Goal: Information Seeking & Learning: Learn about a topic

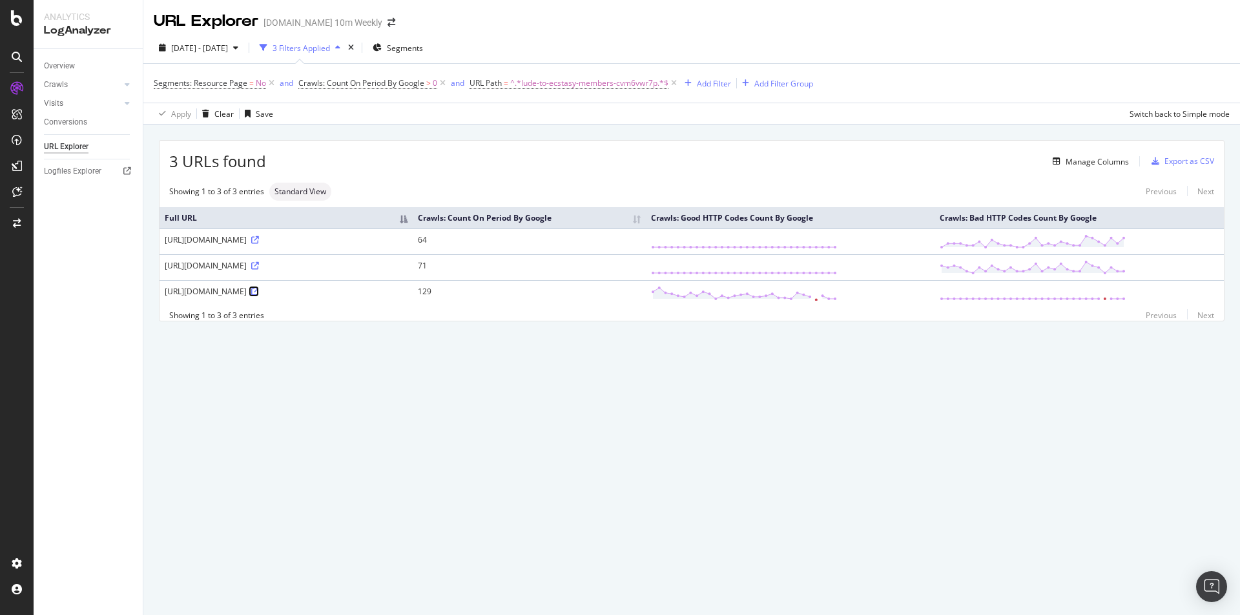
click at [259, 291] on icon at bounding box center [255, 292] width 8 height 8
click at [259, 237] on icon at bounding box center [255, 240] width 8 height 8
drag, startPoint x: 502, startPoint y: 238, endPoint x: 541, endPoint y: 238, distance: 38.8
click at [408, 238] on div "[URL][DOMAIN_NAME]" at bounding box center [286, 239] width 243 height 11
click at [595, 382] on div "URL Explorer [DOMAIN_NAME] 10m Weekly [DATE] - [DATE] 3 Filters Applied Segment…" at bounding box center [691, 307] width 1097 height 615
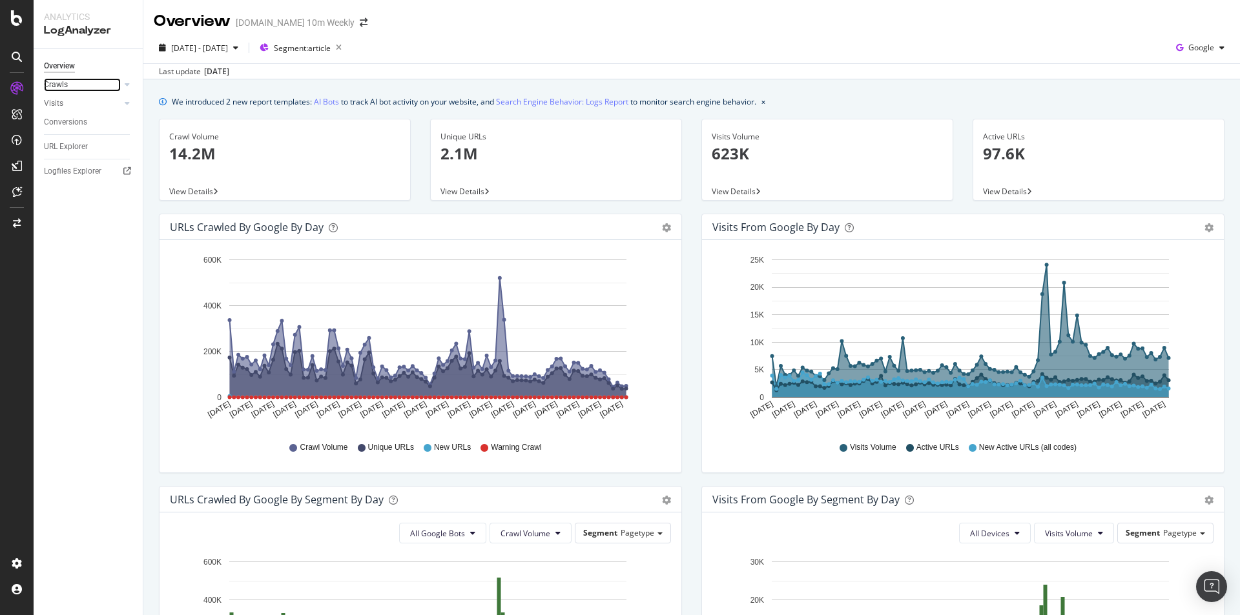
click at [116, 87] on div at bounding box center [114, 84] width 13 height 13
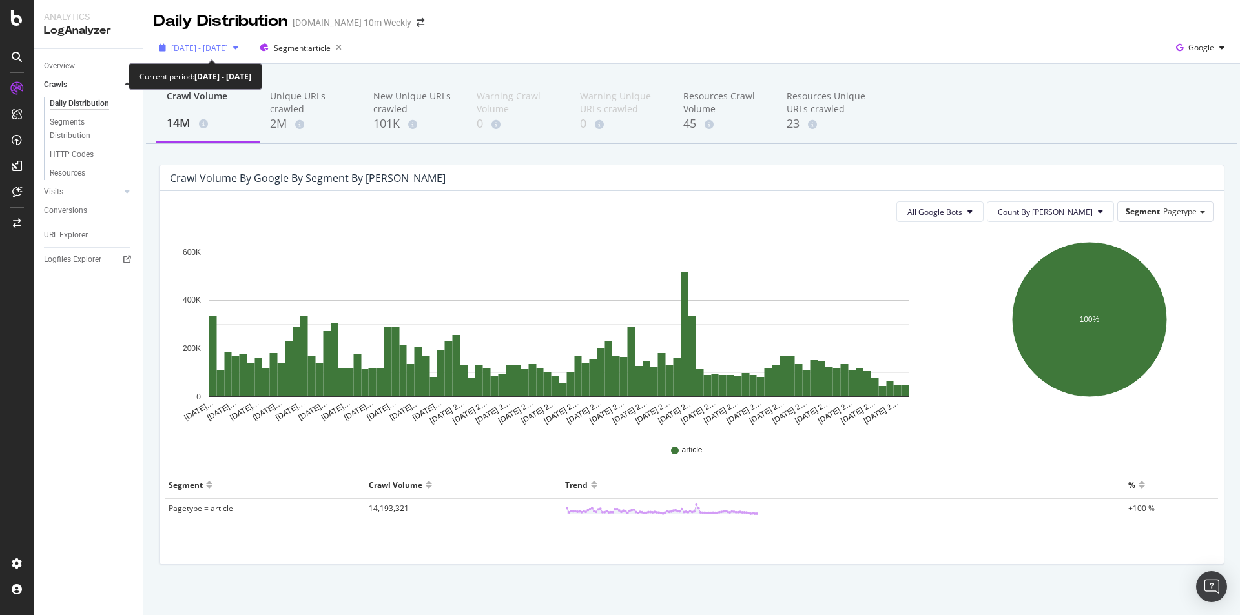
click at [243, 43] on div "[DATE] - [DATE]" at bounding box center [199, 47] width 90 height 19
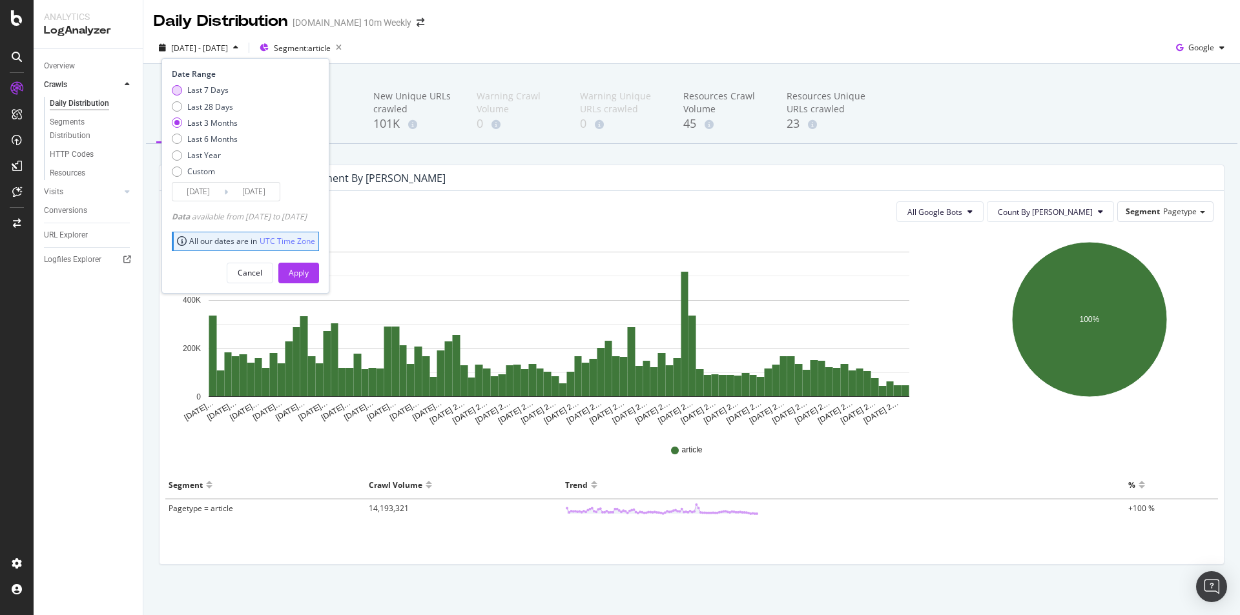
click at [211, 88] on div "Last 7 Days" at bounding box center [207, 90] width 41 height 11
click at [212, 195] on input "2025/09/24" at bounding box center [198, 192] width 52 height 18
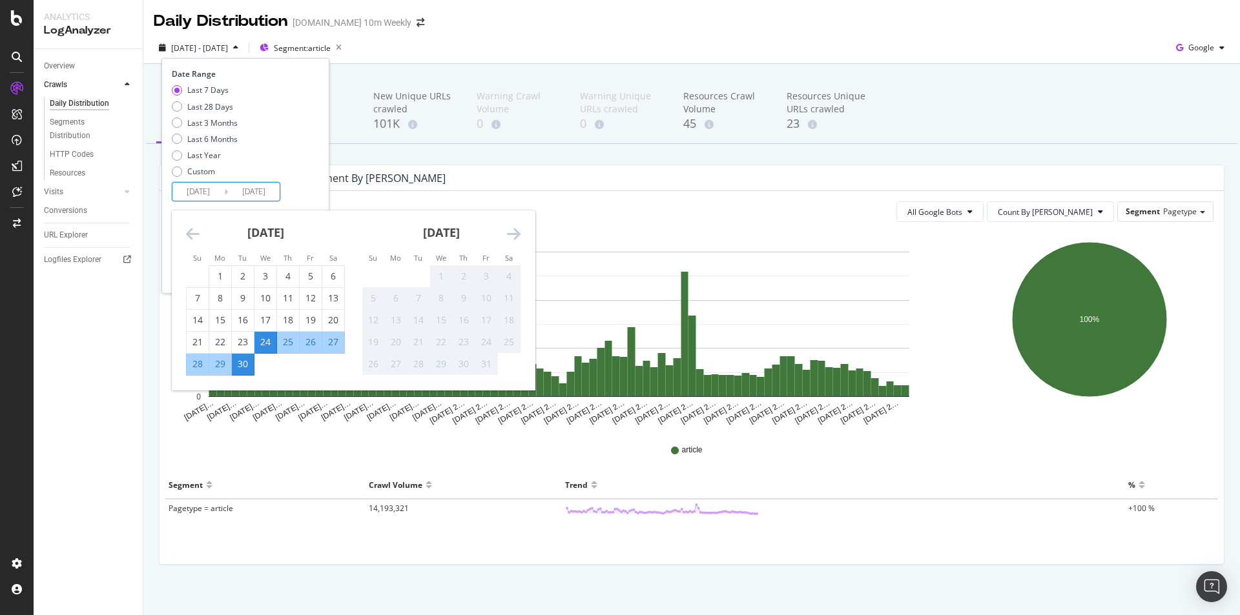
click at [240, 358] on div "30" at bounding box center [243, 364] width 22 height 13
type input "2025/09/30"
click at [306, 179] on div "Last 7 Days Last 28 Days Last 3 Months Last 6 Months Last Year Custom" at bounding box center [244, 134] width 144 height 98
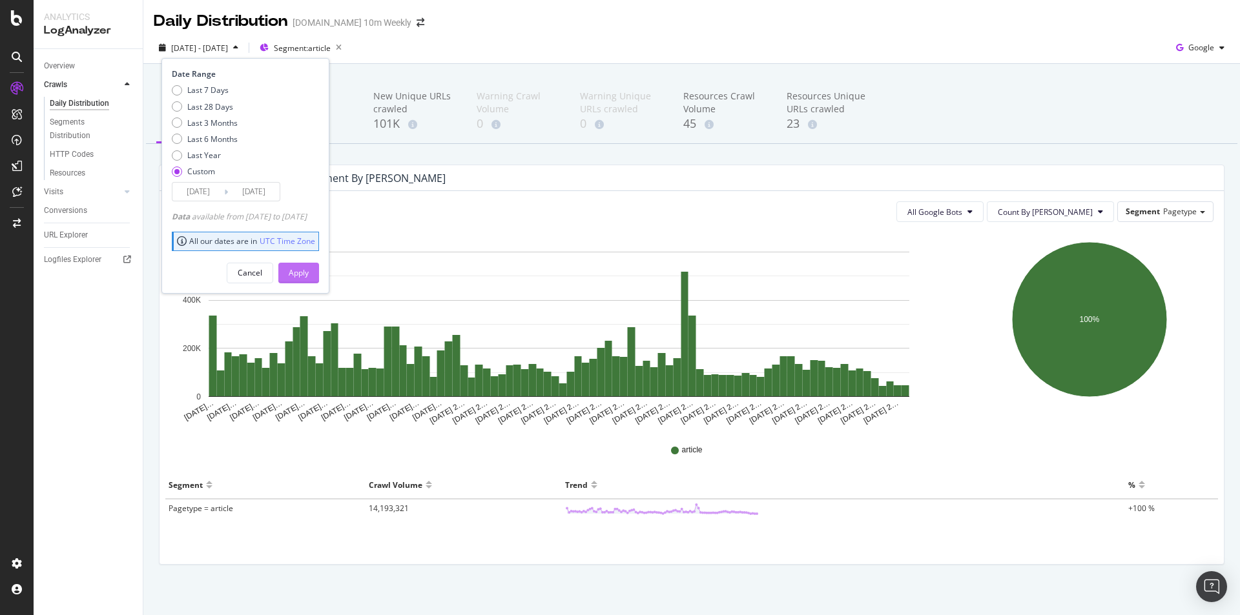
click at [309, 270] on div "Apply" at bounding box center [299, 272] width 20 height 11
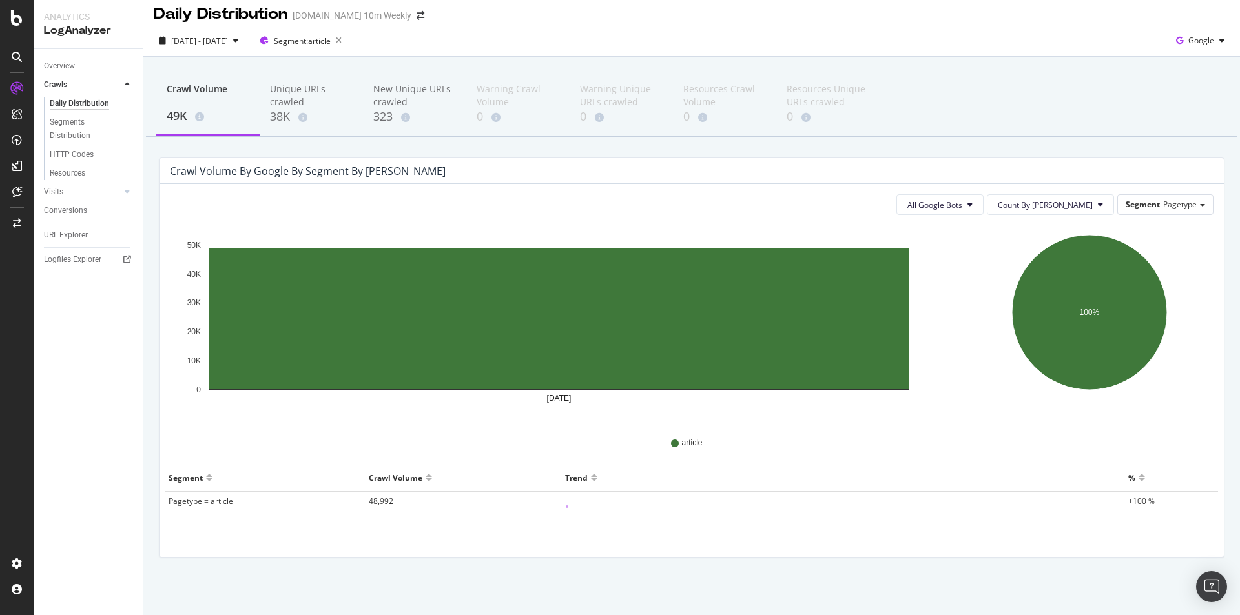
scroll to position [8, 0]
copy div "49K"
drag, startPoint x: 165, startPoint y: 116, endPoint x: 186, endPoint y: 116, distance: 20.7
click at [186, 116] on div "Crawl Volume 49K" at bounding box center [207, 104] width 103 height 64
copy div "Crawl Volume"
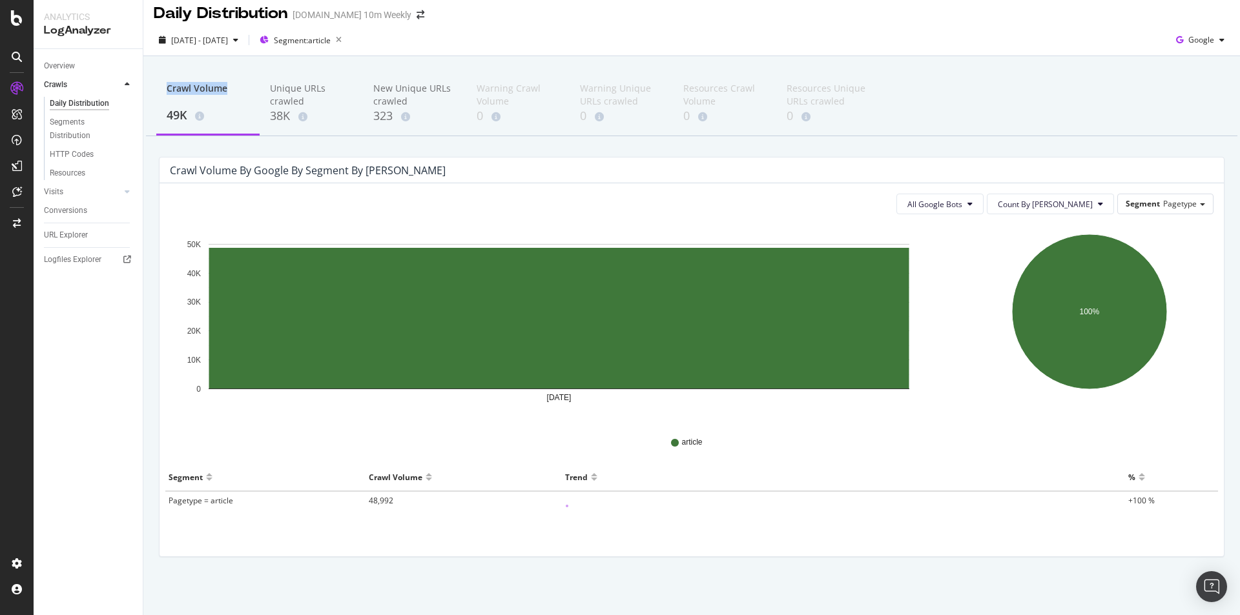
drag, startPoint x: 229, startPoint y: 90, endPoint x: 167, endPoint y: 92, distance: 61.4
click at [167, 92] on div "Crawl Volume" at bounding box center [208, 94] width 83 height 25
copy div "Unique URLs crawled 38K"
drag, startPoint x: 271, startPoint y: 87, endPoint x: 289, endPoint y: 119, distance: 37.6
click at [289, 119] on div "Unique URLs crawled 38K" at bounding box center [311, 104] width 103 height 64
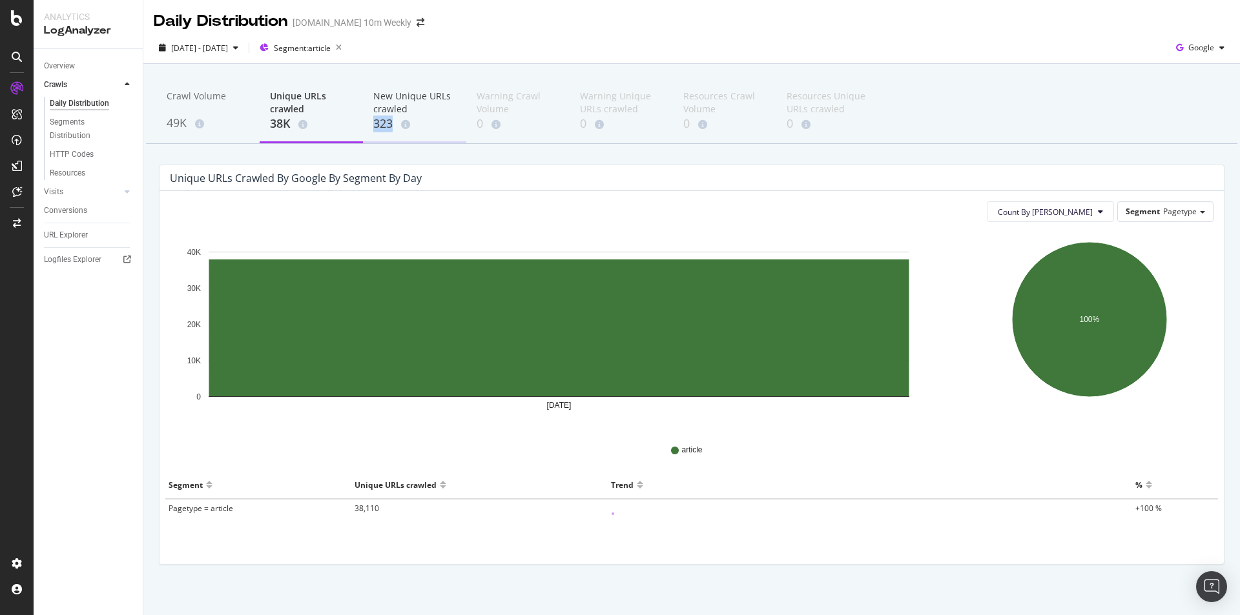
copy div "323"
drag, startPoint x: 373, startPoint y: 125, endPoint x: 393, endPoint y: 127, distance: 19.5
click at [393, 127] on div "323" at bounding box center [414, 124] width 83 height 17
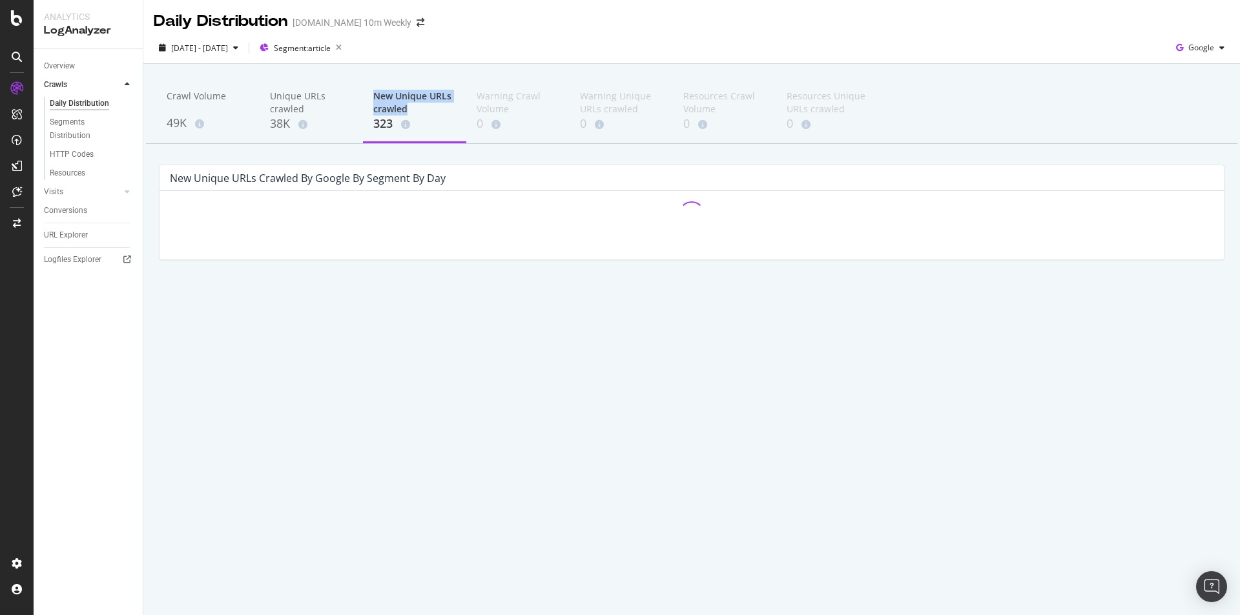
copy div "New Unique URLs crawled"
drag, startPoint x: 375, startPoint y: 91, endPoint x: 406, endPoint y: 109, distance: 35.9
click at [406, 109] on div "New Unique URLs crawled" at bounding box center [414, 103] width 83 height 26
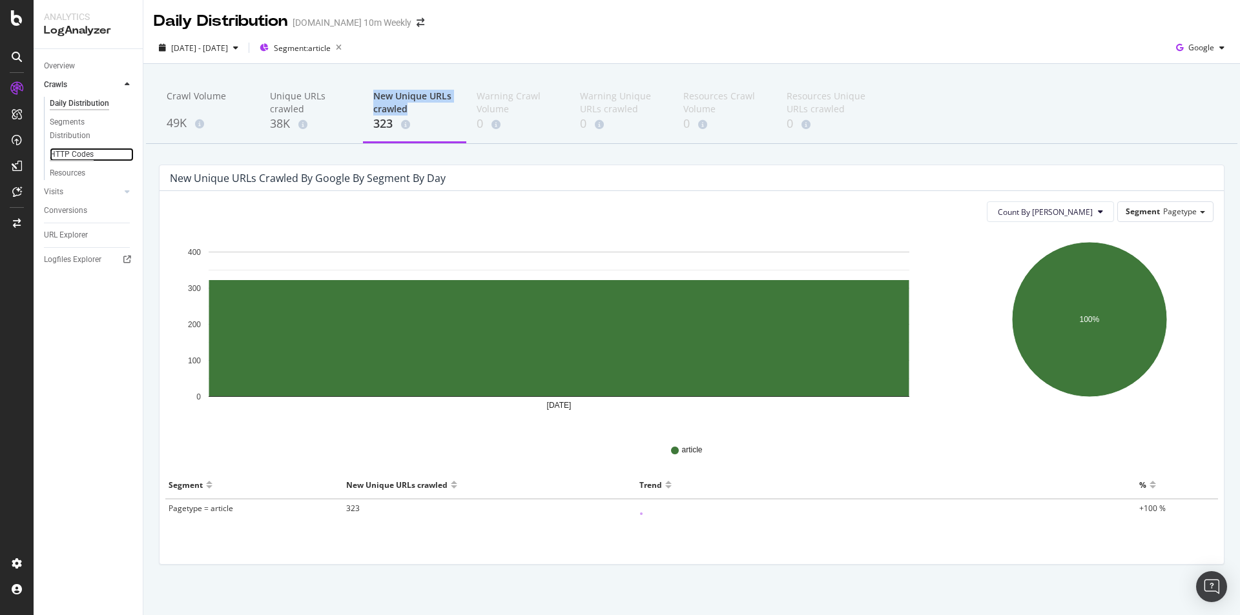
click at [90, 155] on div "HTTP Codes" at bounding box center [72, 155] width 44 height 14
click at [398, 102] on div "New Unique URLs crawled" at bounding box center [414, 103] width 83 height 26
click at [397, 110] on div "New Unique URLs crawled" at bounding box center [414, 103] width 83 height 26
click at [392, 111] on div "New Unique URLs crawled" at bounding box center [414, 103] width 83 height 26
click at [389, 124] on div "323" at bounding box center [414, 124] width 83 height 17
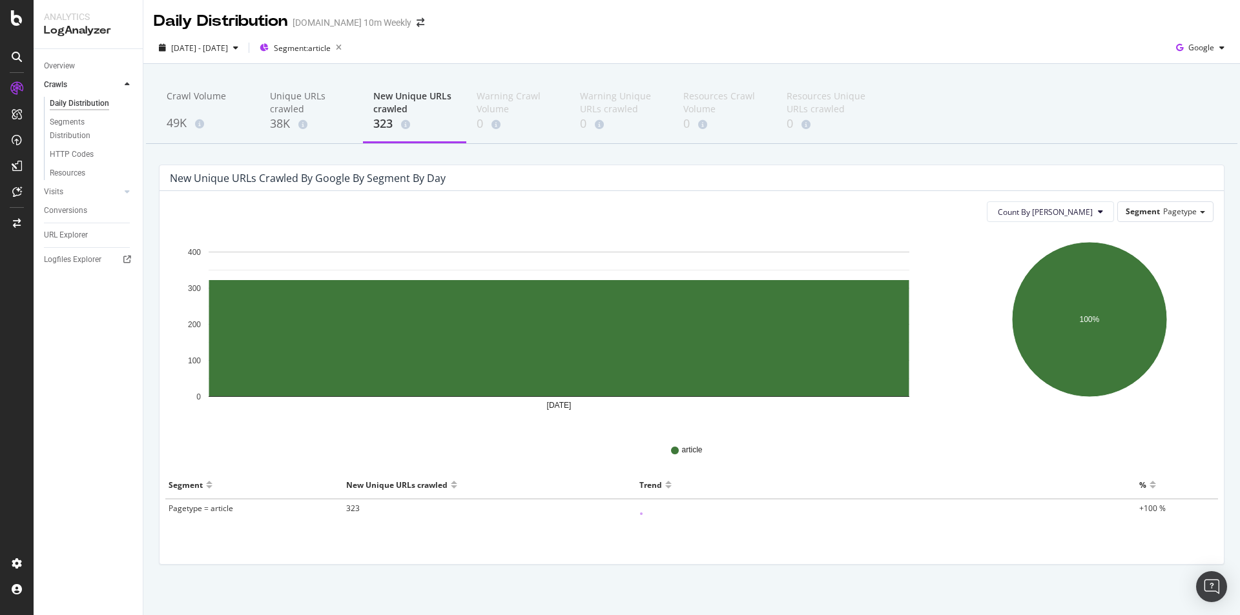
click at [385, 117] on div "323" at bounding box center [414, 124] width 83 height 17
click at [384, 118] on div "323" at bounding box center [414, 124] width 83 height 17
click at [384, 119] on div "323" at bounding box center [414, 124] width 83 height 17
click at [390, 110] on div "New Unique URLs crawled" at bounding box center [414, 103] width 83 height 26
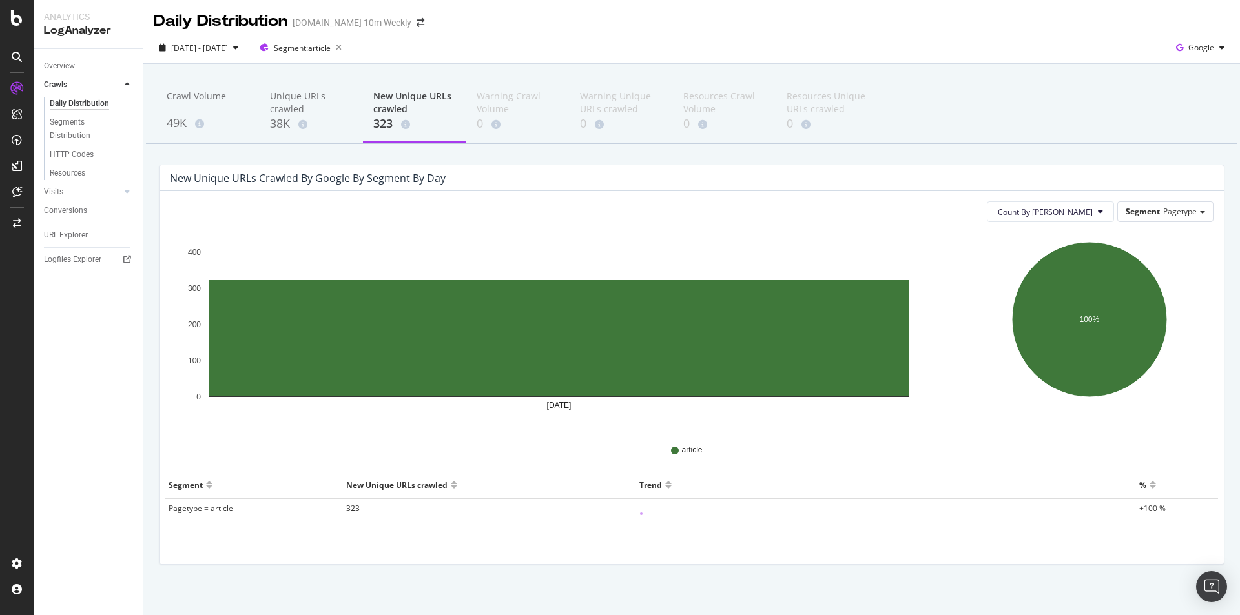
click at [390, 107] on div "New Unique URLs crawled" at bounding box center [414, 103] width 83 height 26
click at [397, 101] on div "New Unique URLs crawled" at bounding box center [414, 103] width 83 height 26
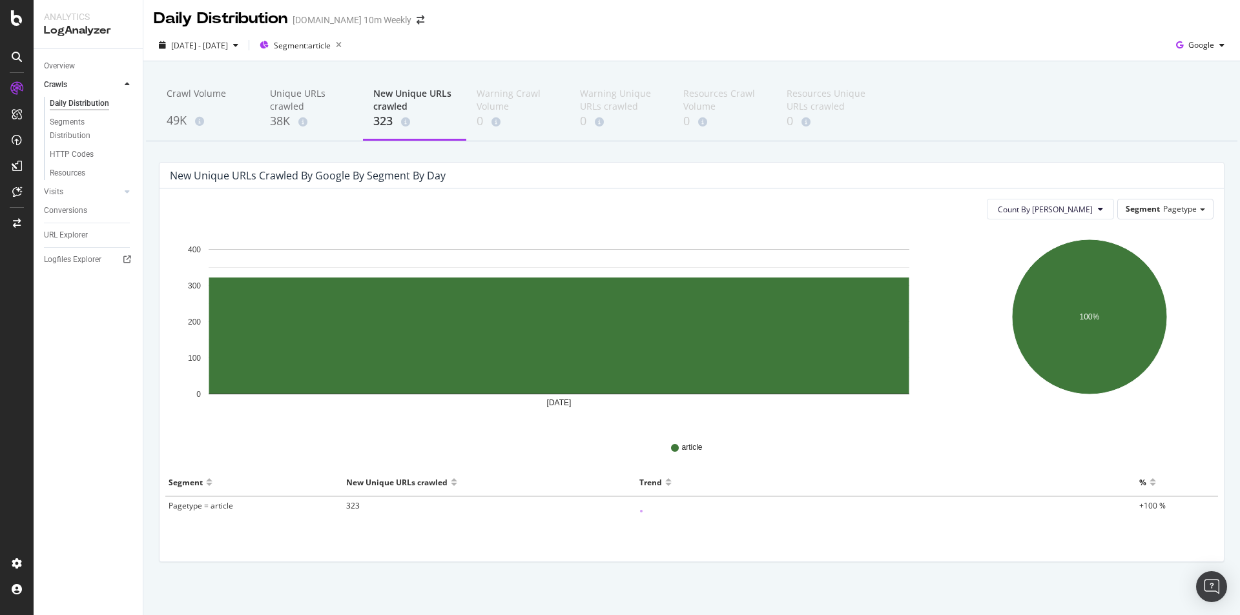
scroll to position [8, 0]
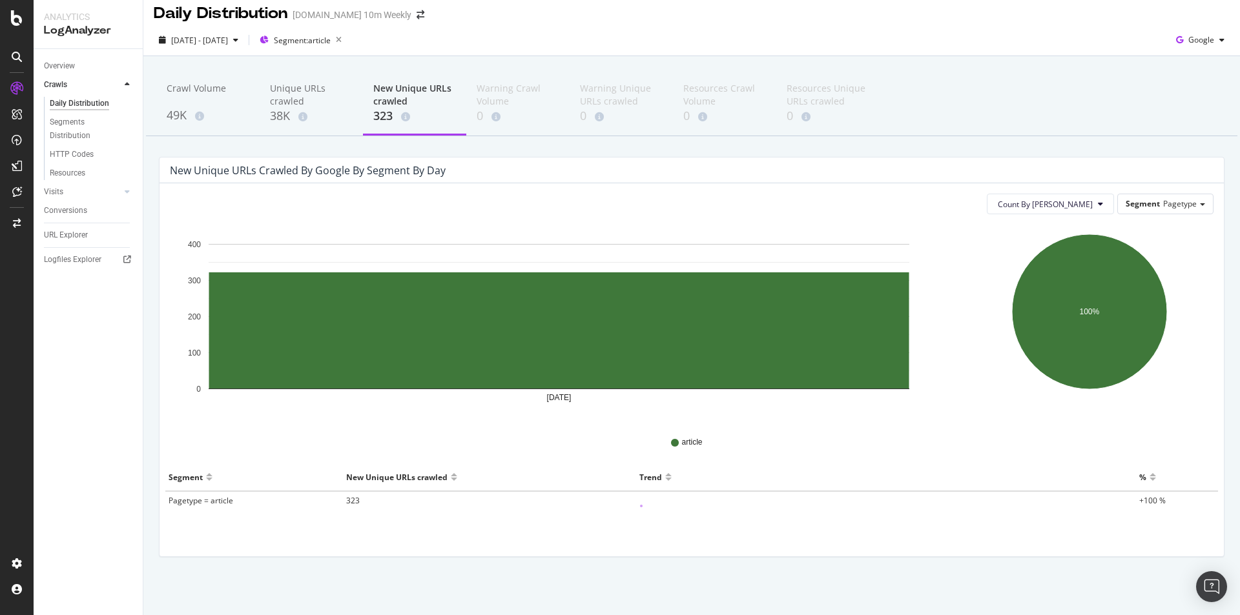
click at [426, 480] on div "New Unique URLs crawled" at bounding box center [396, 477] width 101 height 21
click at [351, 499] on span "323" at bounding box center [353, 500] width 14 height 11
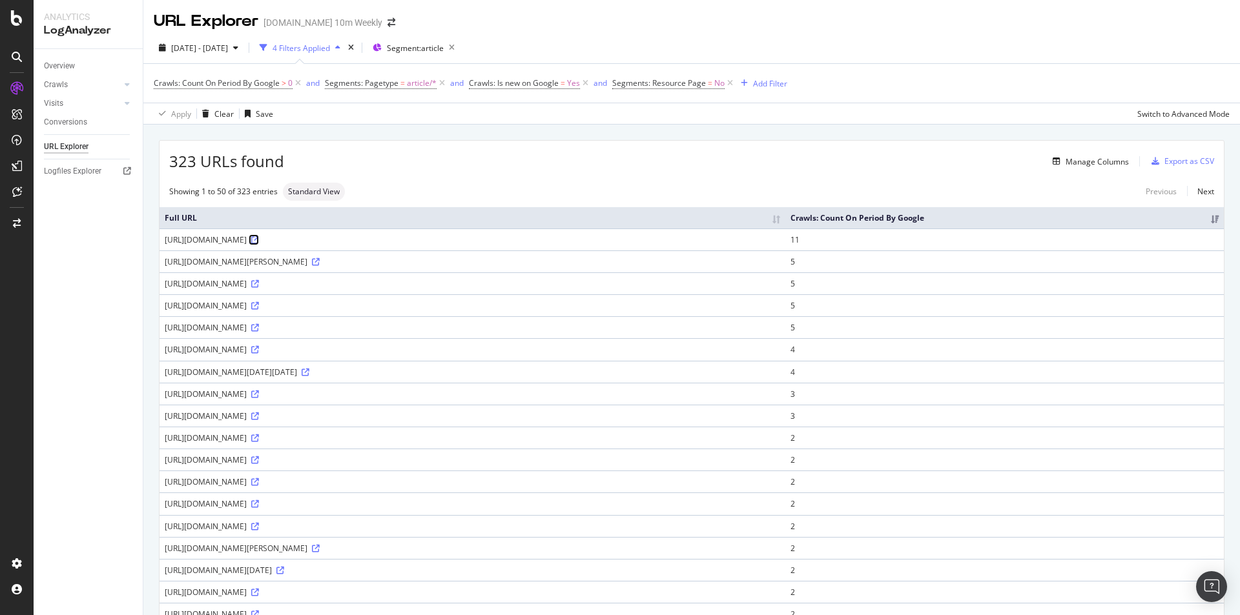
click at [259, 237] on icon at bounding box center [255, 240] width 8 height 8
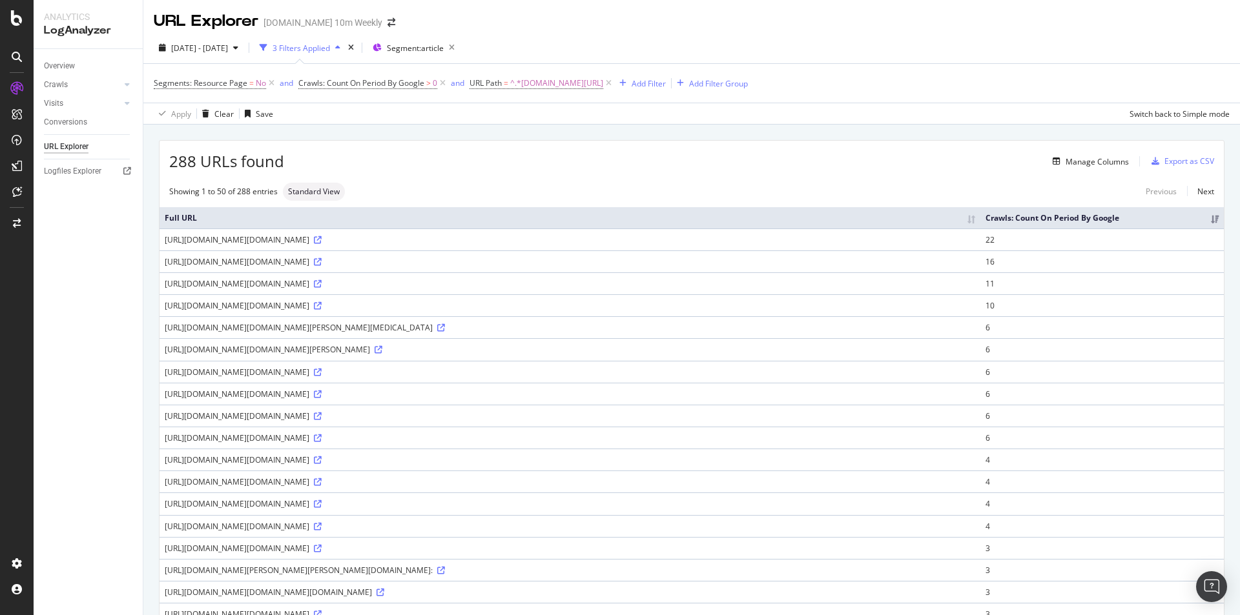
scroll to position [452, 0]
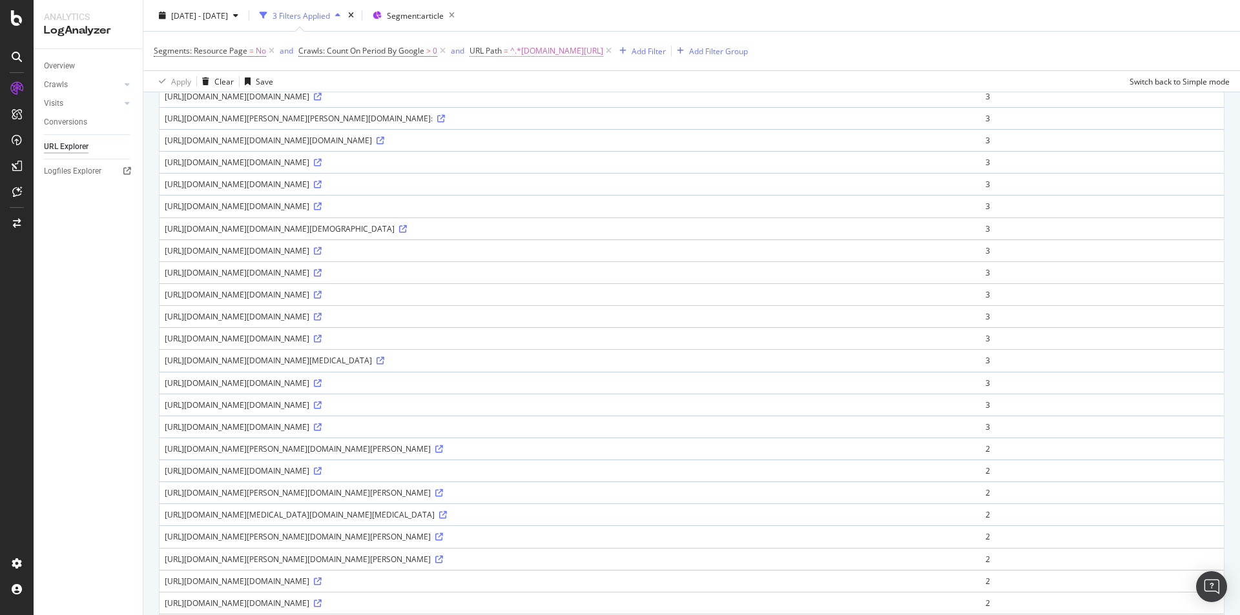
click at [525, 47] on span "^.*co.uk/.*$" at bounding box center [556, 51] width 93 height 18
paste input "uk/article"
type input "uk/article/"
click at [616, 133] on div "Apply" at bounding box center [613, 132] width 20 height 11
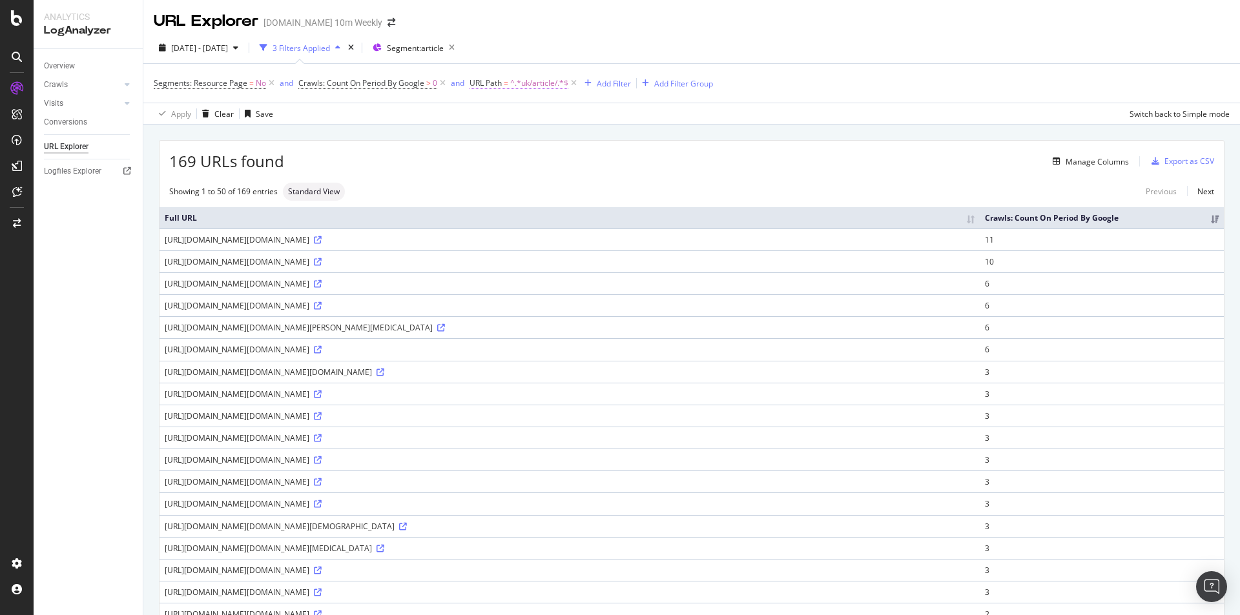
click at [525, 87] on span "^.*uk/article/.*$" at bounding box center [539, 83] width 58 height 18
click at [530, 132] on input "uk/article/" at bounding box center [543, 137] width 122 height 21
click at [552, 132] on input "uk/article/" at bounding box center [543, 137] width 122 height 21
type input "uk/article"
click at [617, 163] on div "Apply" at bounding box center [613, 164] width 20 height 11
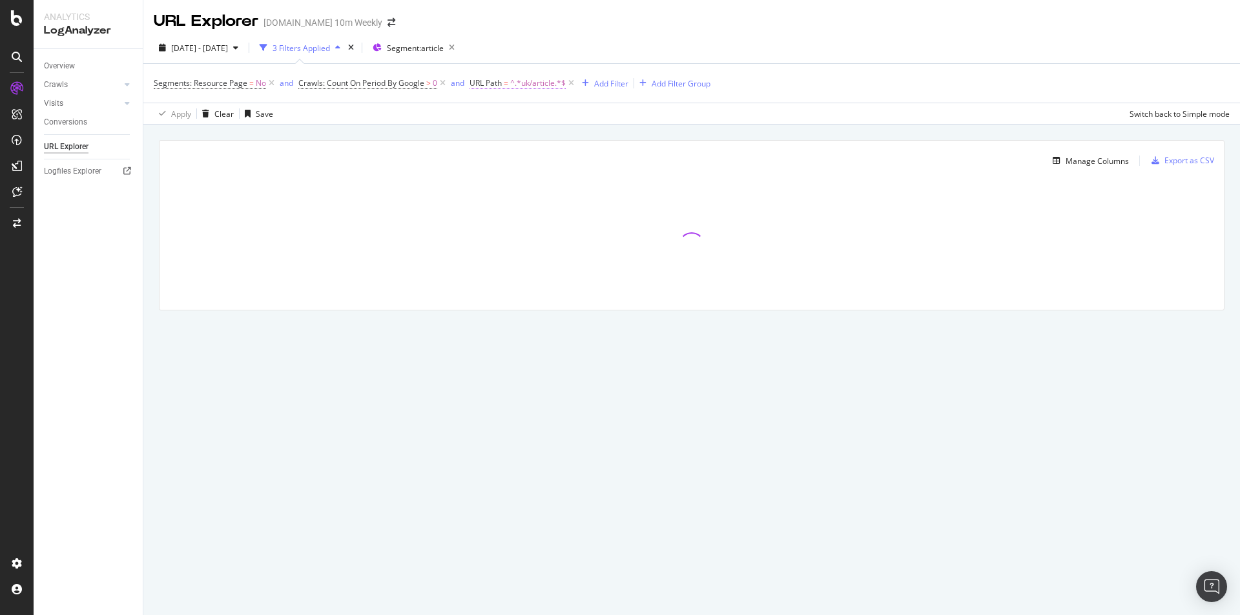
click at [518, 84] on span "^.*uk/article.*$" at bounding box center [538, 83] width 56 height 18
click at [519, 115] on icon at bounding box center [517, 114] width 9 height 8
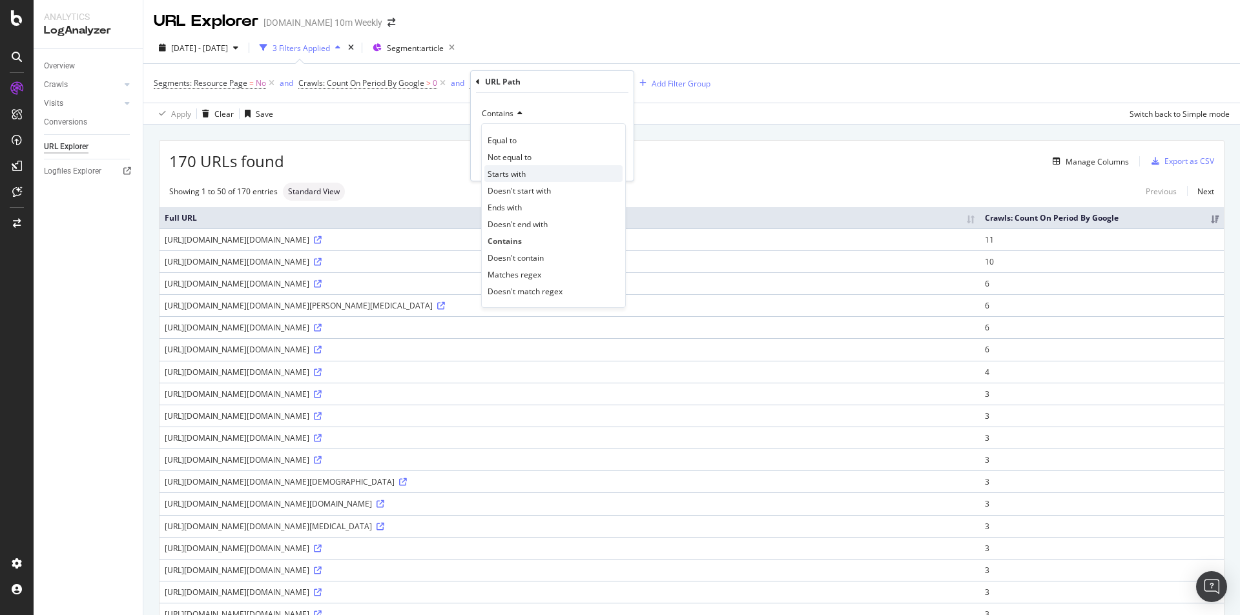
click at [519, 172] on span "Starts with" at bounding box center [507, 174] width 38 height 11
paste input "https://www.thetimes.co.uk/article/"
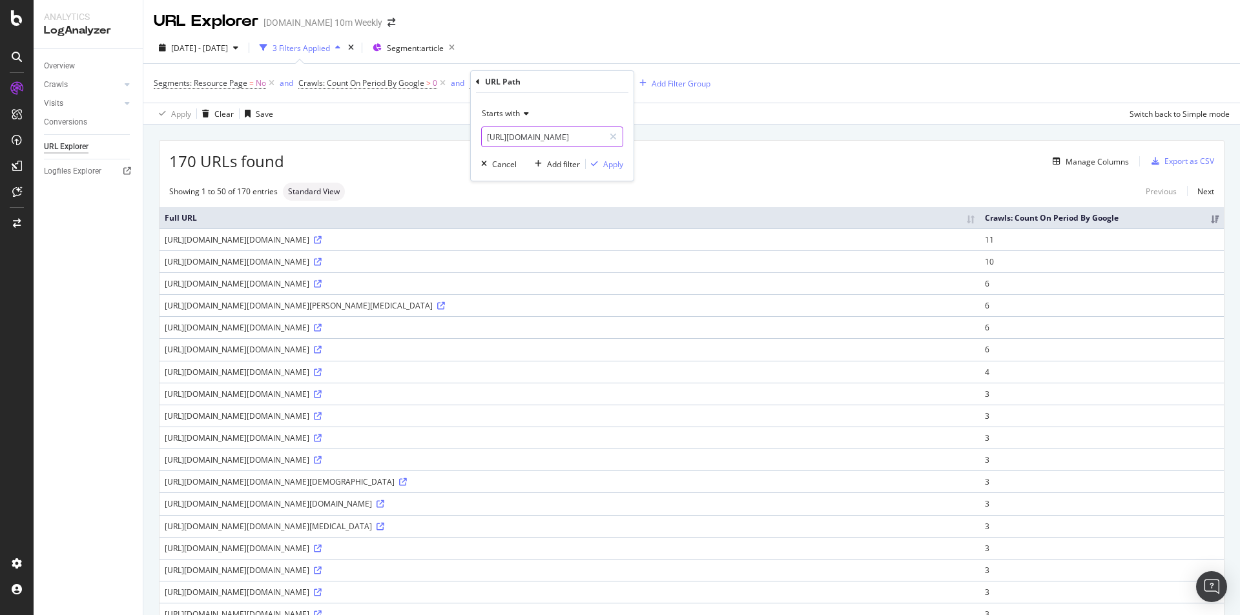
scroll to position [0, 15]
click at [583, 136] on input "https://www.thetimes.co.uk/article/" at bounding box center [543, 137] width 122 height 21
drag, startPoint x: 583, startPoint y: 136, endPoint x: 484, endPoint y: 129, distance: 99.8
click at [484, 129] on input "https://www.thetimes.co.uk/article/" at bounding box center [543, 137] width 122 height 21
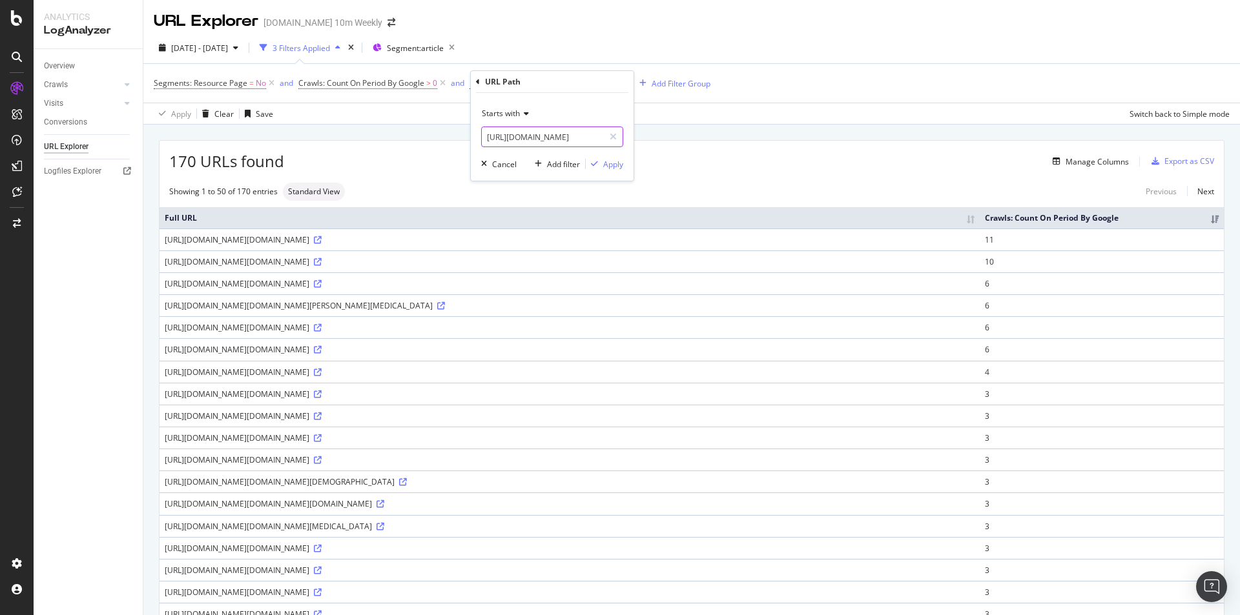
click at [548, 141] on input "https://www.thetimes.co.uk/article/" at bounding box center [543, 137] width 122 height 21
paste input "text"
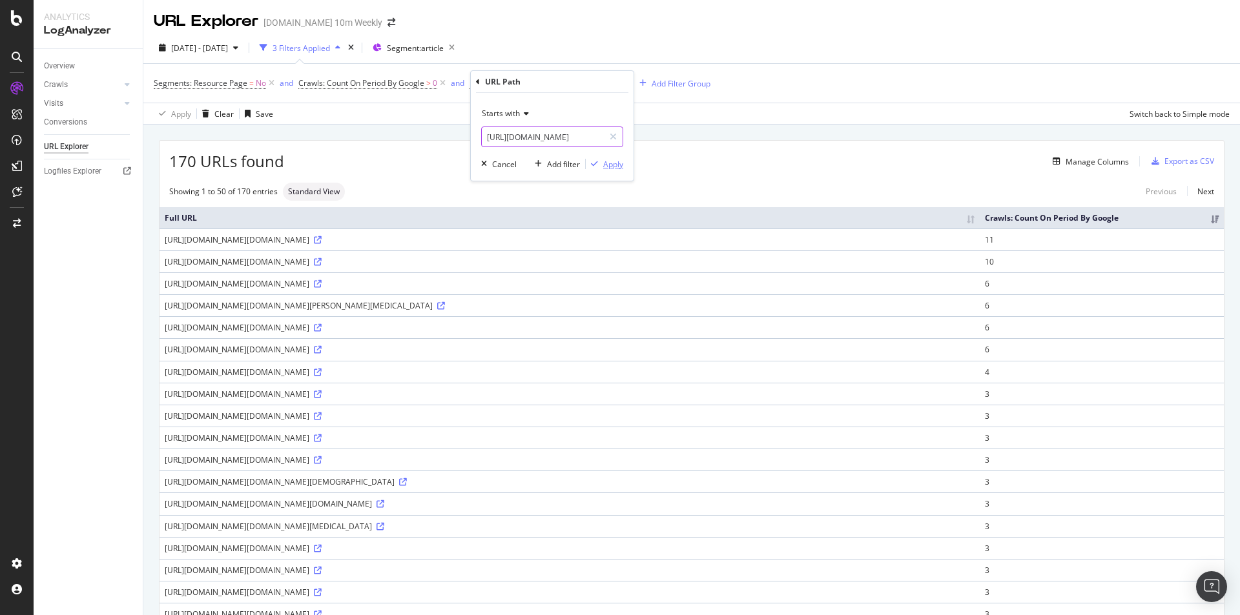
type input "https://www.thetimes.co.uk/article/"
click at [619, 165] on div "Apply" at bounding box center [613, 164] width 20 height 11
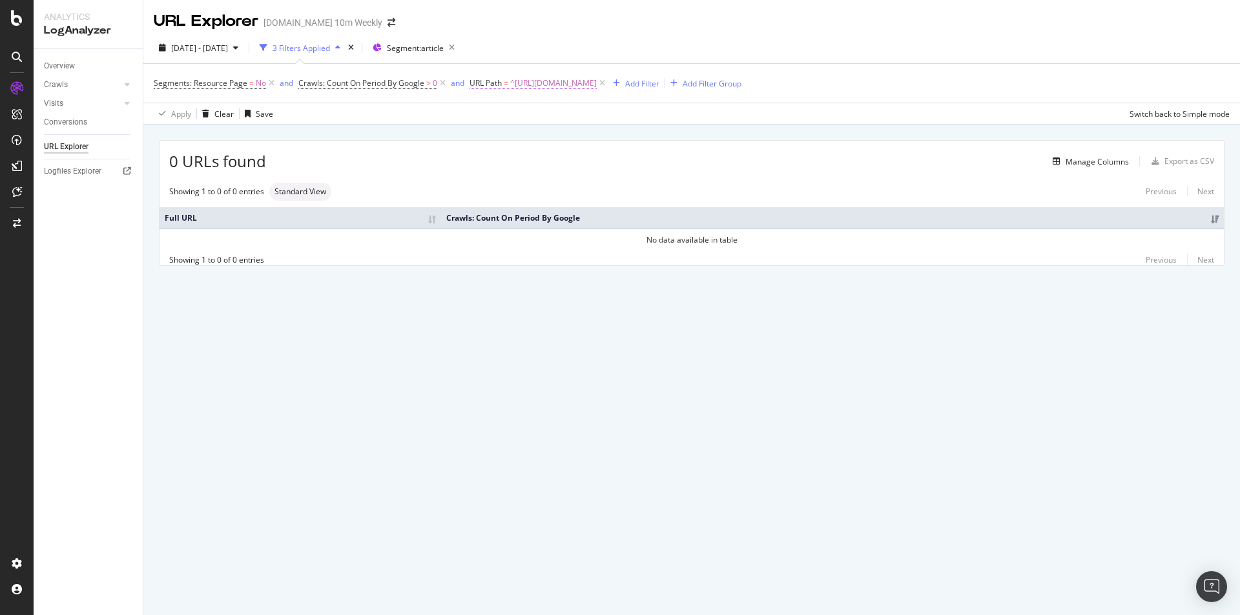
click at [597, 85] on span "^https://www.thetimes.co.uk/article/.*$" at bounding box center [553, 83] width 87 height 18
click at [613, 134] on icon at bounding box center [613, 136] width 7 height 9
click at [579, 311] on div "0 URLs found Manage Columns Export as CSV Showing 1 to 0 of 0 entries Standard …" at bounding box center [691, 218] width 1097 height 187
click at [608, 81] on icon at bounding box center [602, 83] width 11 height 13
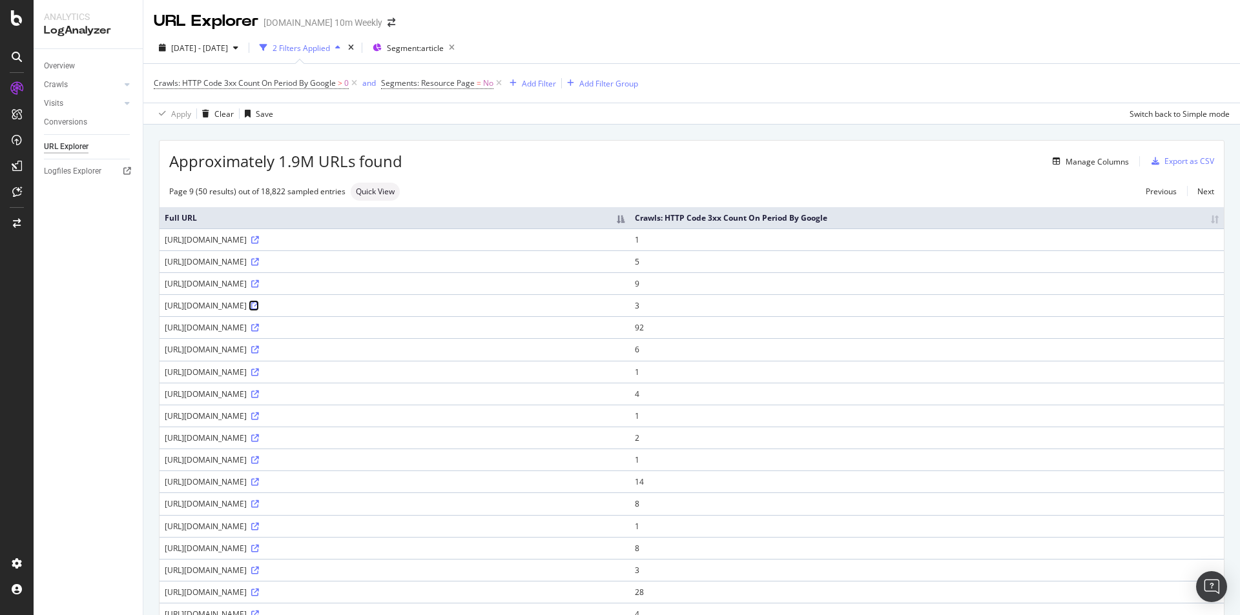
click at [259, 301] on link at bounding box center [254, 305] width 10 height 11
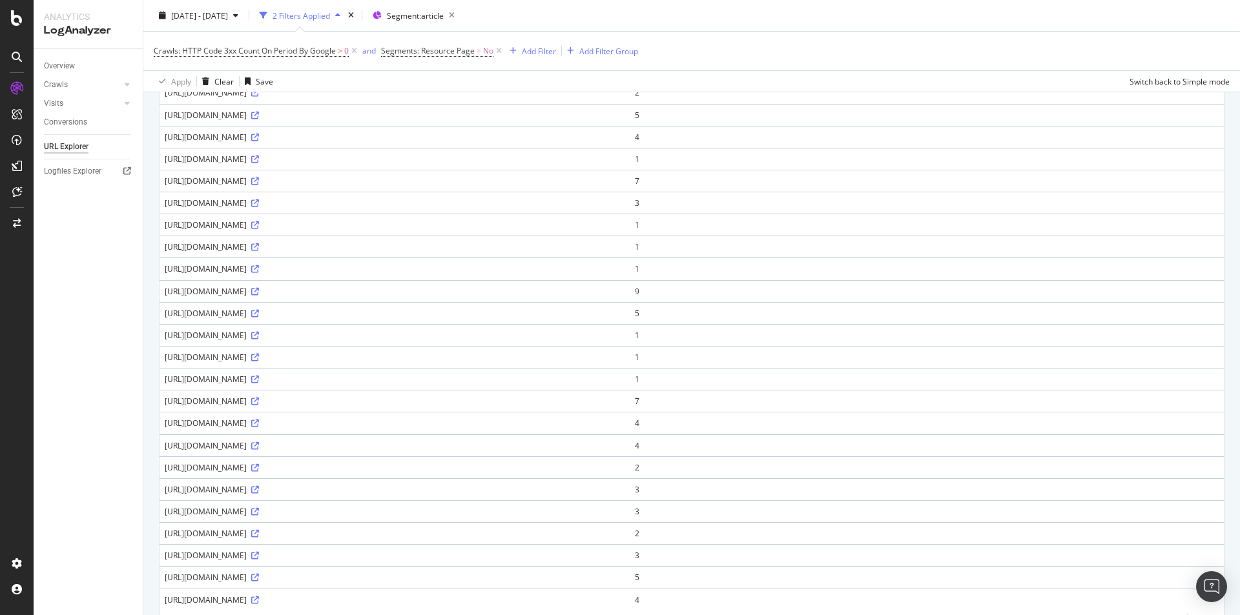
scroll to position [786, 0]
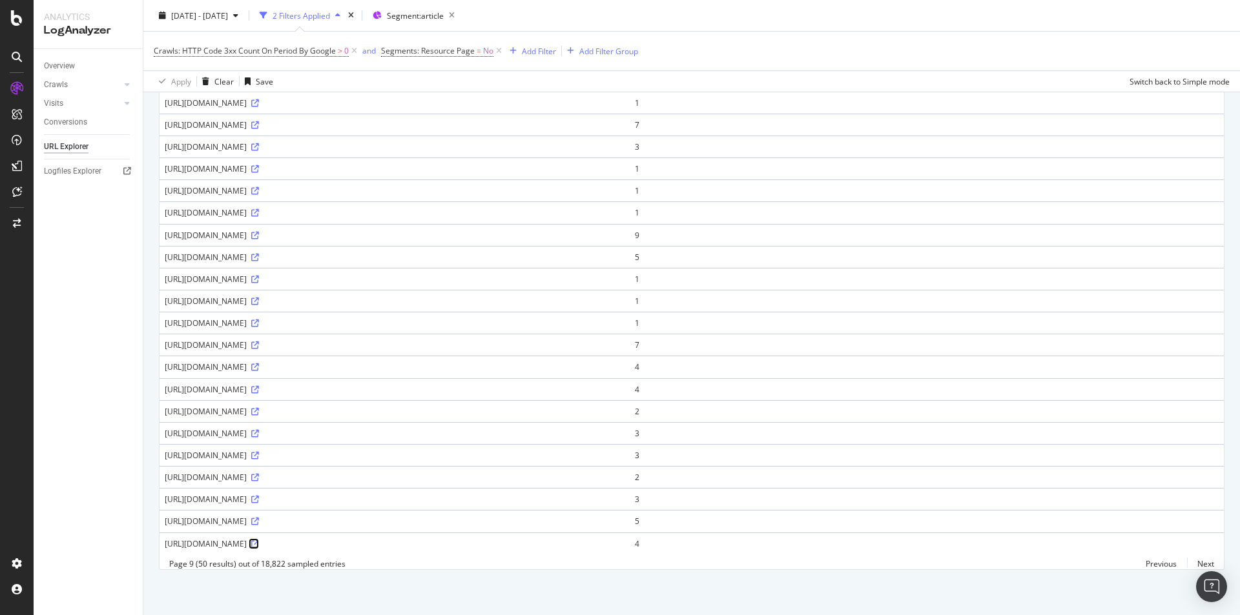
click at [259, 541] on icon at bounding box center [255, 545] width 8 height 8
click at [1199, 560] on link "Next" at bounding box center [1200, 564] width 27 height 19
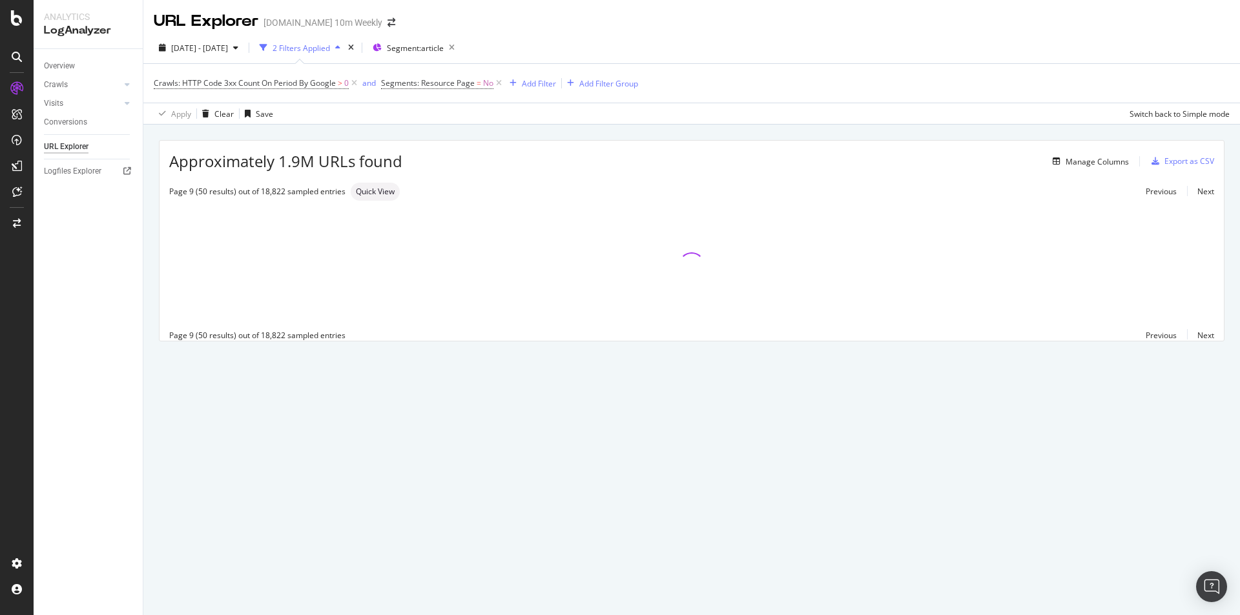
scroll to position [0, 0]
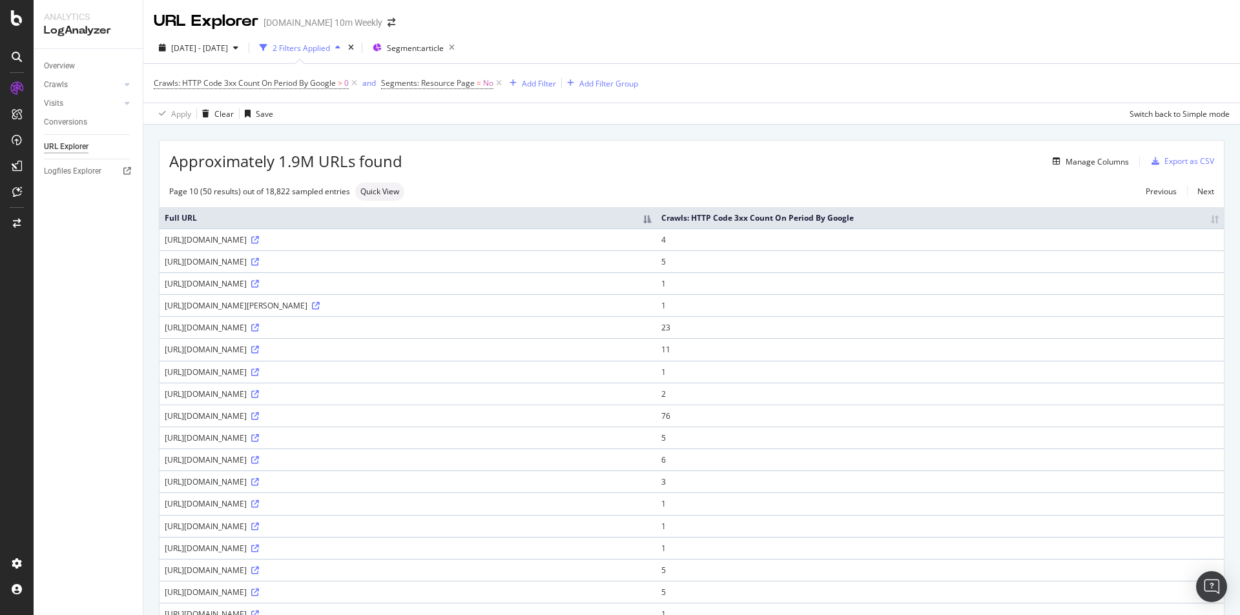
copy div "uk/article/"
drag, startPoint x: 254, startPoint y: 238, endPoint x: 293, endPoint y: 238, distance: 38.8
click at [293, 238] on div "https://www.thetimes.co.uk/article/845c2126-e1f2-11e8-9838-efa7e96cbe2b" at bounding box center [408, 239] width 486 height 11
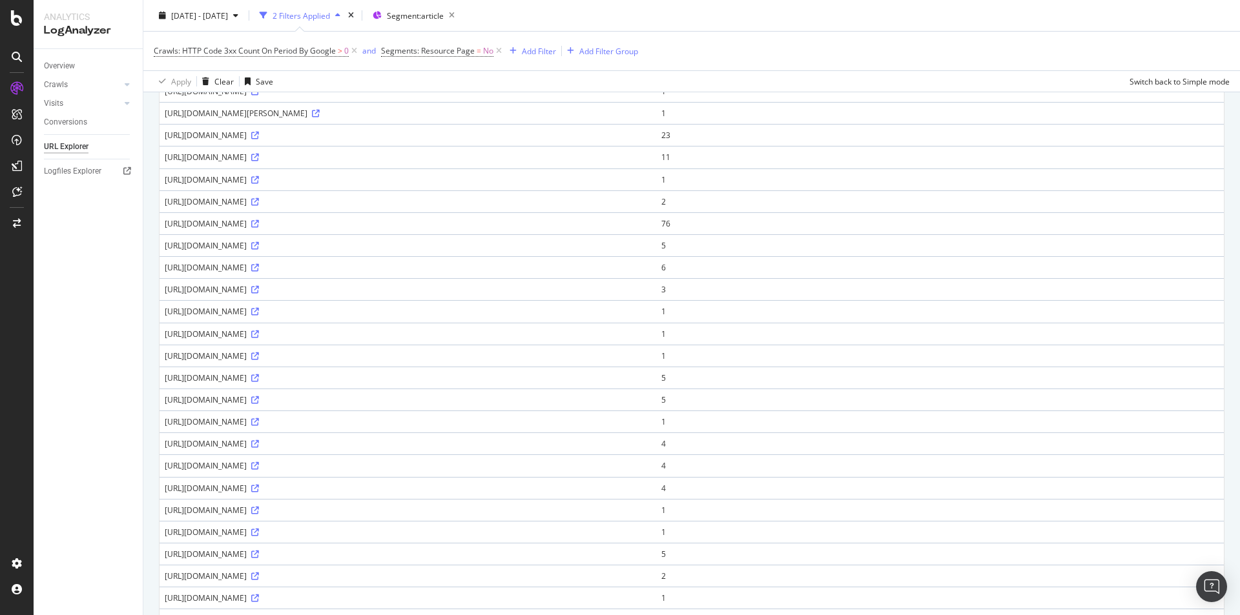
scroll to position [517, 0]
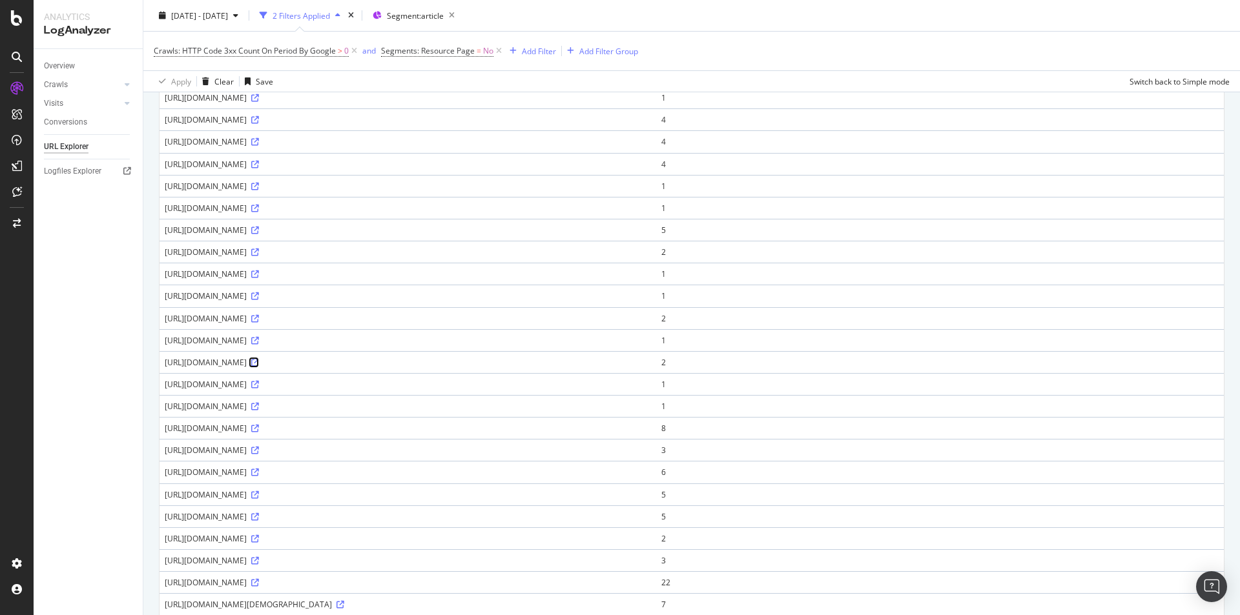
click at [259, 359] on icon at bounding box center [255, 363] width 8 height 8
copy div "[URL][DOMAIN_NAME]"
drag, startPoint x: 164, startPoint y: 251, endPoint x: 293, endPoint y: 254, distance: 129.2
click at [293, 254] on td "https://www.thetimes.co.uk/article/8c27ded6-5d23-4f89-b3cc-894a335fb95e" at bounding box center [408, 252] width 497 height 22
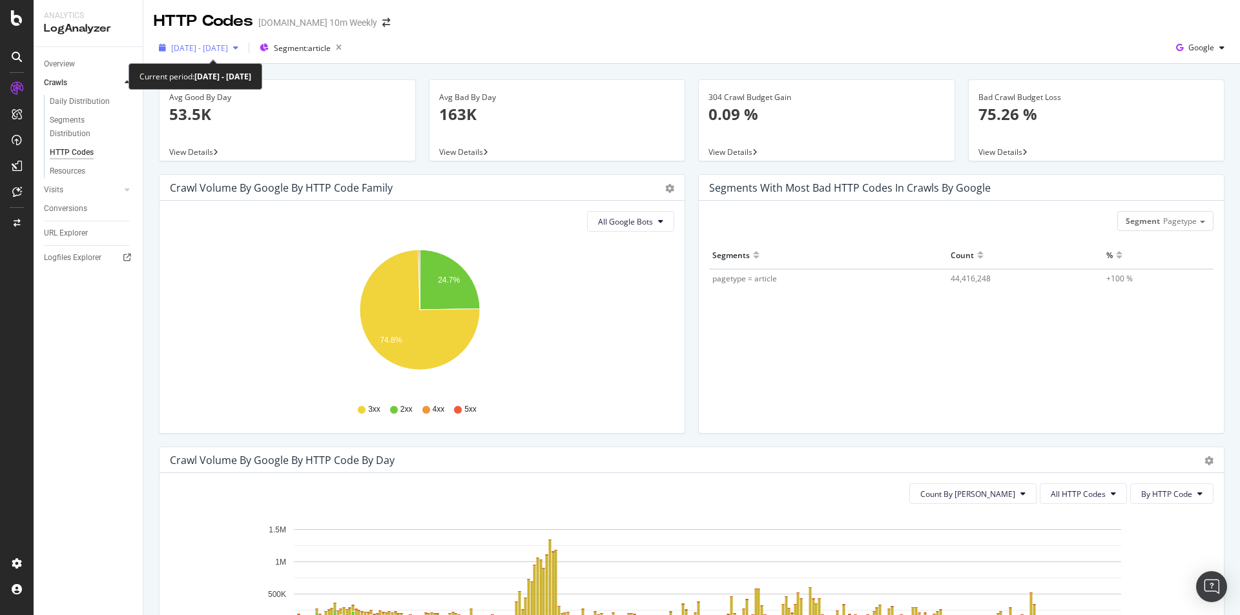
click at [228, 43] on span "[DATE] - [DATE]" at bounding box center [199, 48] width 57 height 11
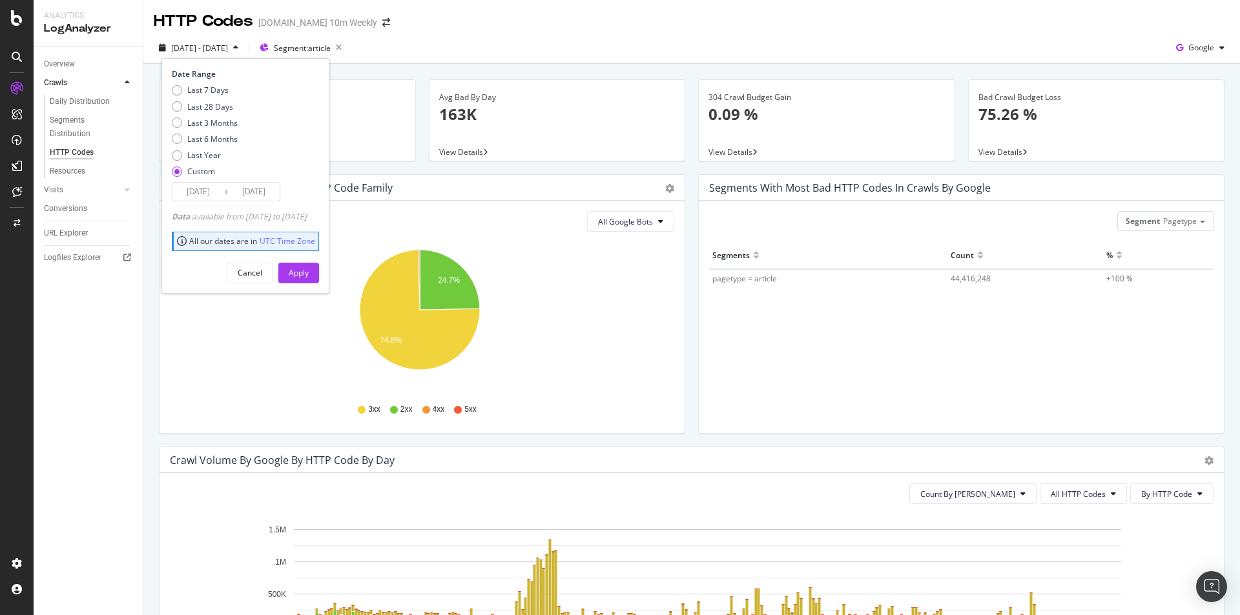
click at [210, 189] on input "2025/01/01" at bounding box center [198, 192] width 52 height 18
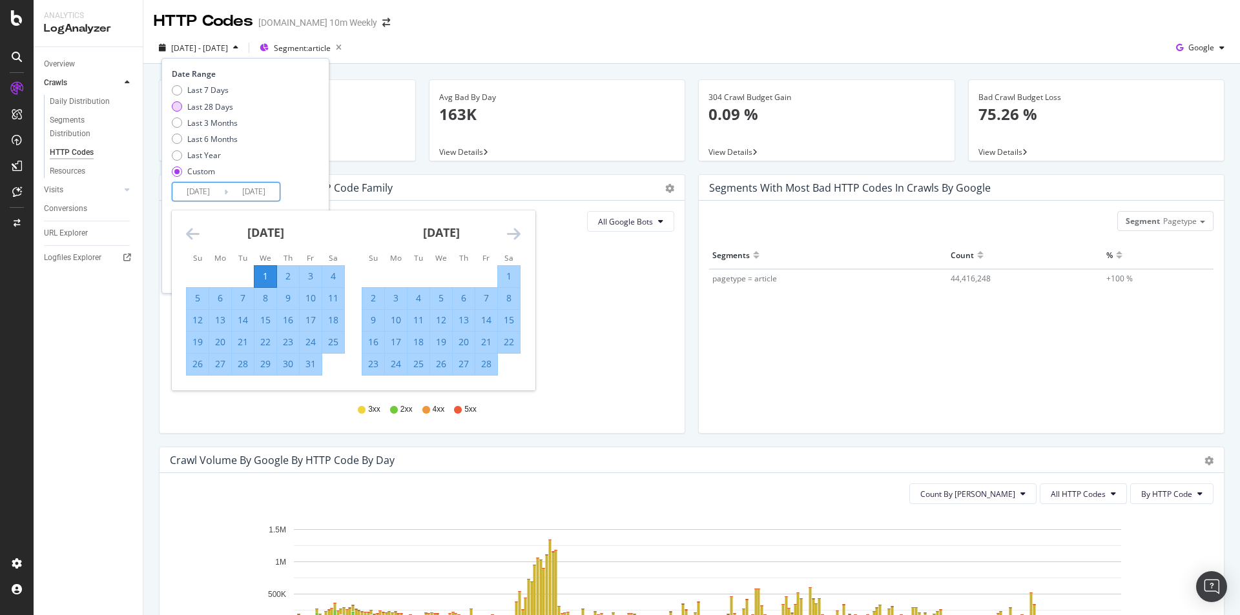
click at [216, 110] on div "Last 28 Days" at bounding box center [210, 106] width 46 height 11
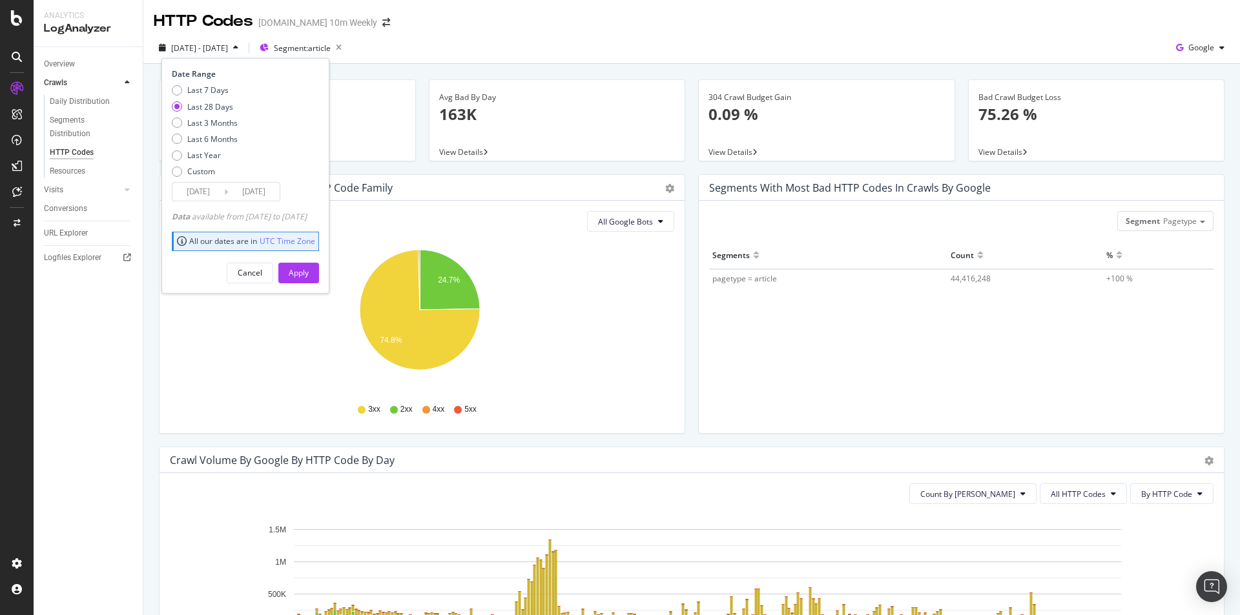
click at [218, 187] on input "2025/09/03" at bounding box center [198, 192] width 52 height 18
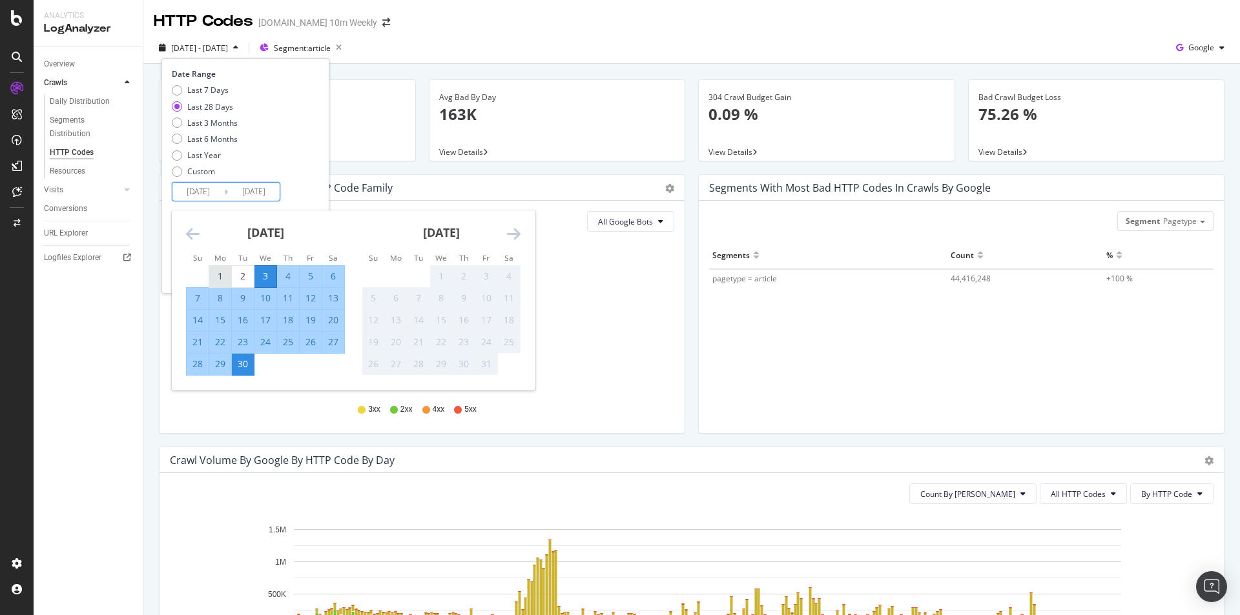
click at [223, 273] on div "1" at bounding box center [220, 276] width 22 height 13
type input "2025/09/01"
click at [313, 174] on div "Last 7 Days Last 28 Days Last 3 Months Last 6 Months Last Year Custom" at bounding box center [244, 134] width 144 height 98
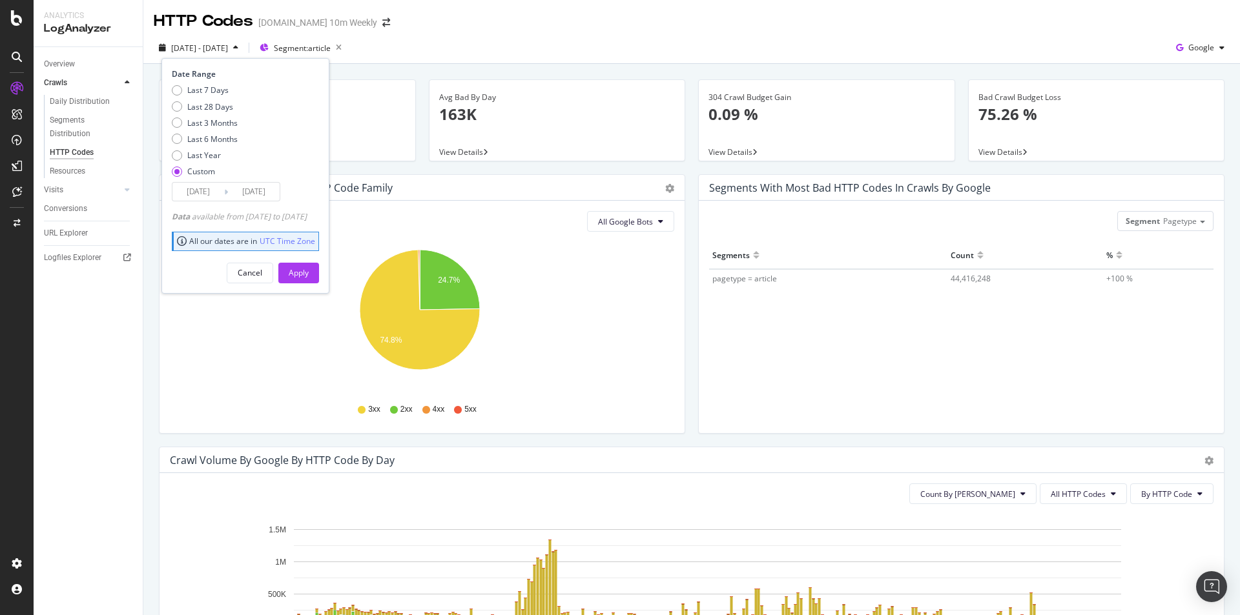
drag, startPoint x: 320, startPoint y: 274, endPoint x: 300, endPoint y: 191, distance: 86.3
click at [300, 192] on div "Date Range Last 7 Days Last 28 Days Last 3 Months Last 6 Months Last Year Custo…" at bounding box center [245, 175] width 168 height 235
click at [272, 184] on input "[DATE]" at bounding box center [254, 192] width 52 height 18
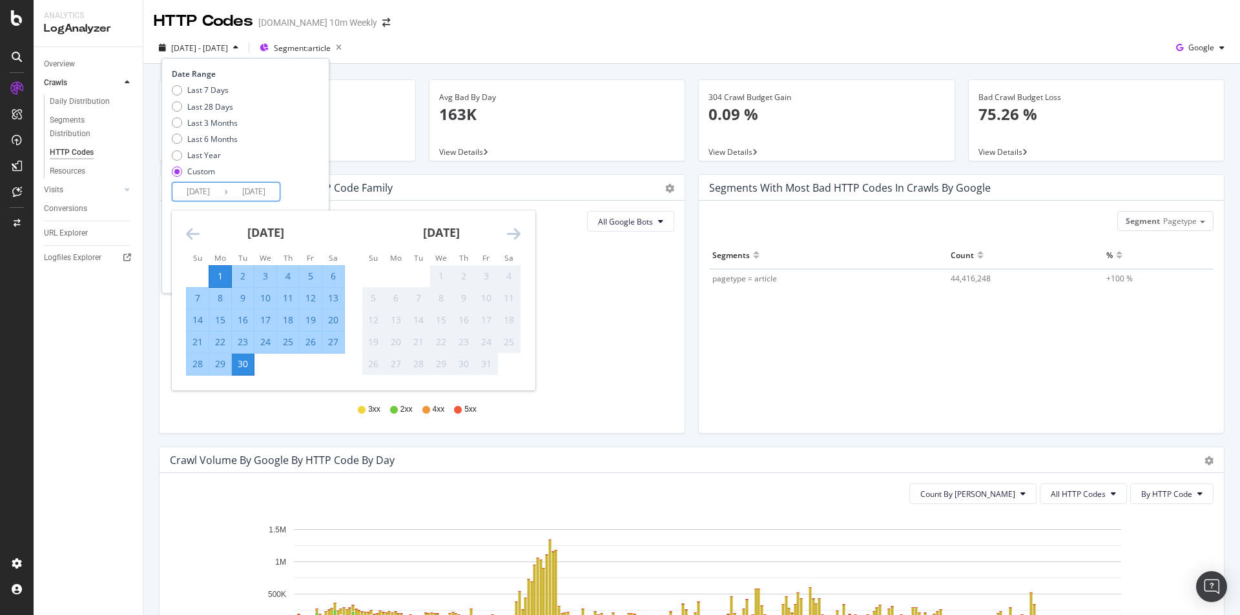
click at [316, 152] on div "Last 7 Days Last 28 Days Last 3 Months Last 6 Months Last Year Custom" at bounding box center [244, 134] width 144 height 98
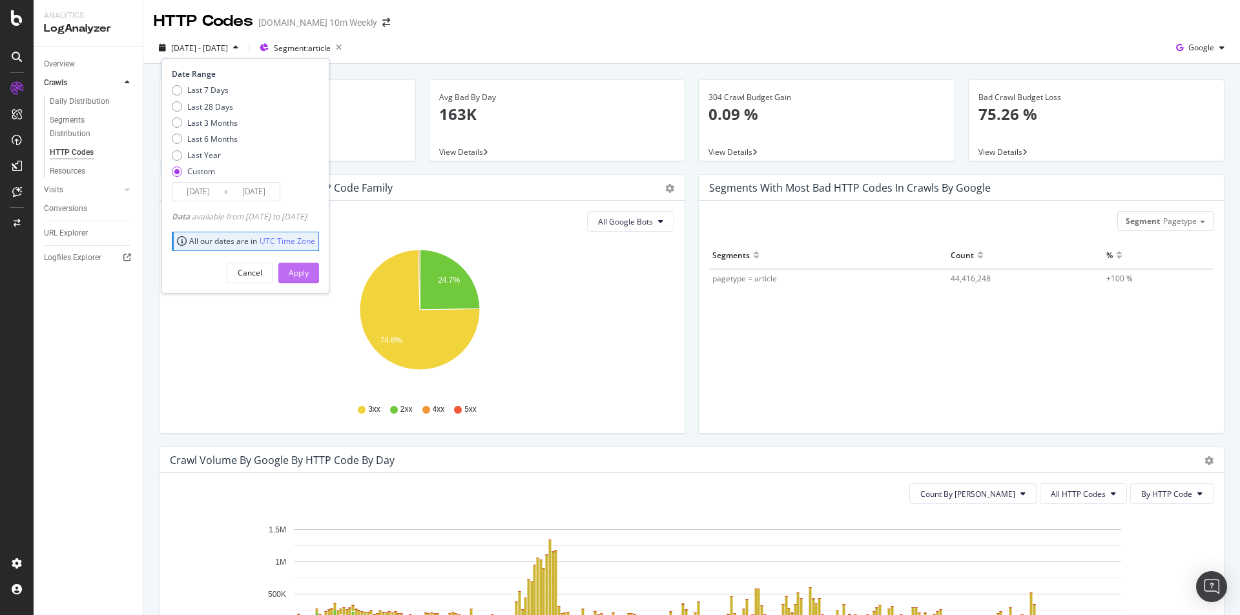
click at [309, 277] on div "Apply" at bounding box center [299, 272] width 20 height 11
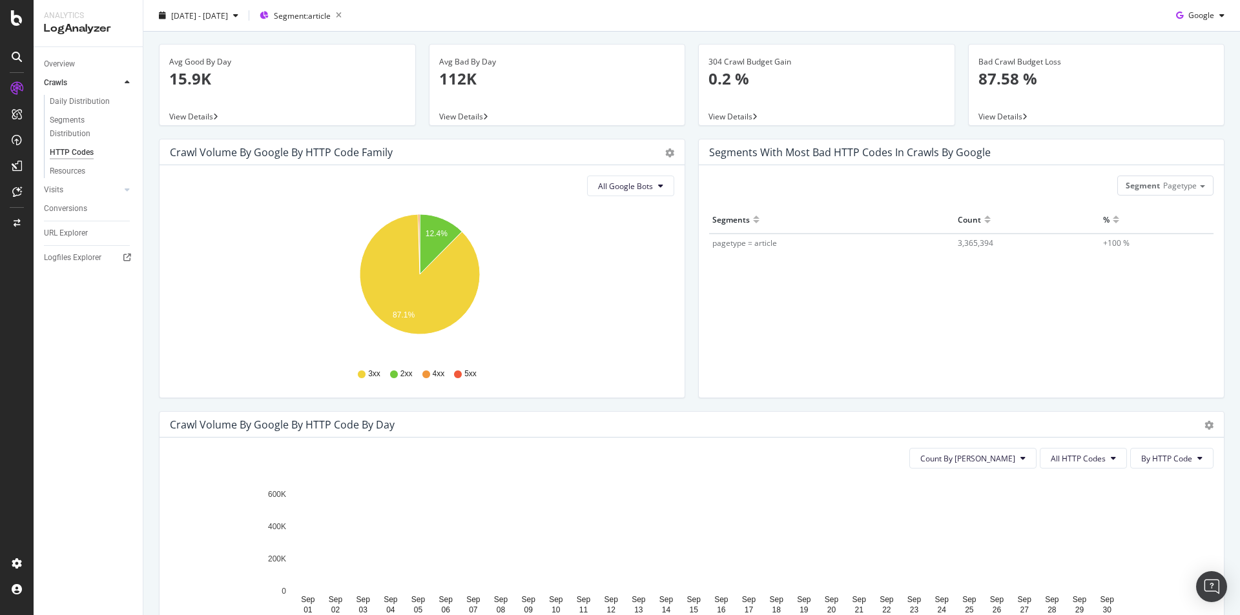
scroll to position [65, 0]
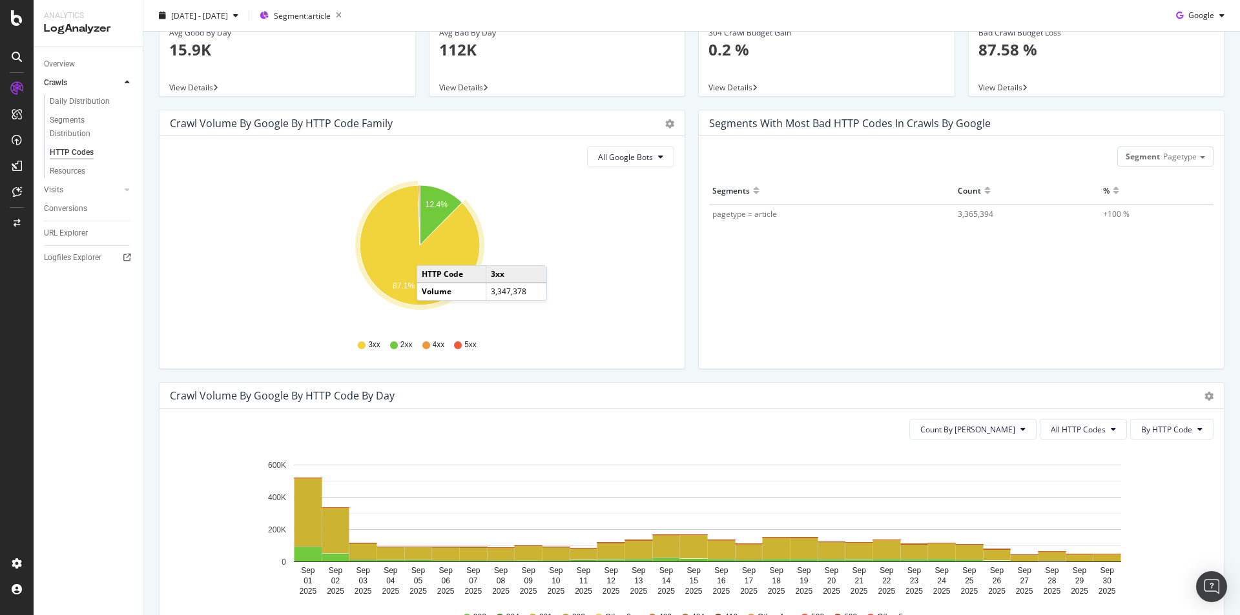
click at [429, 253] on icon "A chart." at bounding box center [420, 245] width 120 height 120
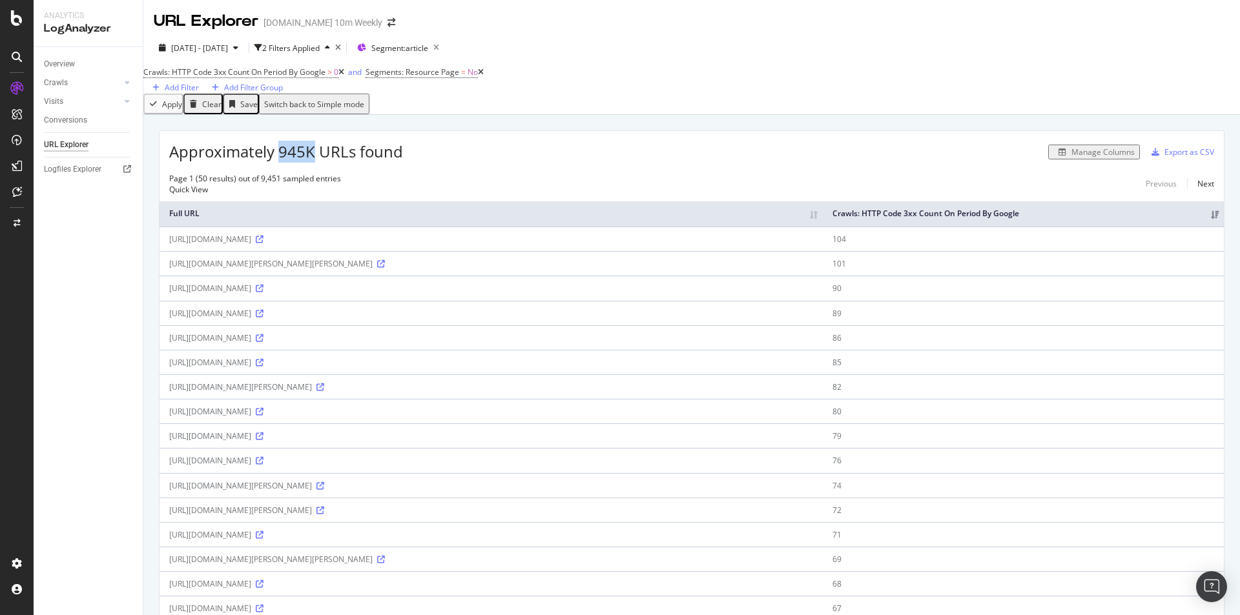
drag, startPoint x: 283, startPoint y: 160, endPoint x: 313, endPoint y: 160, distance: 29.7
click at [313, 160] on span "Approximately 945K URLs found" at bounding box center [286, 152] width 234 height 22
click at [264, 243] on icon at bounding box center [260, 240] width 8 height 8
click at [199, 88] on div "Add Filter" at bounding box center [182, 87] width 34 height 11
type input "r"
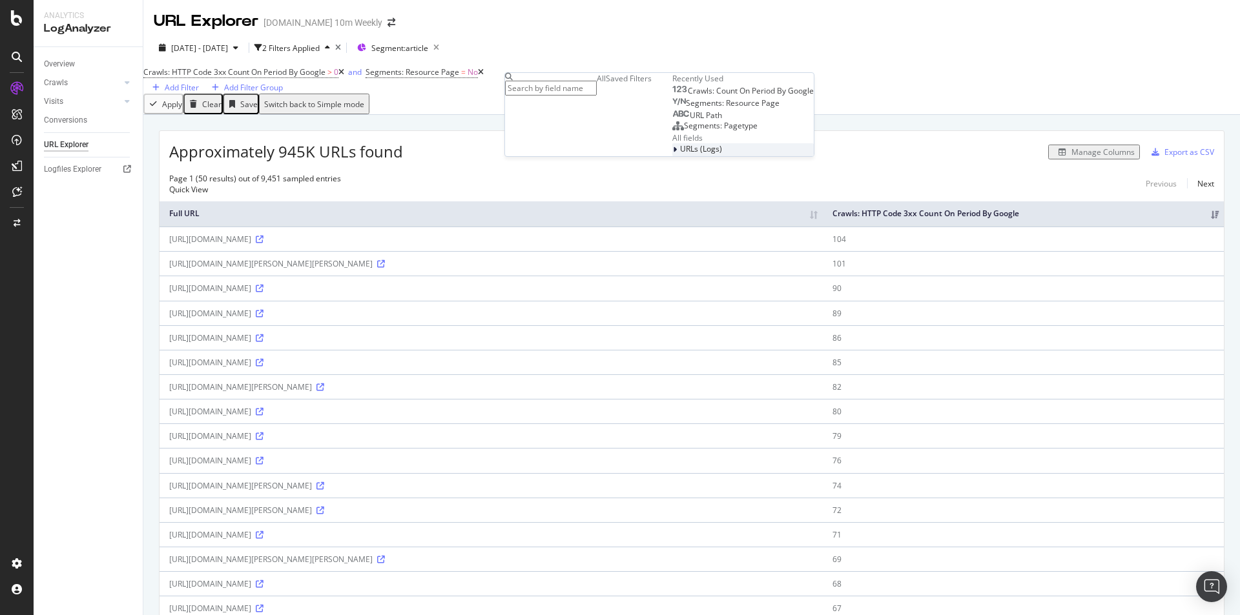
click at [680, 154] on span "URLs (Logs)" at bounding box center [701, 148] width 42 height 11
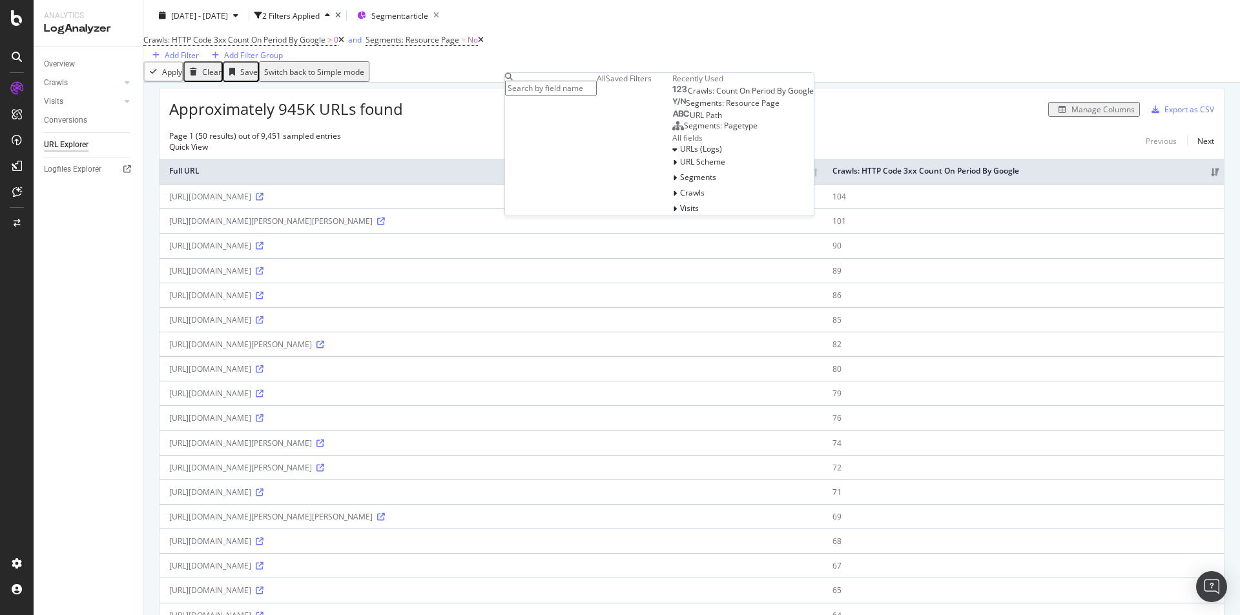
scroll to position [65, 0]
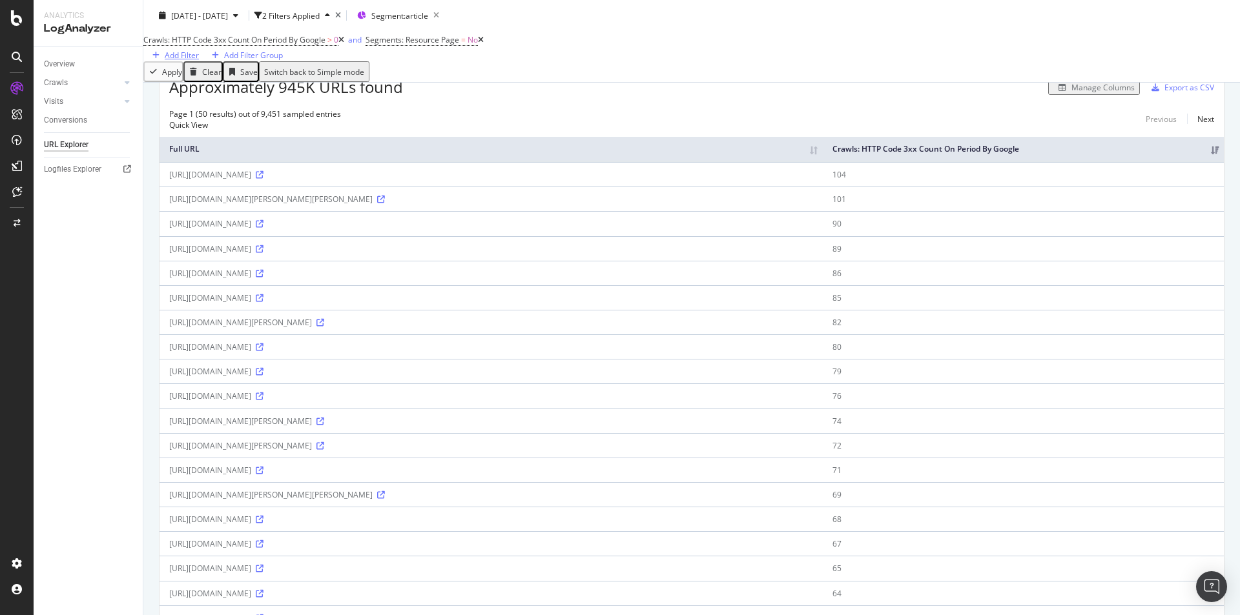
click at [199, 50] on div "Add Filter" at bounding box center [182, 55] width 34 height 11
click at [672, 111] on div "All fields" at bounding box center [742, 105] width 141 height 11
click at [680, 122] on span "URLs (Logs)" at bounding box center [701, 116] width 42 height 11
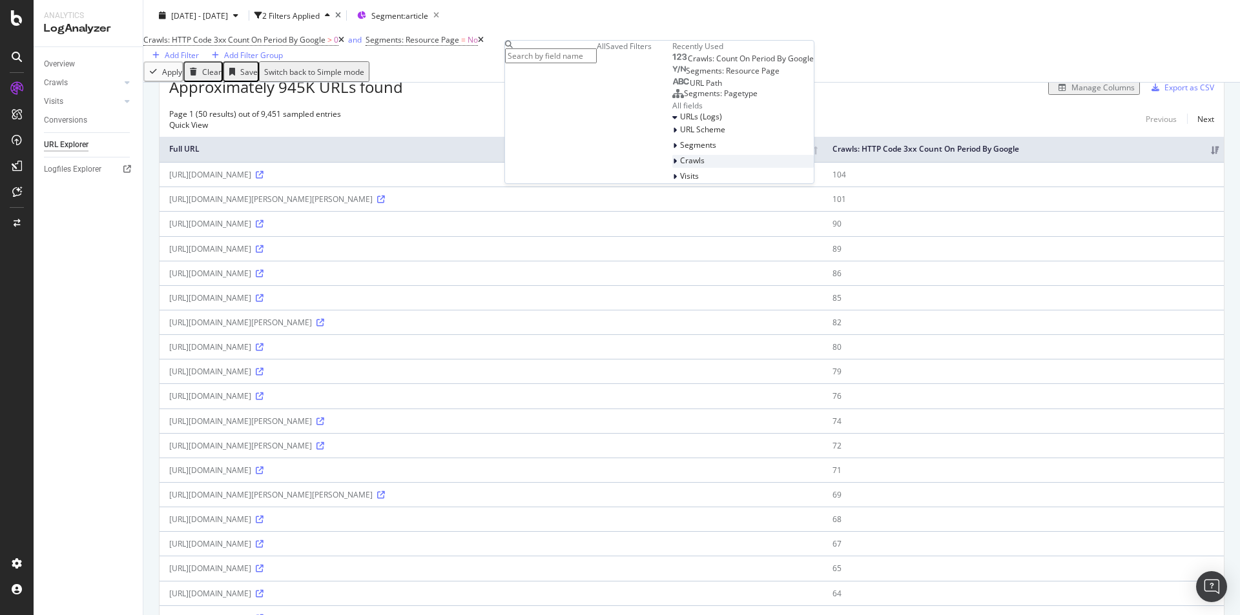
click at [673, 165] on icon at bounding box center [675, 162] width 4 height 8
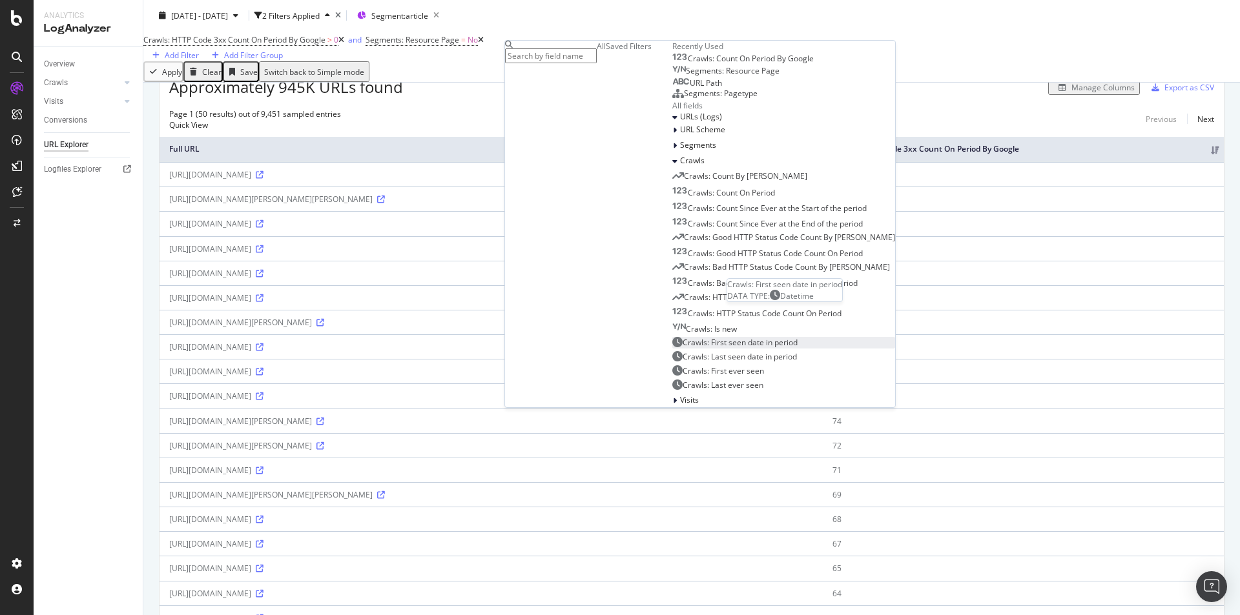
scroll to position [222, 0]
click at [581, 58] on input "text" at bounding box center [551, 55] width 92 height 15
type input "part"
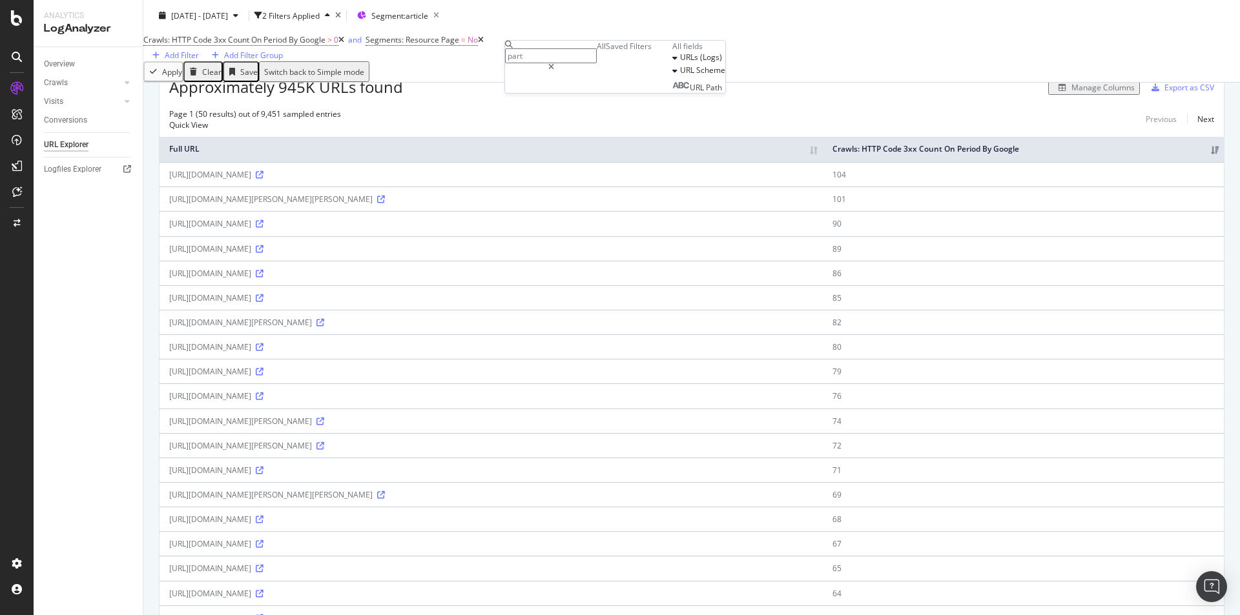
scroll to position [0, 0]
click at [422, 123] on div "Page 1 (50 results) out of 9,451 sampled entries Quick View Previous Next" at bounding box center [692, 120] width 1064 height 22
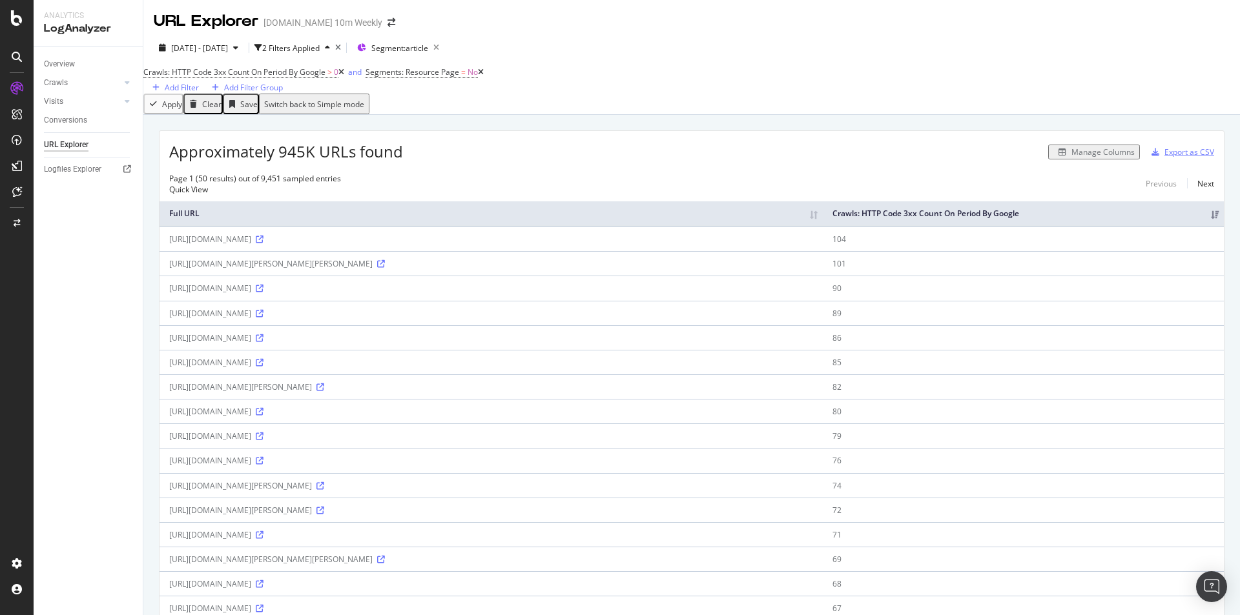
click at [1175, 158] on div "Export as CSV" at bounding box center [1189, 152] width 50 height 11
click at [519, 292] on div "https://www.thetimes.com/article/thai-king-strips-disloyal-concubine-of-all-her…" at bounding box center [491, 288] width 644 height 11
click at [264, 293] on icon at bounding box center [260, 289] width 8 height 8
click at [238, 47] on icon "button" at bounding box center [235, 48] width 5 height 8
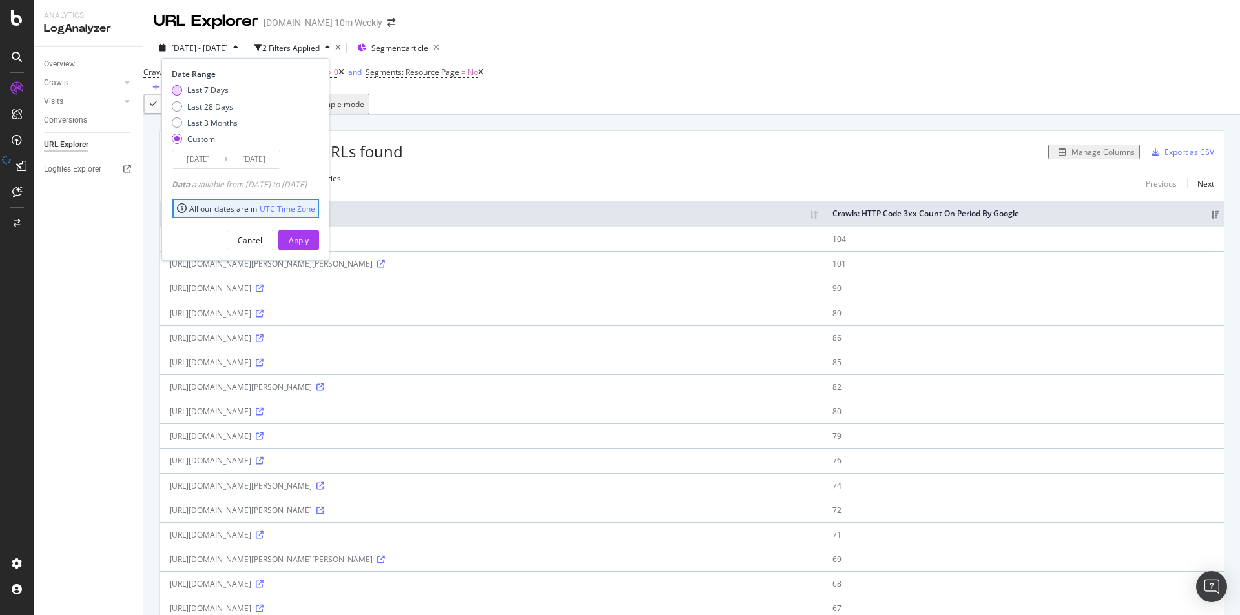
click at [217, 91] on div "Last 7 Days" at bounding box center [207, 90] width 41 height 11
type input "2025/09/24"
click at [308, 238] on button "Apply" at bounding box center [298, 240] width 41 height 21
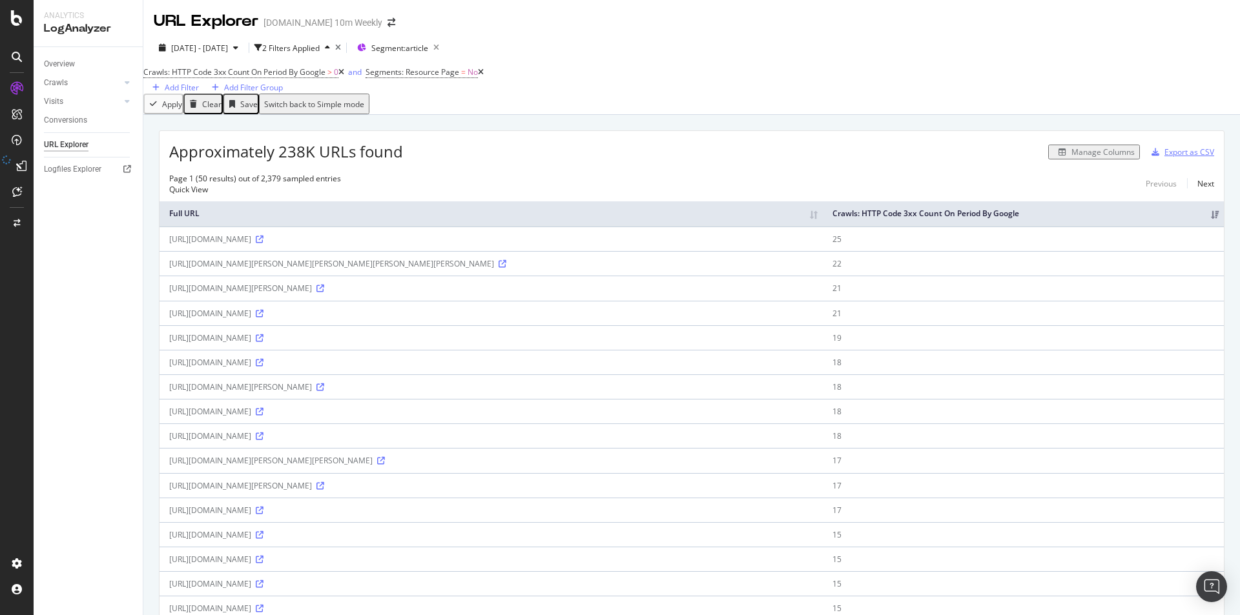
click at [1175, 157] on div "Export as CSV" at bounding box center [1189, 152] width 50 height 11
click at [228, 47] on span "2025 Sep. 24th - Sep. 30th" at bounding box center [199, 48] width 57 height 11
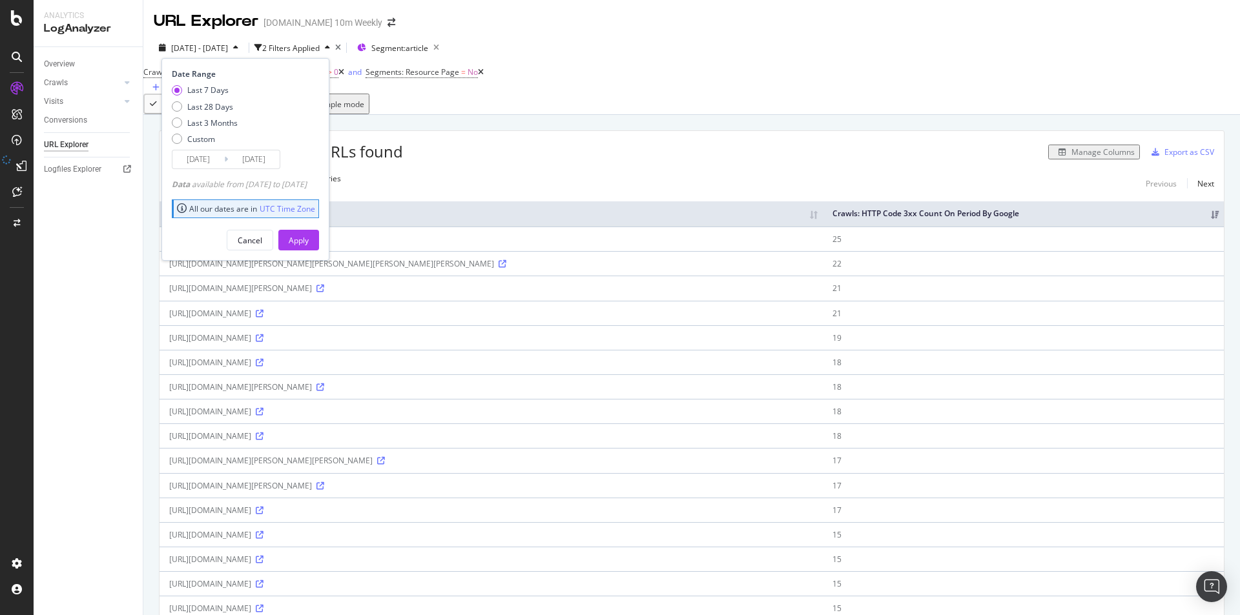
click at [212, 161] on input "2025/09/24" at bounding box center [198, 159] width 52 height 18
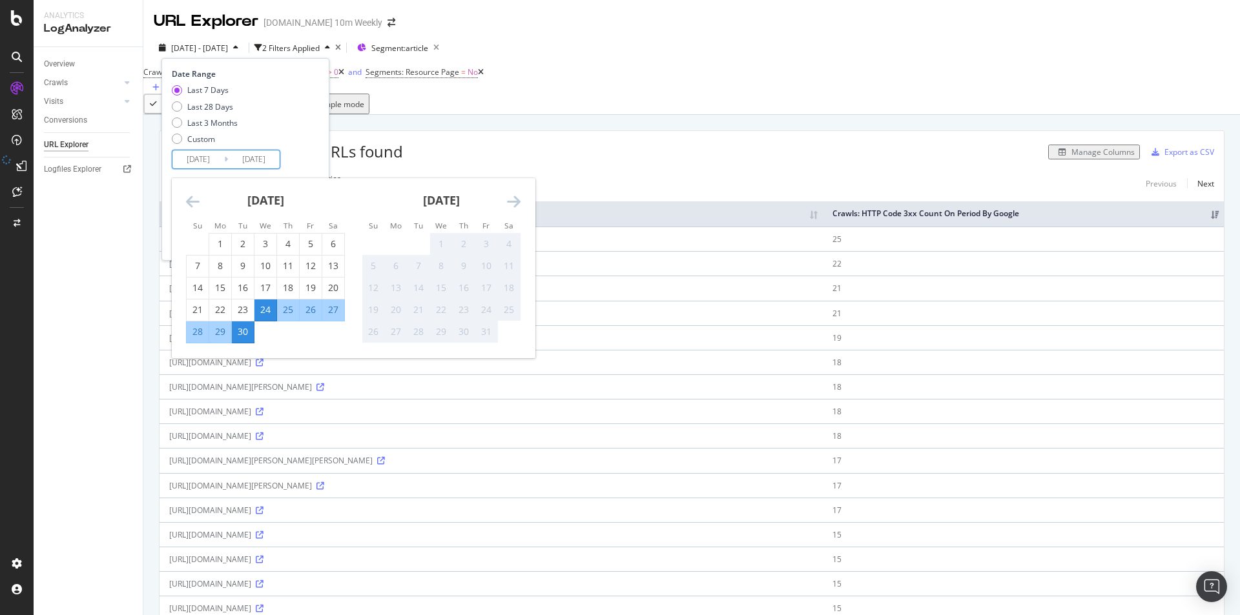
click at [249, 335] on div "30" at bounding box center [243, 332] width 22 height 13
type input "[DATE]"
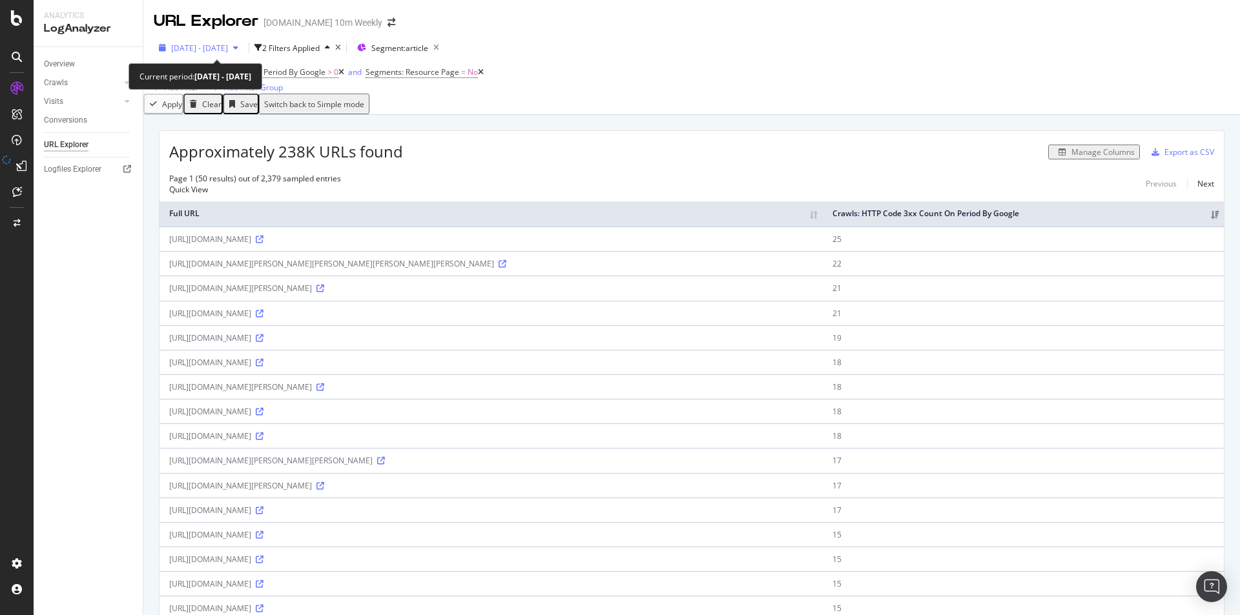
click at [228, 50] on span "2025 Sep. 24th - Sep. 30th" at bounding box center [199, 48] width 57 height 11
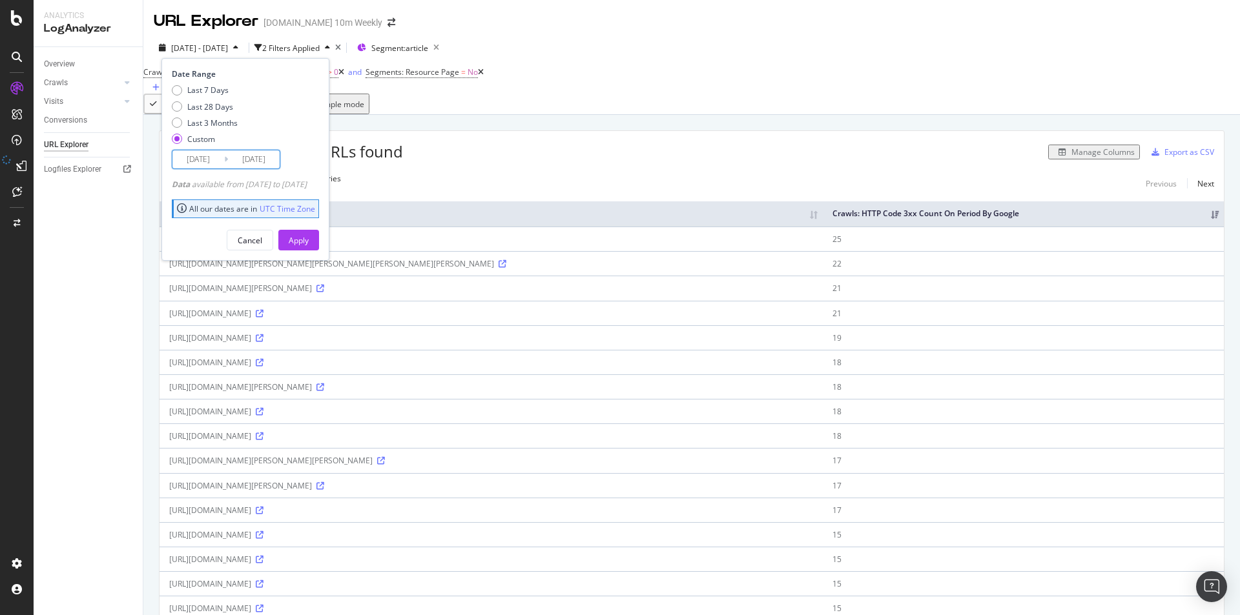
click at [213, 161] on input "[DATE]" at bounding box center [198, 159] width 52 height 18
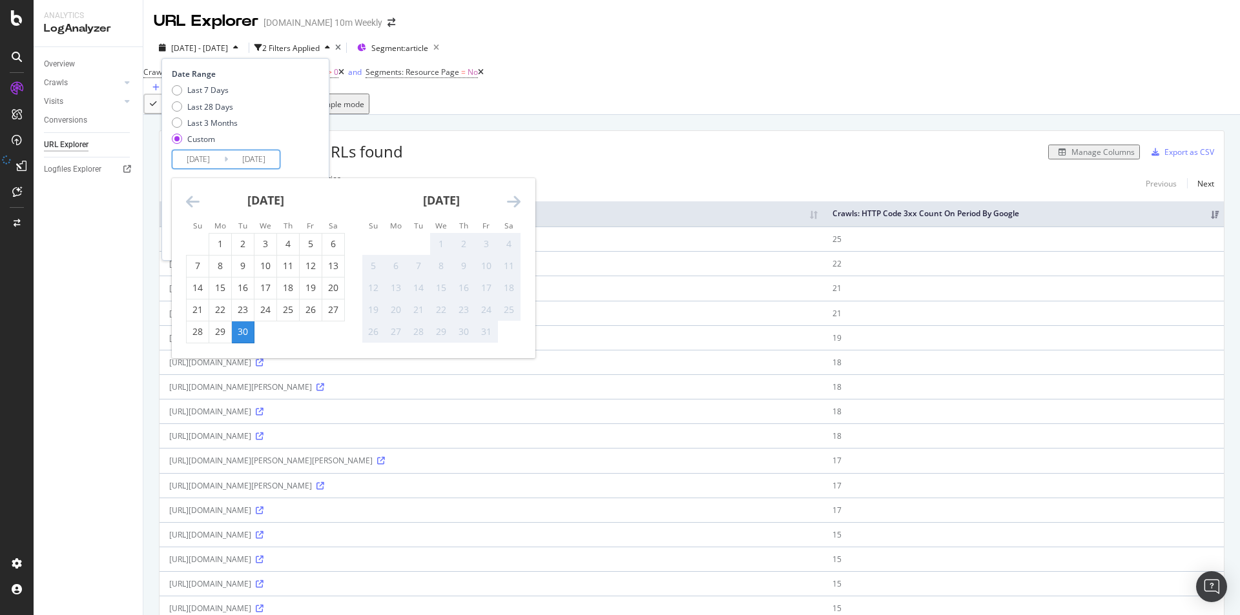
click at [240, 335] on div "30" at bounding box center [243, 332] width 22 height 13
click at [203, 152] on input "[DATE]" at bounding box center [198, 159] width 52 height 18
click at [242, 326] on div "30" at bounding box center [243, 332] width 22 height 13
click at [212, 156] on input "[DATE]" at bounding box center [198, 159] width 52 height 18
click at [309, 132] on div "Last 7 Days Last 28 Days Last 3 Months Custom" at bounding box center [244, 117] width 144 height 65
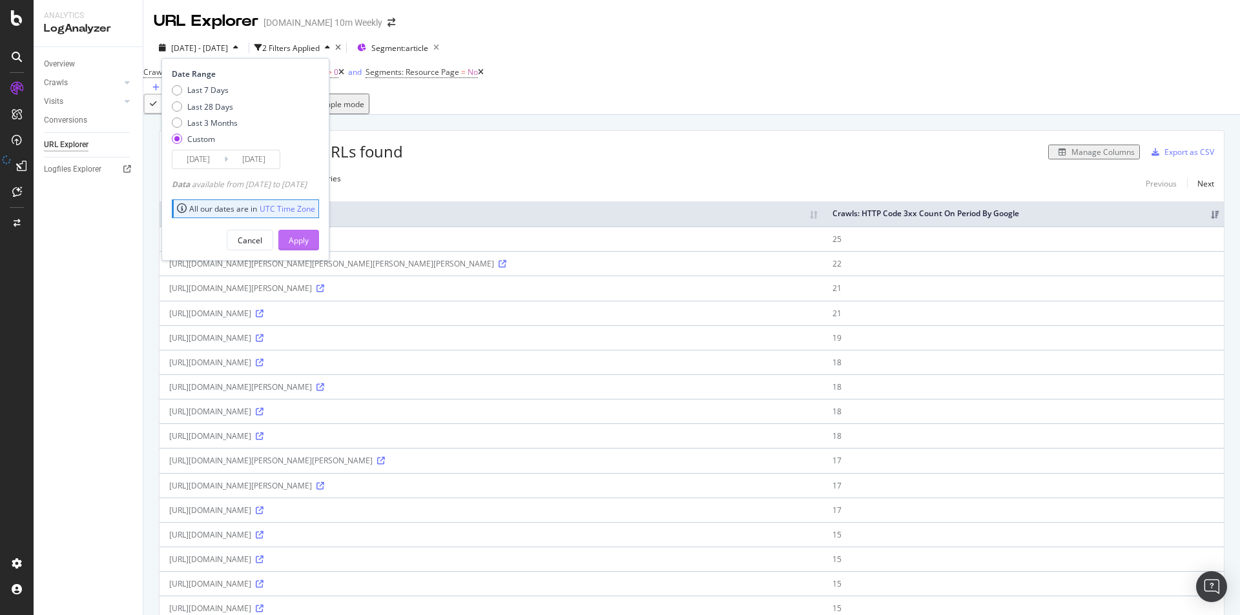
click at [309, 238] on div "Apply" at bounding box center [299, 240] width 20 height 11
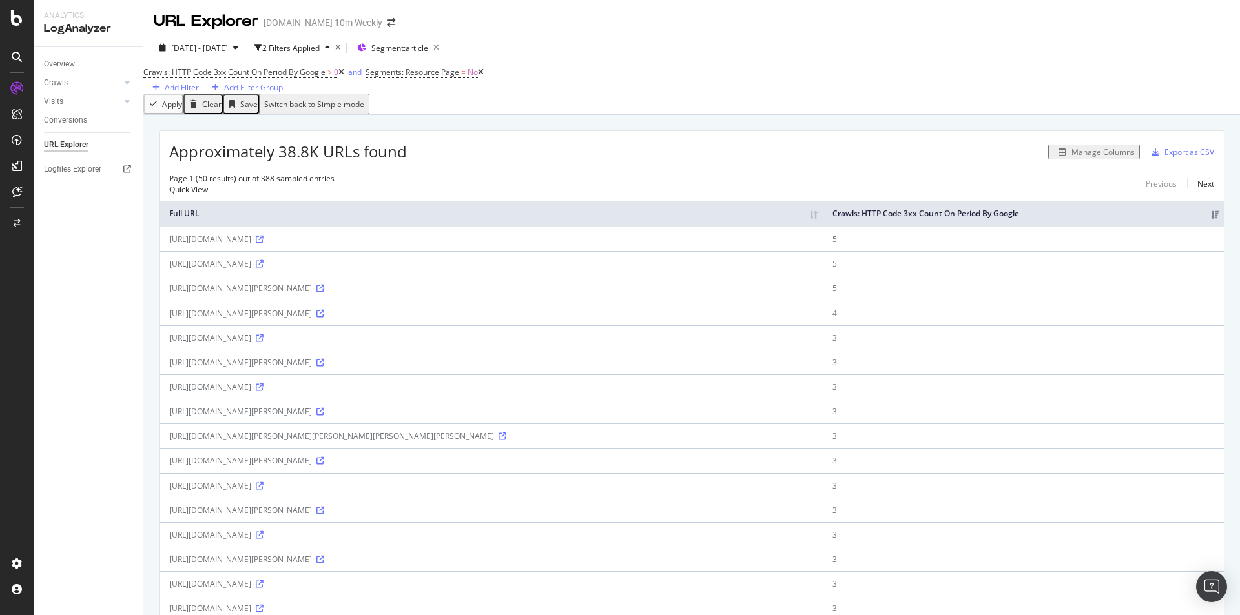
click at [1178, 157] on div "Export as CSV" at bounding box center [1189, 152] width 50 height 11
click at [1167, 158] on div "Export as CSV" at bounding box center [1189, 152] width 50 height 11
click at [1172, 158] on div "Export as CSV" at bounding box center [1189, 152] width 50 height 11
click at [1170, 158] on div "Export as CSV" at bounding box center [1189, 152] width 50 height 11
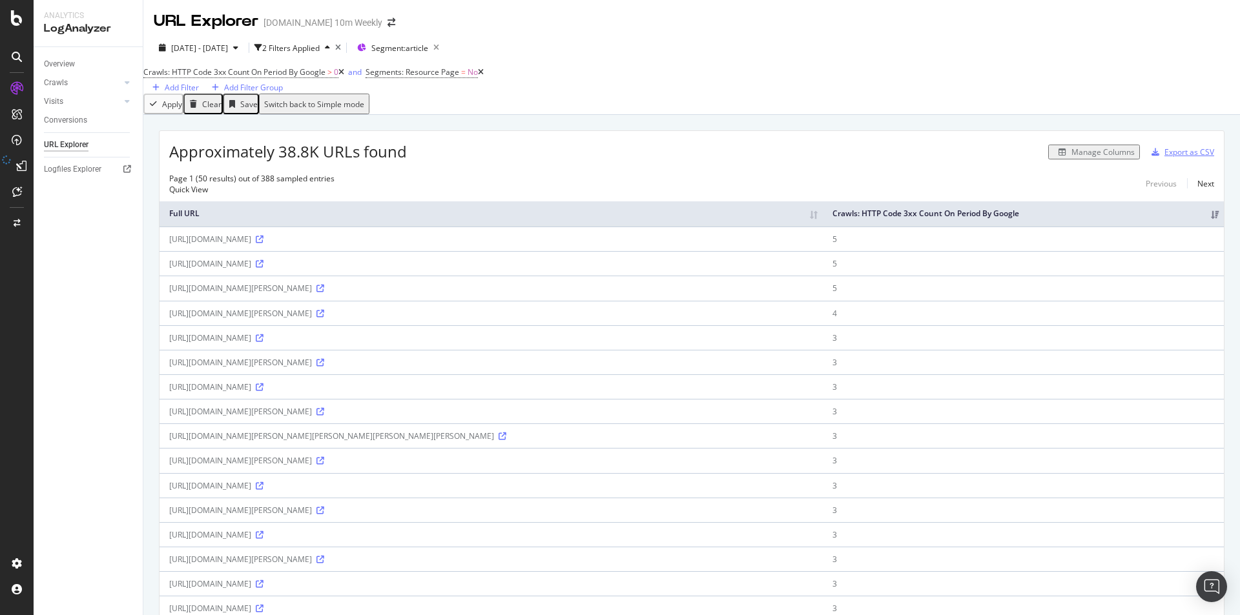
click at [1152, 156] on icon "button" at bounding box center [1156, 153] width 8 height 8
click at [1173, 158] on div "Export as CSV" at bounding box center [1189, 152] width 50 height 11
click at [199, 82] on div "Add Filter" at bounding box center [182, 87] width 34 height 11
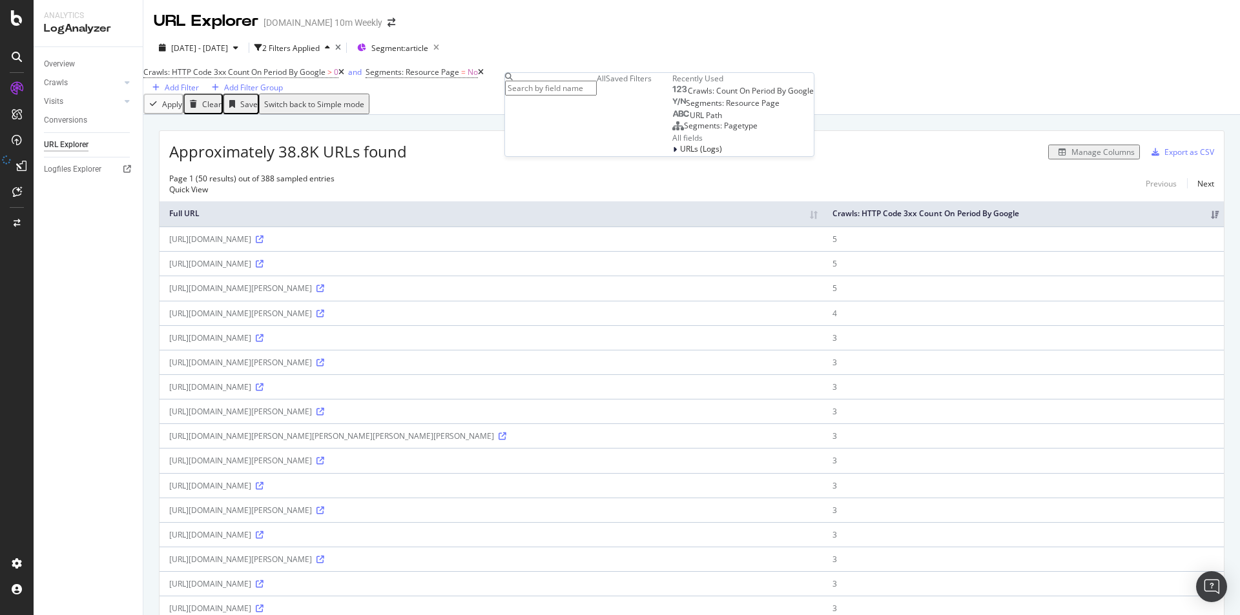
click at [1036, 149] on div "Approximately 38.8K URLs found Manage Columns Export as CSV" at bounding box center [692, 147] width 1064 height 32
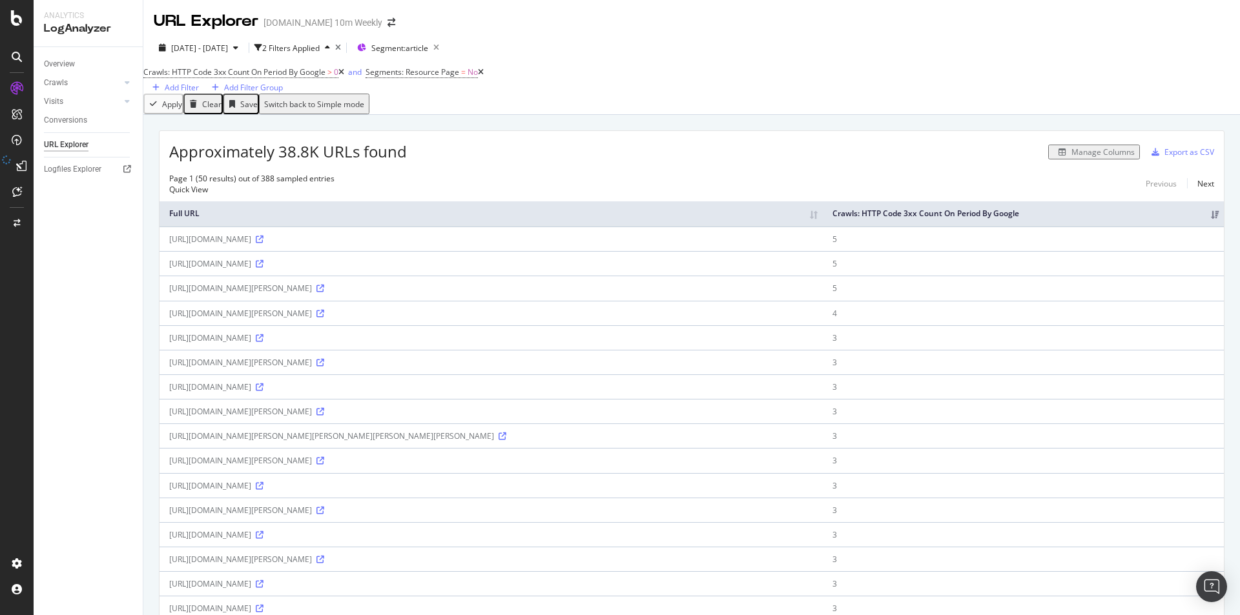
click at [1071, 158] on div "Manage Columns" at bounding box center [1102, 152] width 63 height 11
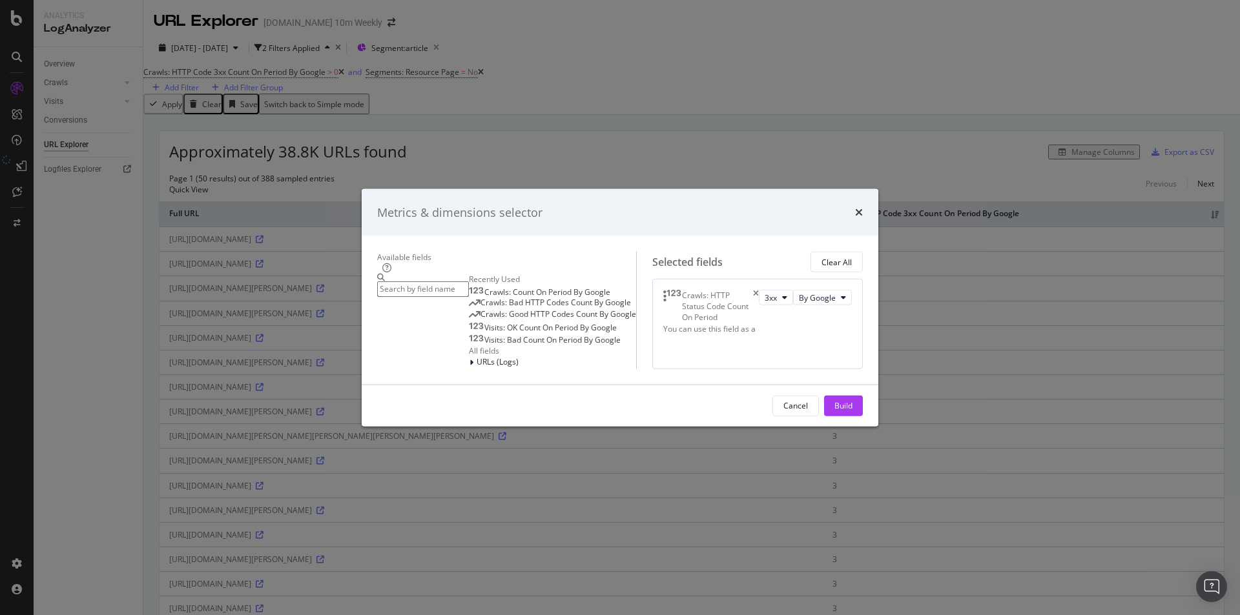
click at [469, 282] on input "modal" at bounding box center [423, 289] width 92 height 15
click at [495, 296] on span "Crawls: Bad HTTP Codes Count By Google" at bounding box center [556, 301] width 150 height 11
click at [853, 411] on div "Build" at bounding box center [843, 405] width 18 height 11
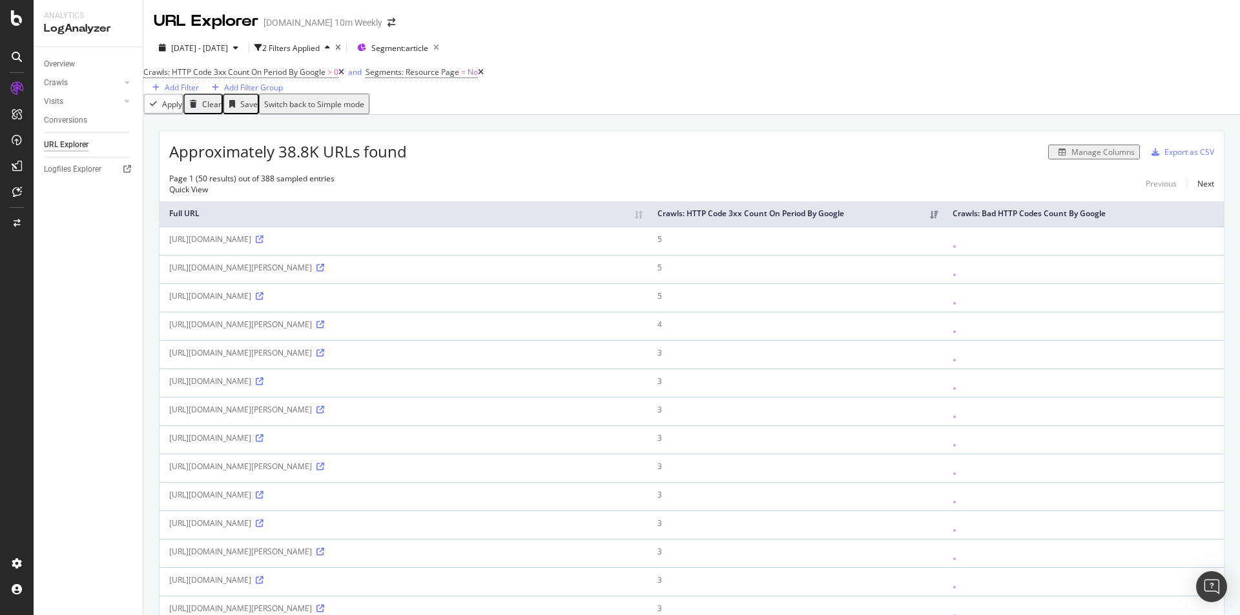
click at [1143, 225] on th "Crawls: Bad HTTP Codes Count By Google" at bounding box center [1083, 214] width 281 height 25
click at [1090, 158] on div "Manage Columns" at bounding box center [1102, 152] width 63 height 11
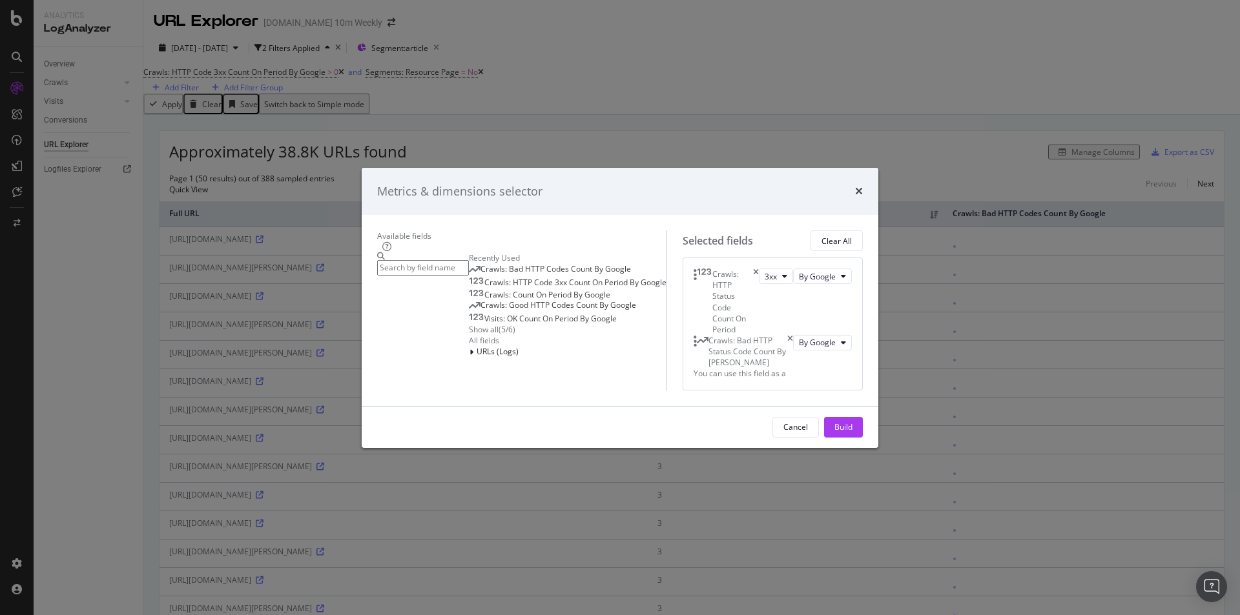
click at [793, 335] on div "Crawls: Bad HTTP Status Code Count By Day" at bounding box center [743, 351] width 99 height 33
click at [469, 260] on input "modal" at bounding box center [423, 267] width 92 height 15
click at [793, 335] on icon "times" at bounding box center [790, 351] width 6 height 33
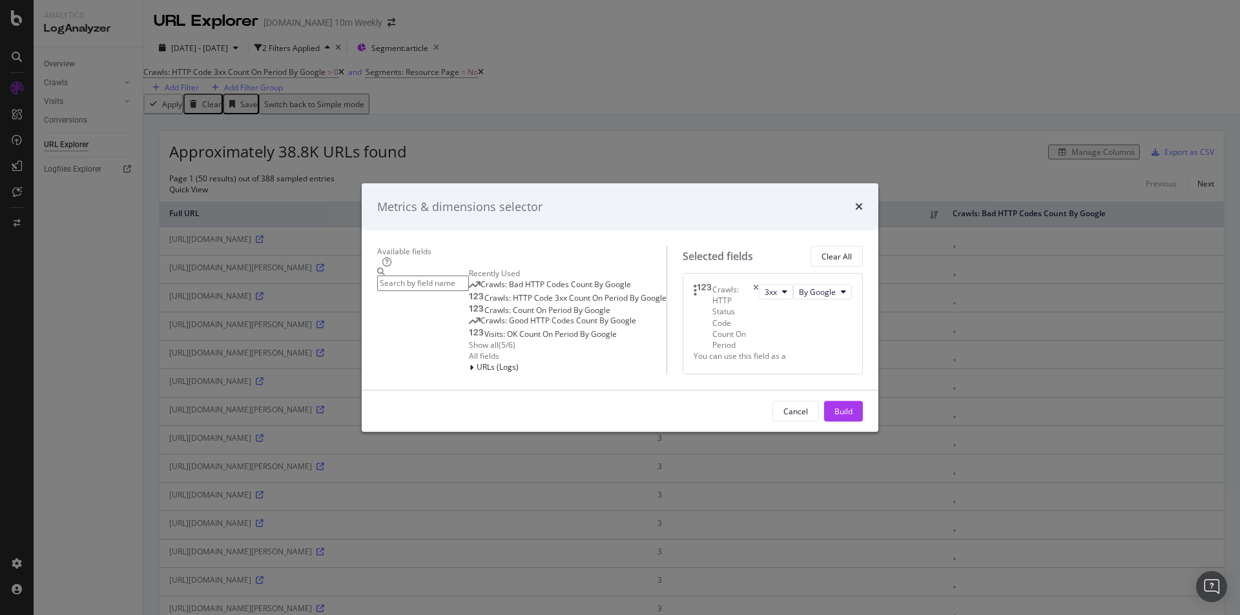
click at [469, 276] on input "modal" at bounding box center [423, 283] width 92 height 15
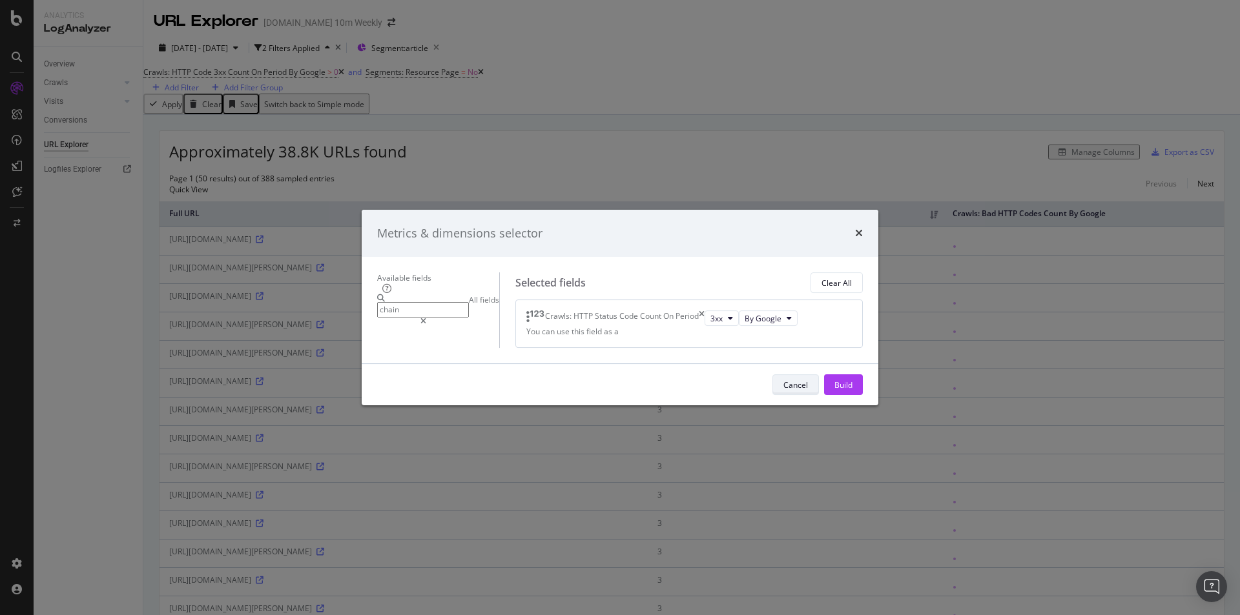
type input "chain"
click at [808, 391] on div "Cancel" at bounding box center [795, 385] width 25 height 11
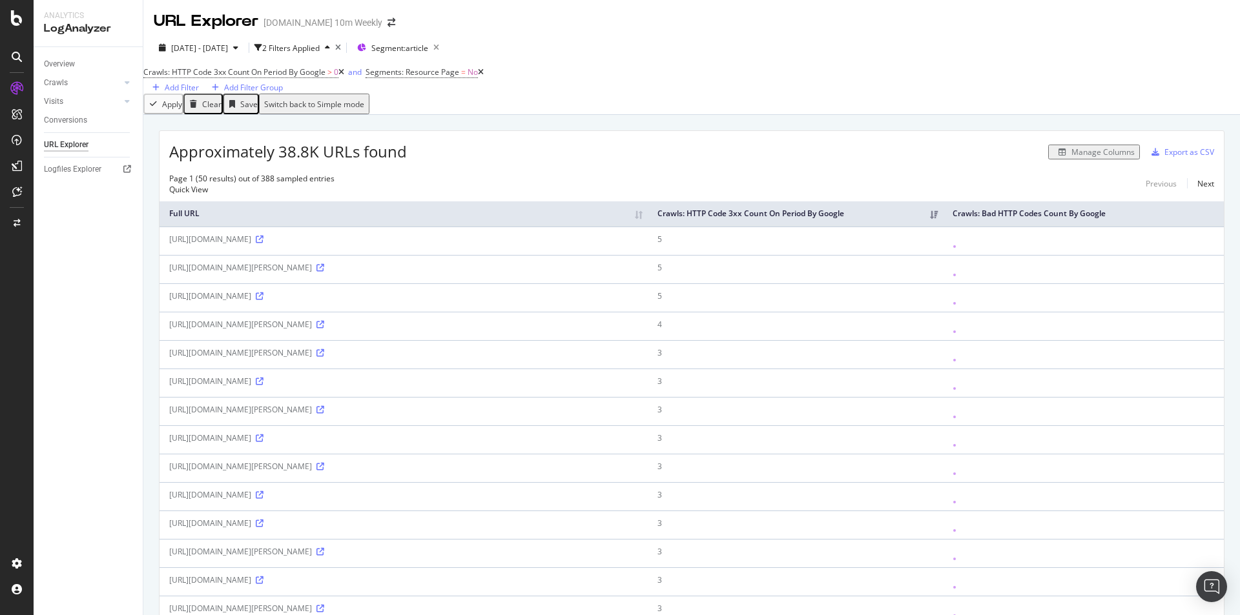
click at [1108, 158] on div "Manage Columns" at bounding box center [1102, 152] width 63 height 11
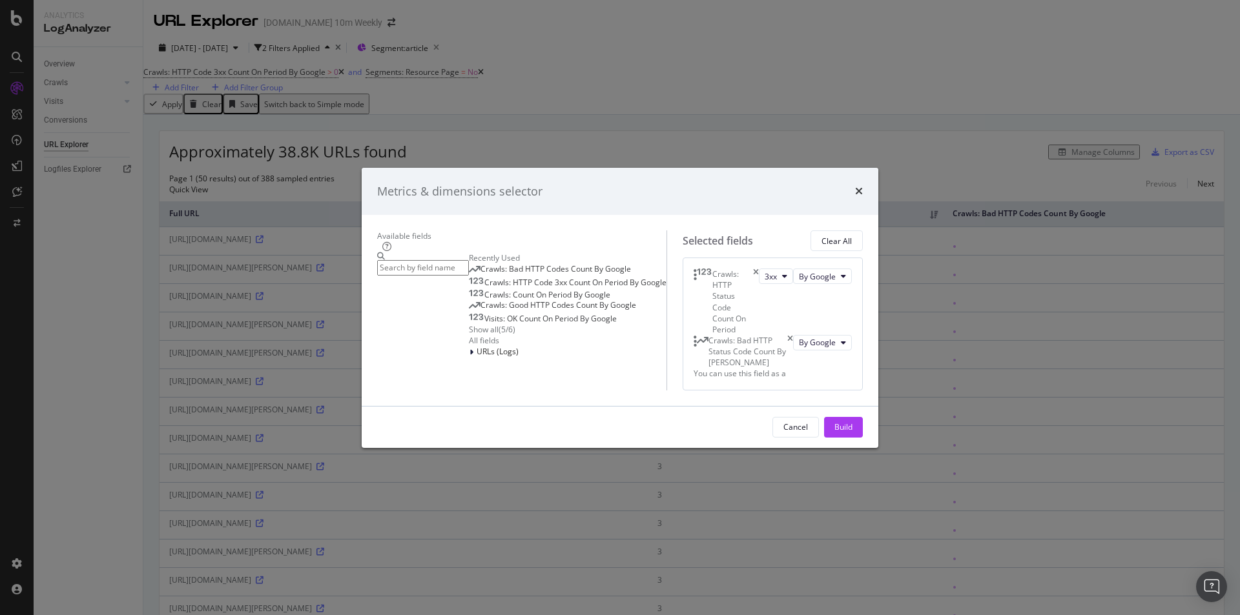
click at [793, 335] on icon "times" at bounding box center [790, 351] width 6 height 33
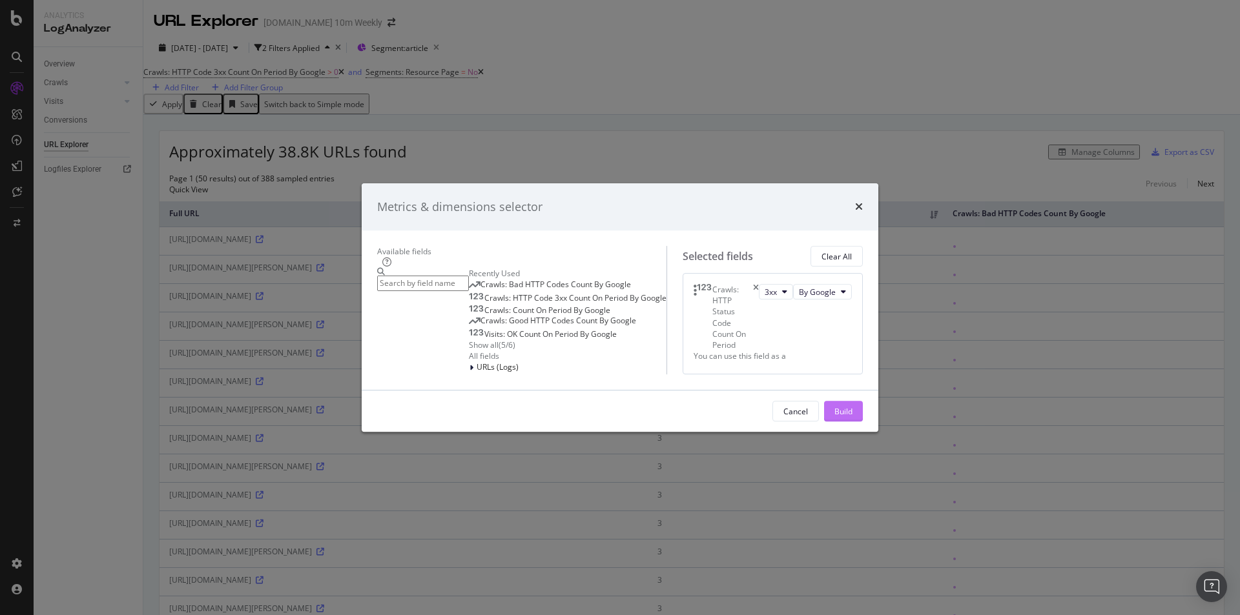
click at [853, 417] on div "Build" at bounding box center [843, 411] width 18 height 11
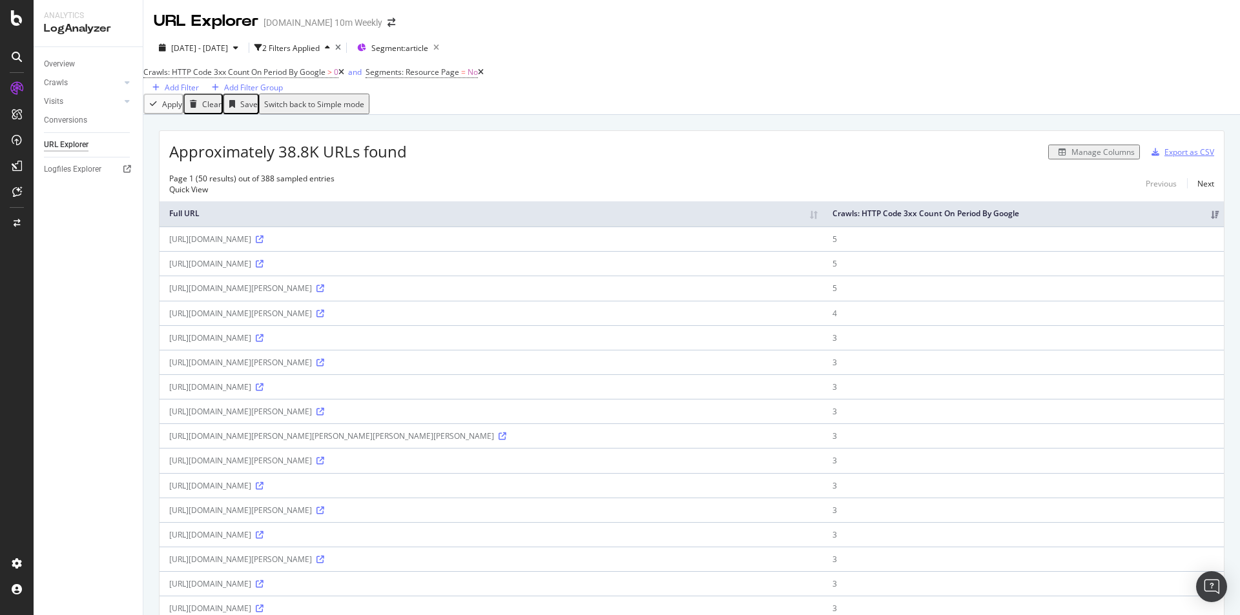
click at [1181, 158] on div "Export as CSV" at bounding box center [1189, 152] width 50 height 11
click at [1166, 162] on div "Export as CSV" at bounding box center [1180, 152] width 68 height 19
click at [1164, 158] on div "Export as CSV" at bounding box center [1189, 152] width 50 height 11
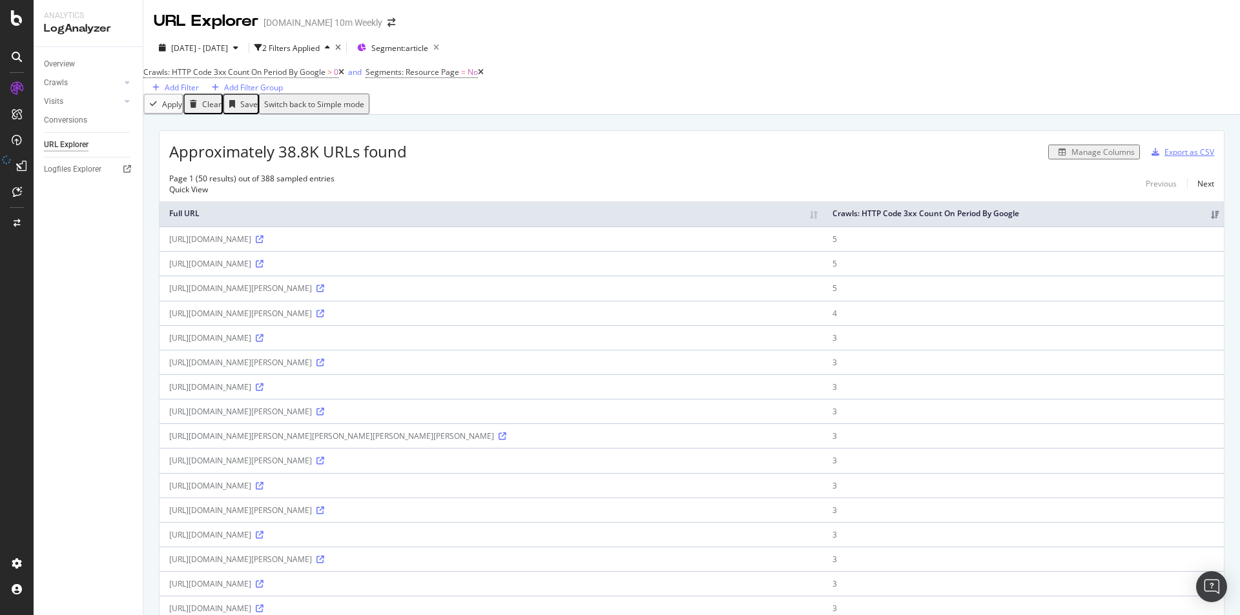
click at [1167, 158] on div "Export as CSV" at bounding box center [1189, 152] width 50 height 11
click at [1164, 158] on div "Export as CSV" at bounding box center [1189, 152] width 50 height 11
click at [1164, 157] on div "Export as CSV" at bounding box center [1189, 152] width 50 height 11
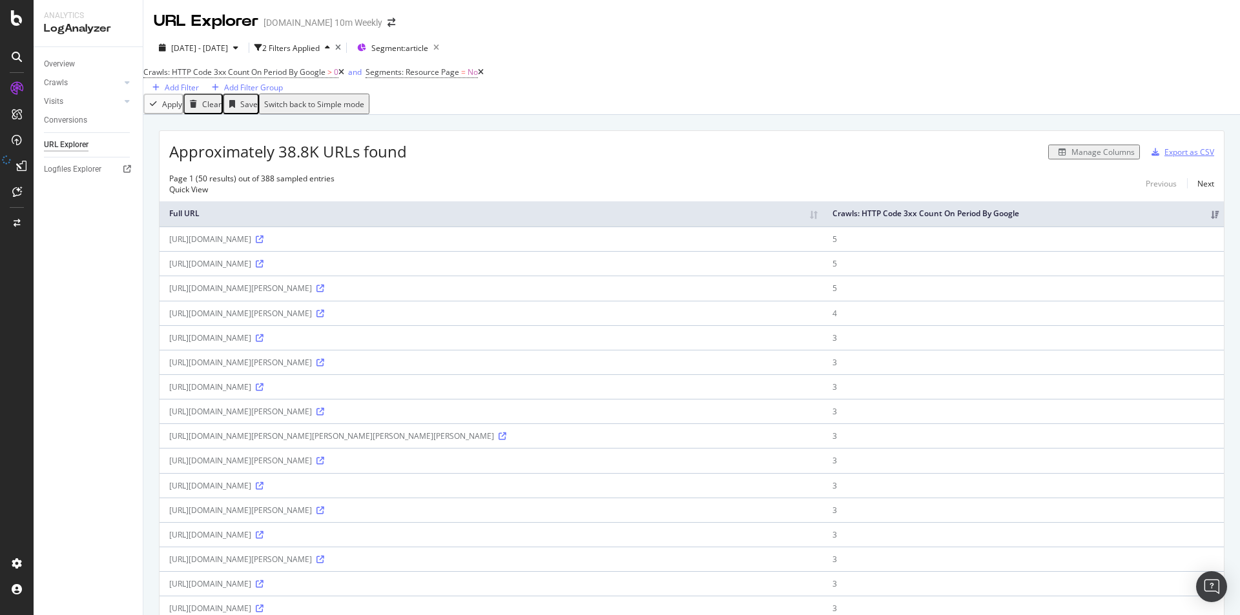
click at [1192, 158] on div "Export as CSV" at bounding box center [1189, 152] width 50 height 11
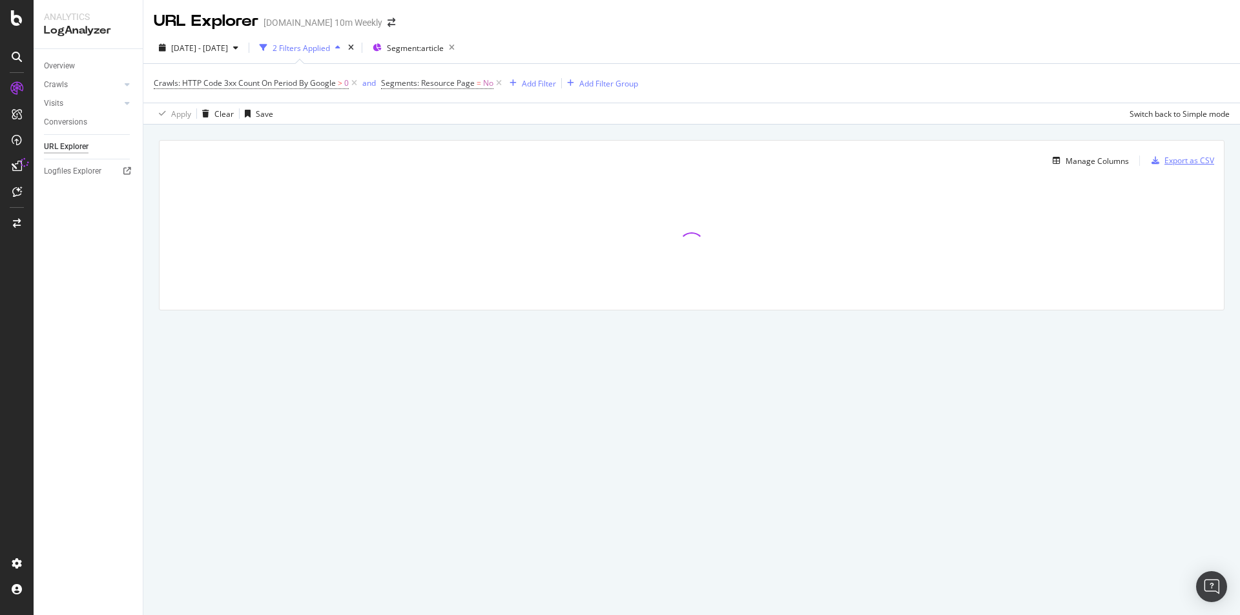
click at [1181, 157] on div "Export as CSV" at bounding box center [1189, 160] width 50 height 11
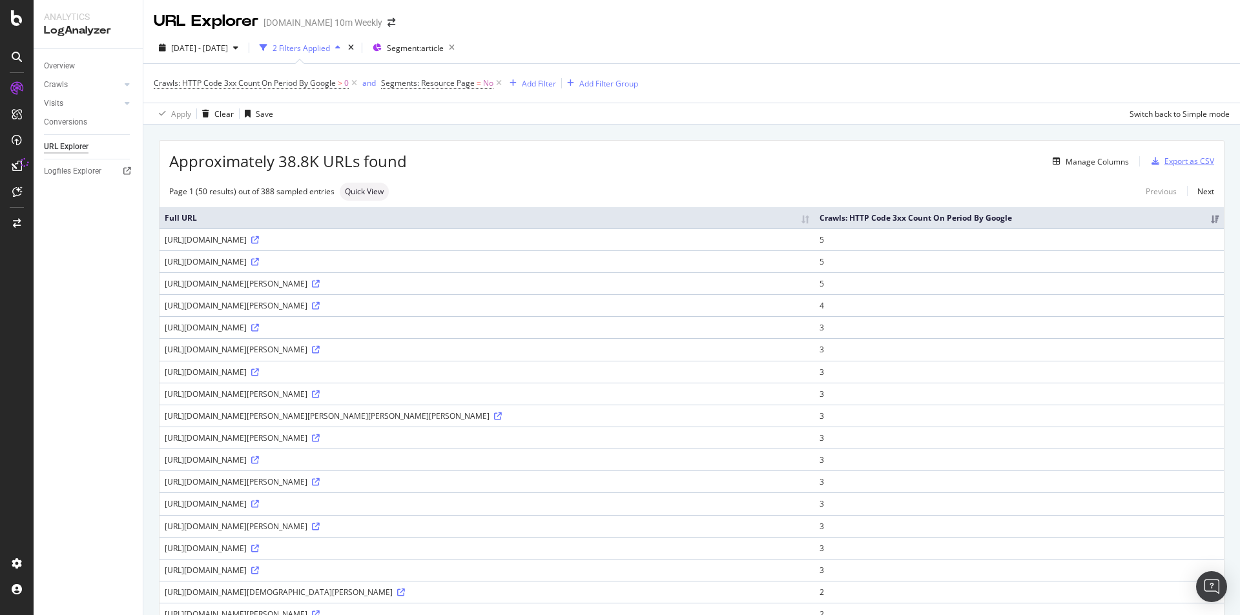
click at [1181, 157] on div "Export as CSV" at bounding box center [1189, 161] width 50 height 11
click at [350, 190] on span "Quick View" at bounding box center [364, 192] width 39 height 8
click at [294, 131] on input "checkbox" at bounding box center [291, 126] width 26 height 16
checkbox input "true"
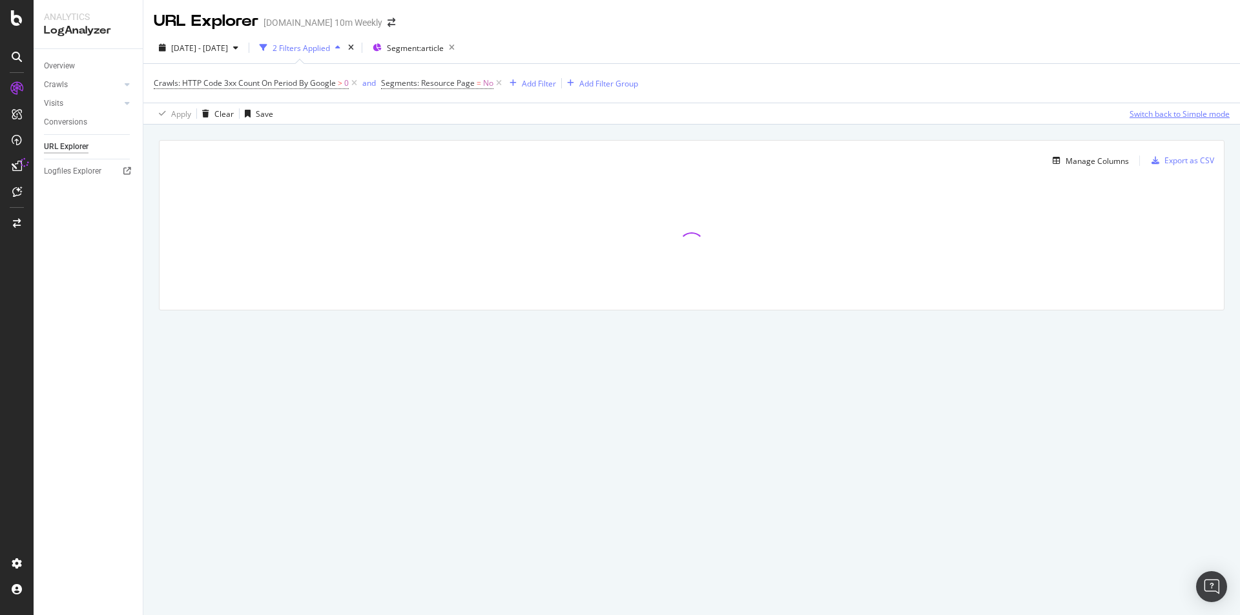
click at [1170, 110] on div "Switch back to Simple mode" at bounding box center [1180, 114] width 100 height 11
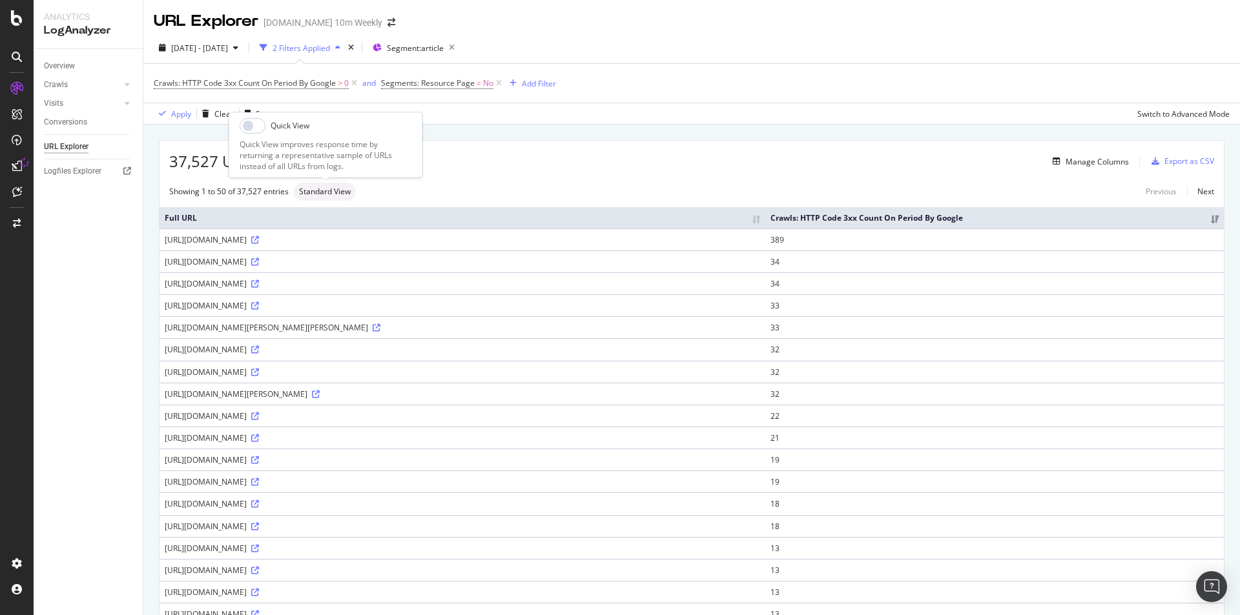
click at [303, 188] on span "Standard View" at bounding box center [325, 192] width 52 height 8
click at [257, 127] on input "checkbox" at bounding box center [253, 126] width 26 height 16
checkbox input "false"
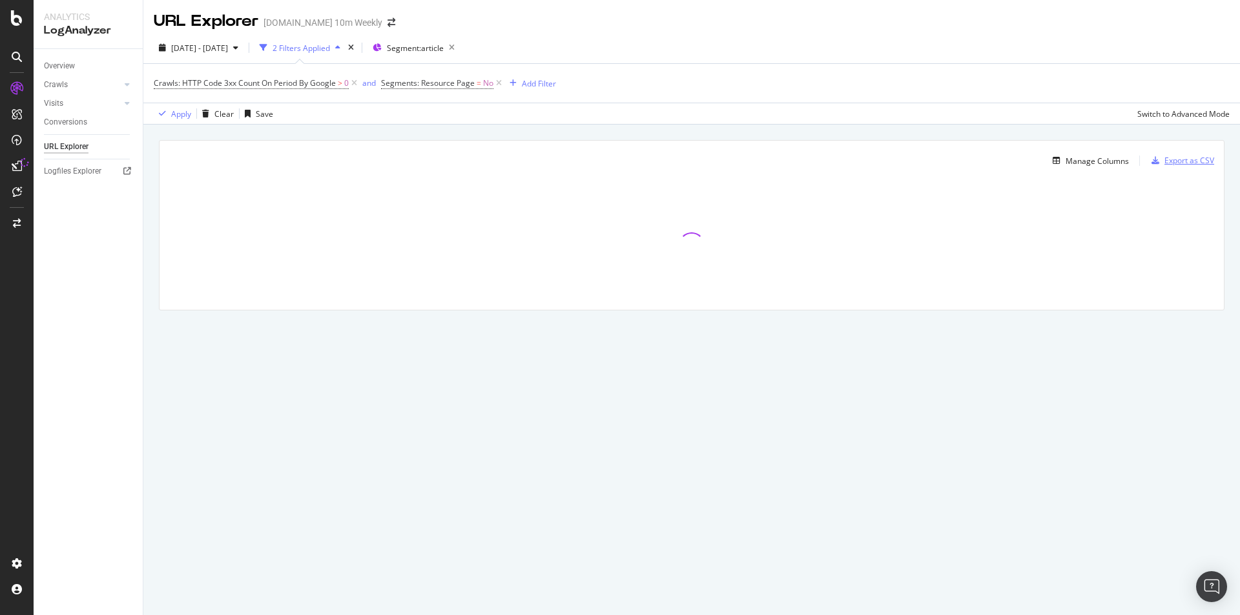
click at [1170, 156] on div "Export as CSV" at bounding box center [1189, 160] width 50 height 11
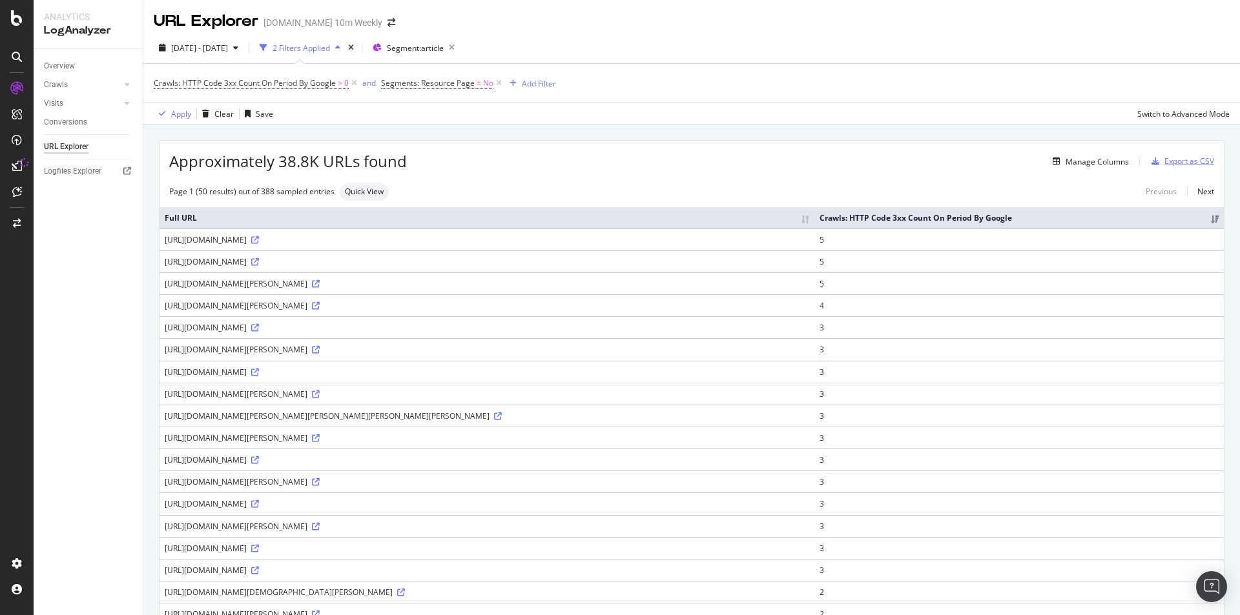
click at [1174, 166] on div "Export as CSV" at bounding box center [1189, 161] width 50 height 11
click at [1174, 162] on div "Export as CSV" at bounding box center [1189, 161] width 50 height 11
click at [233, 440] on div "[URL][DOMAIN_NAME][PERSON_NAME]" at bounding box center [487, 438] width 645 height 11
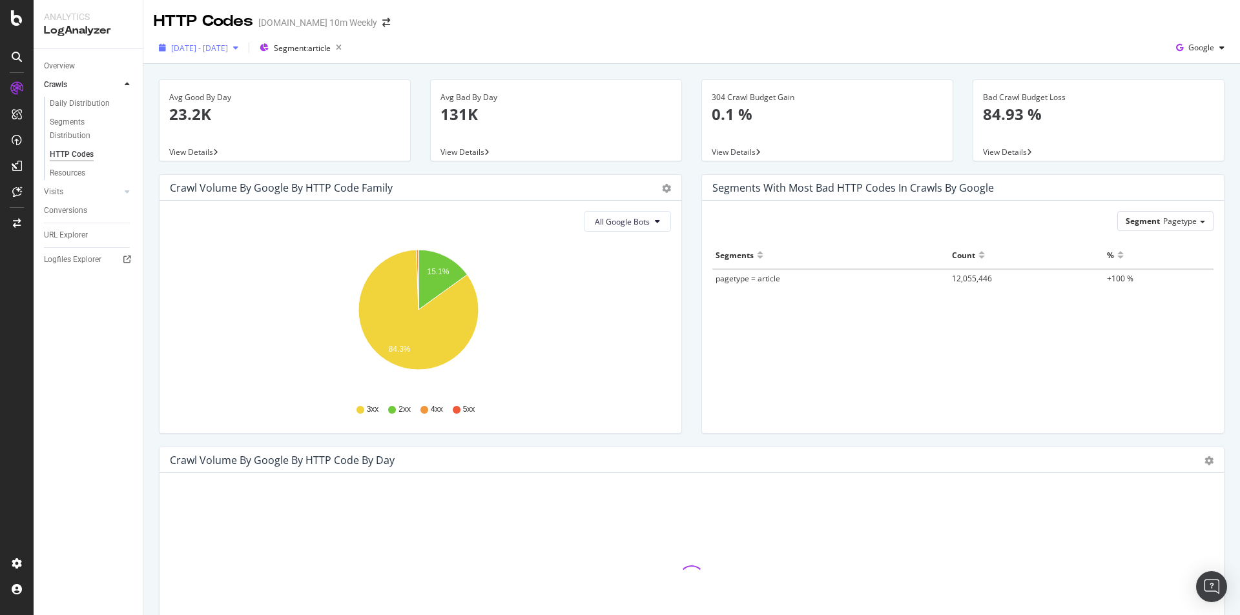
click at [243, 54] on div "[DATE] - [DATE]" at bounding box center [199, 47] width 90 height 19
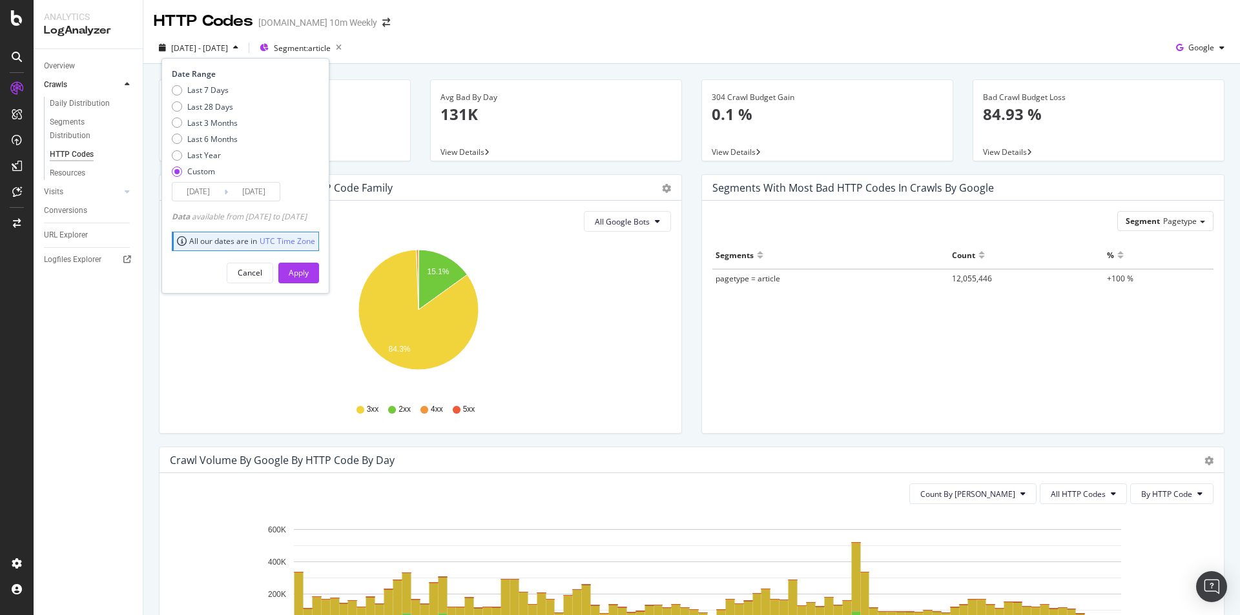
click at [198, 197] on input "[DATE]" at bounding box center [198, 192] width 52 height 18
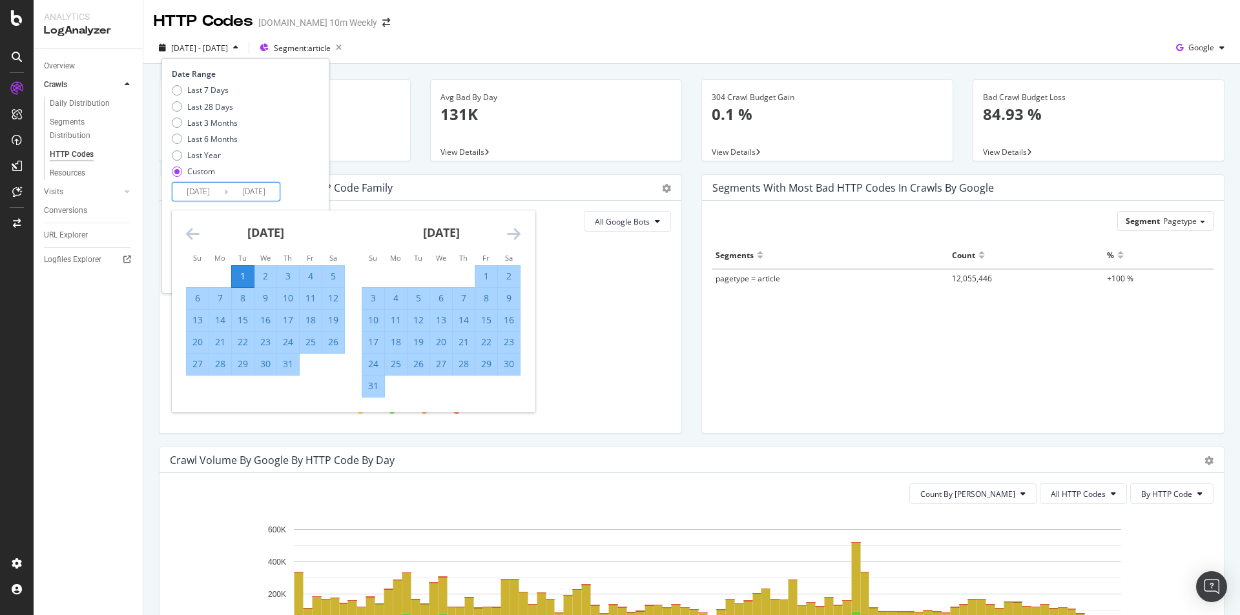
click at [520, 231] on icon "Move forward to switch to the next month." at bounding box center [514, 234] width 14 height 16
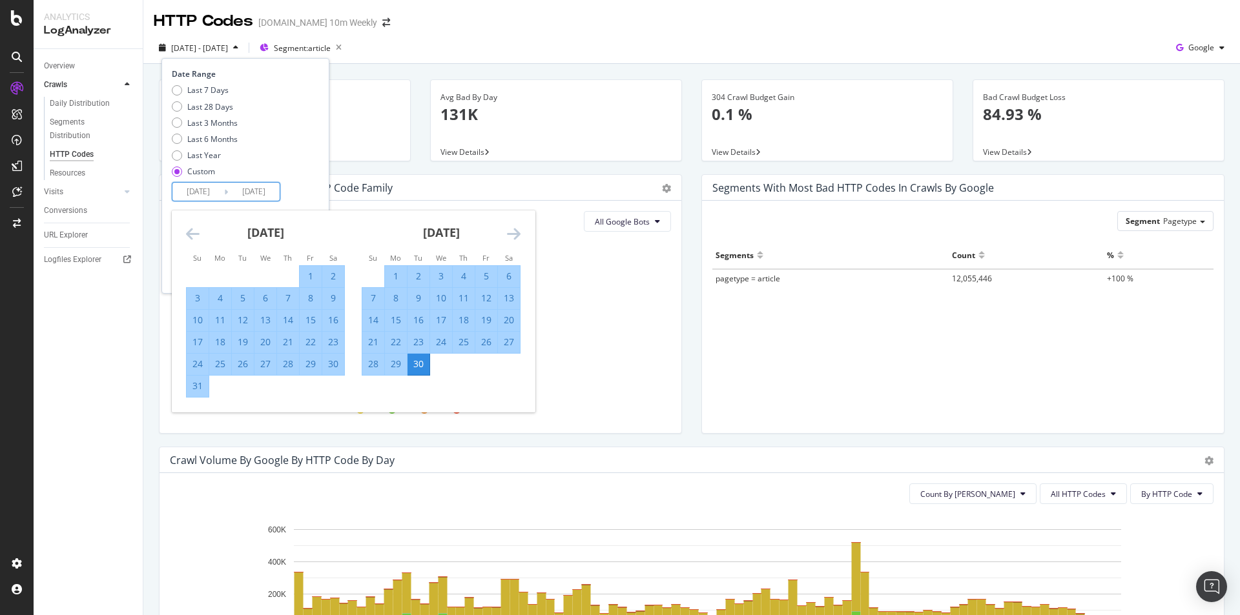
click at [521, 231] on div "[DATE] 1 2 3 4 5 6 7 8 9 10 11 12 13 14 15 16 17 18 19 20 21 22 23 24 25 26 27 …" at bounding box center [441, 293] width 176 height 165
click at [424, 358] on div "30" at bounding box center [419, 364] width 22 height 13
type input "[DATE]"
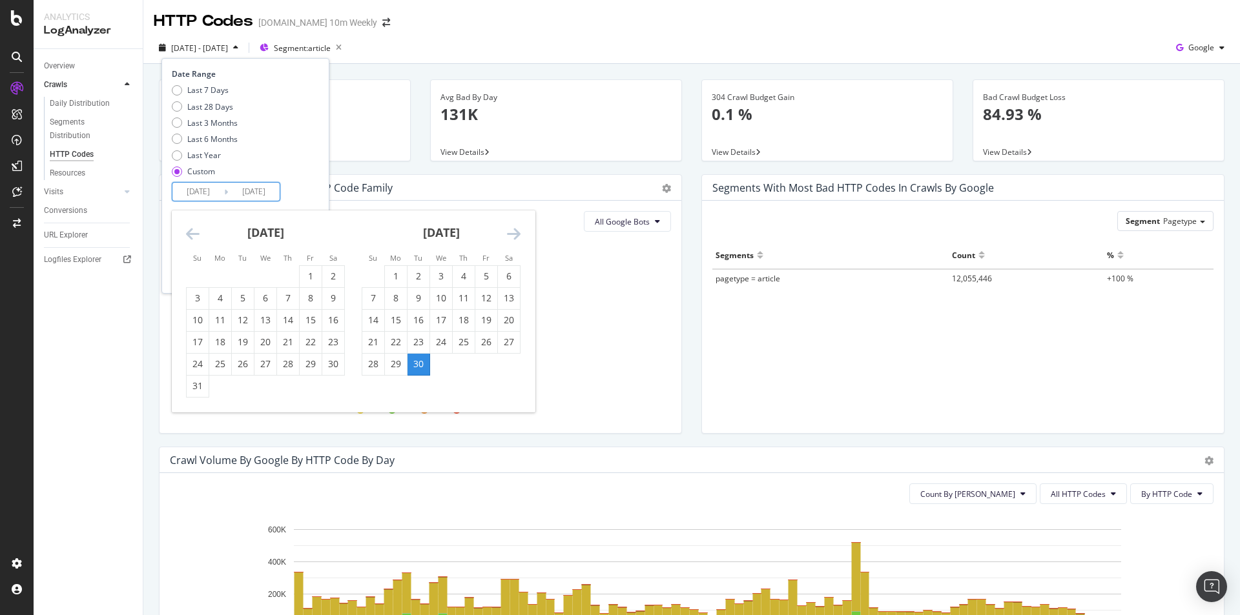
click at [300, 189] on div "Date Range Last 7 Days Last 28 Days Last 3 Months Last 6 Months Last Year Custo…" at bounding box center [244, 134] width 144 height 133
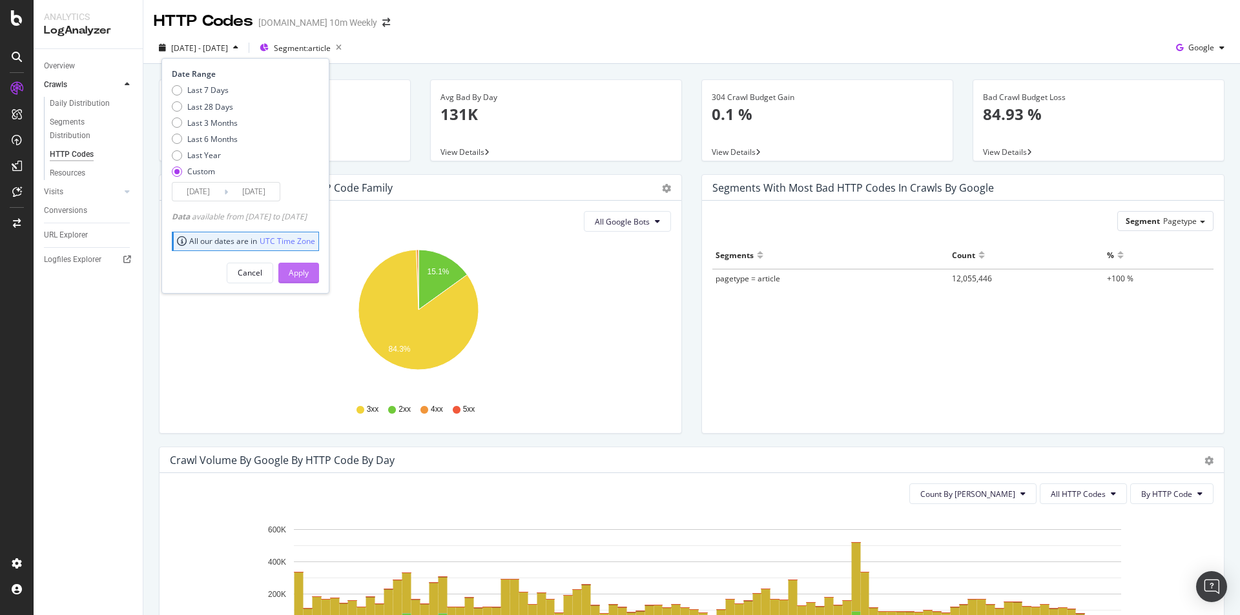
click at [309, 279] on div "Apply" at bounding box center [299, 273] width 20 height 19
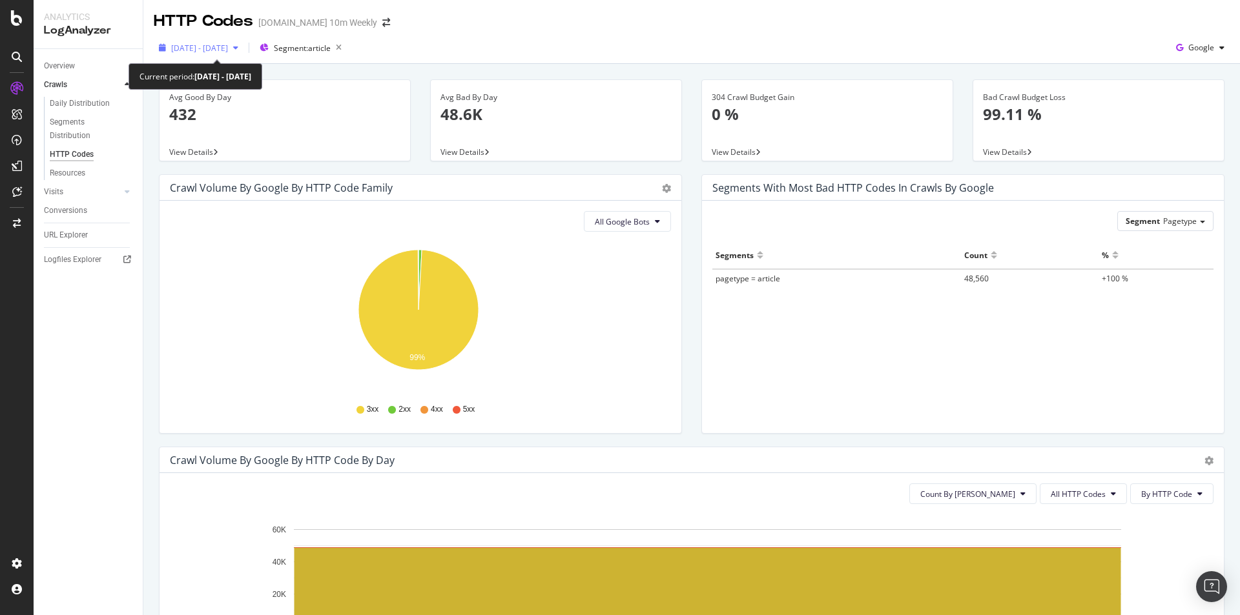
click at [228, 51] on span "[DATE] - [DATE]" at bounding box center [199, 48] width 57 height 11
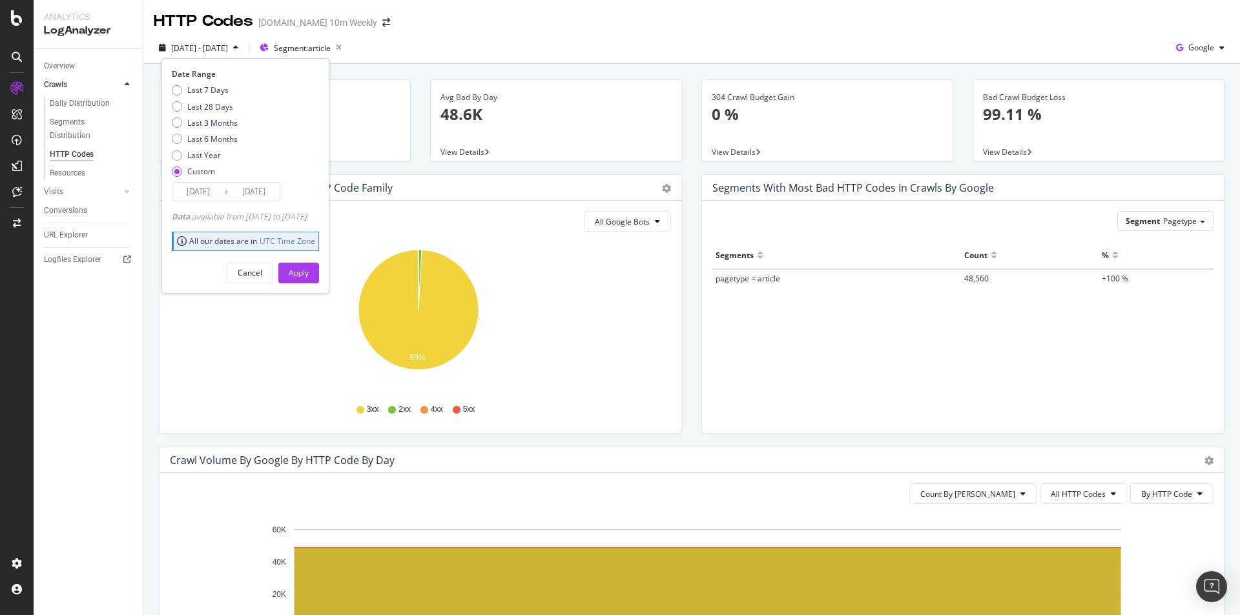
click at [156, 322] on div "Crawl Volume by google by HTTP Code Family Pie Table All Google Bots Hold CTRL …" at bounding box center [420, 310] width 543 height 273
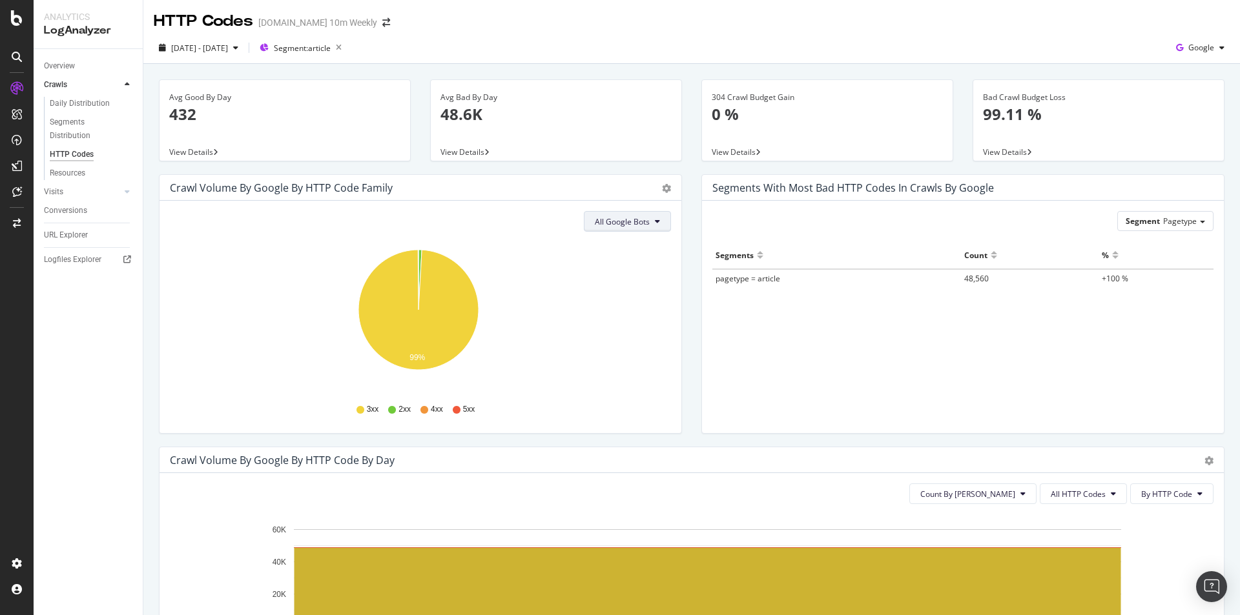
click at [646, 227] on button "All Google Bots" at bounding box center [627, 221] width 87 height 21
click at [656, 345] on span "Google Smartphone" at bounding box center [636, 343] width 91 height 12
click at [662, 187] on icon "gear" at bounding box center [666, 188] width 9 height 9
click at [636, 184] on div "Crawl Volume by google by HTTP Code Family" at bounding box center [406, 187] width 473 height 13
click at [655, 222] on icon at bounding box center [657, 222] width 5 height 8
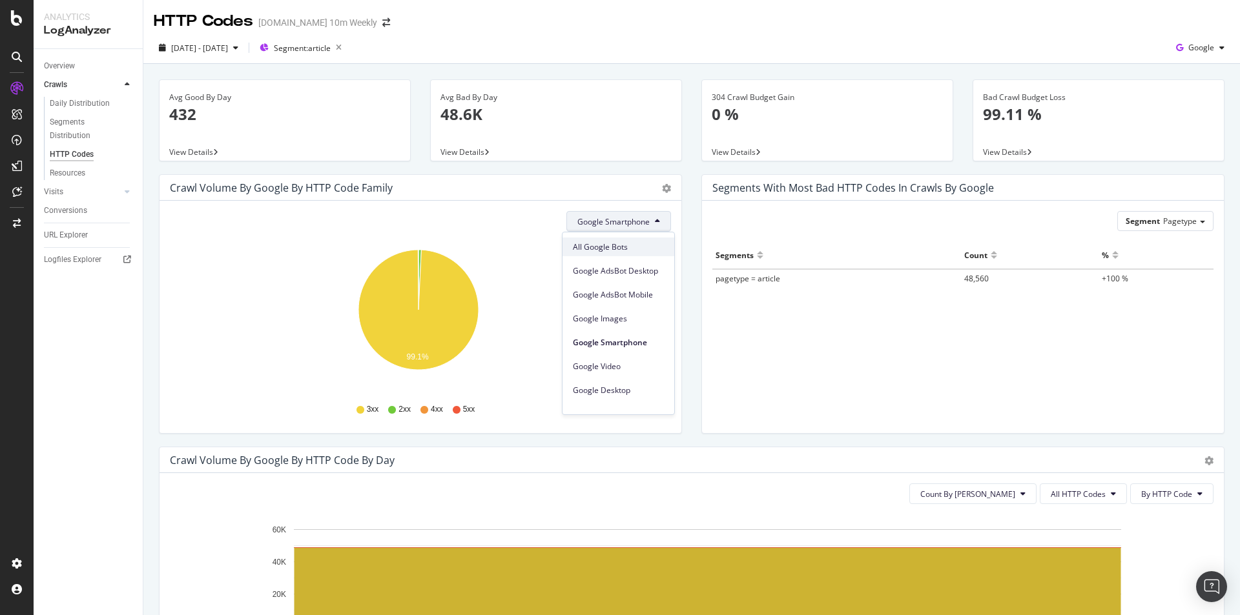
click at [635, 248] on span "All Google Bots" at bounding box center [618, 248] width 91 height 12
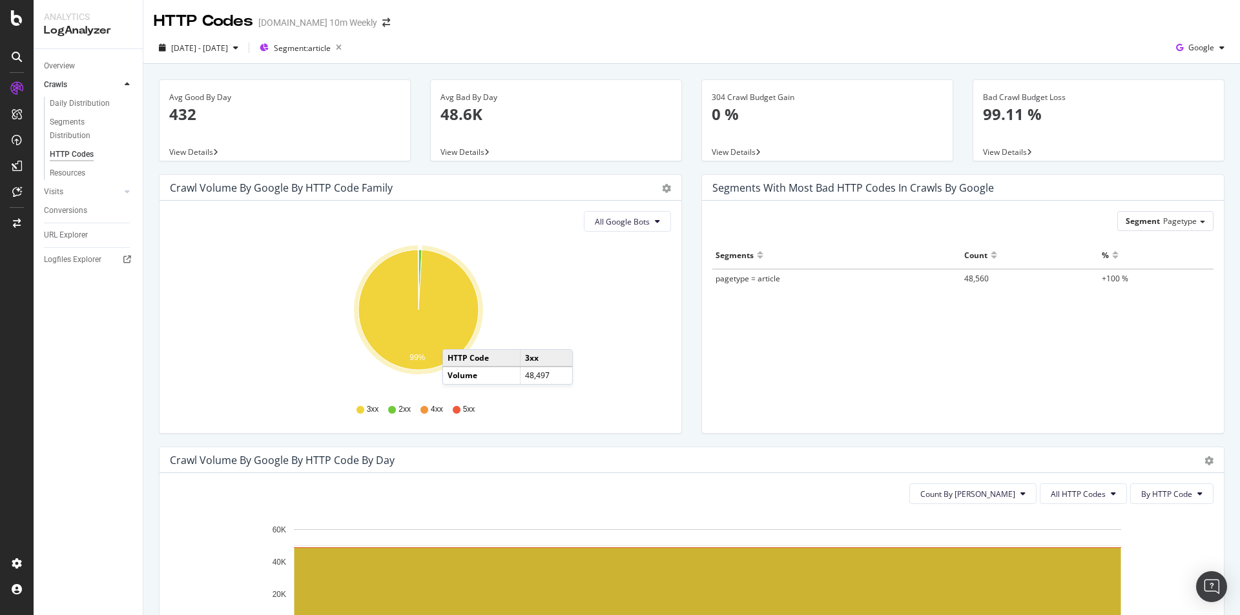
click at [455, 336] on icon "A chart." at bounding box center [418, 310] width 120 height 120
click at [449, 322] on icon "A chart." at bounding box center [418, 310] width 120 height 120
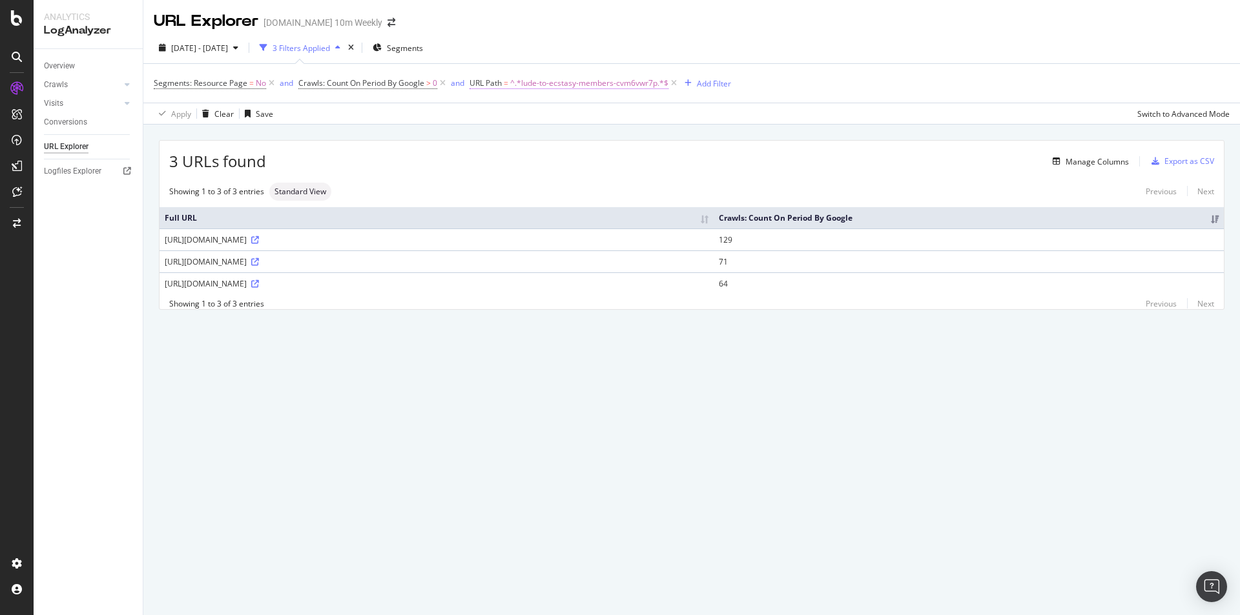
click at [647, 83] on span "^.*lude-to-ecstasy-members-cvm6vwr7p.*$" at bounding box center [589, 83] width 158 height 18
click at [597, 141] on input "lude-to-ecstasy-members-cvm6vwr7p" at bounding box center [543, 137] width 122 height 21
click at [612, 136] on icon at bounding box center [613, 136] width 7 height 9
click at [588, 138] on input "text" at bounding box center [552, 137] width 141 height 21
paste input "in-the-pipeline-for-virtual-internships-xdrlk75v2"
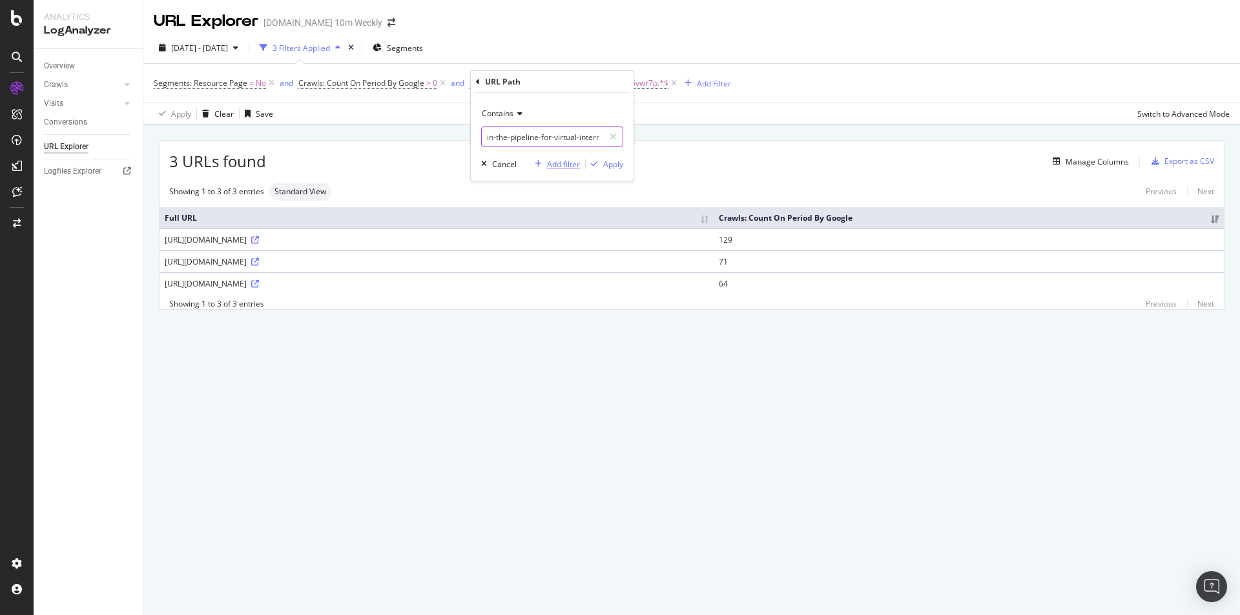
scroll to position [0, 59]
type input "in-the-pipeline-for-virtual-internships-xdrlk75v2"
click at [602, 167] on div "button" at bounding box center [594, 164] width 17 height 8
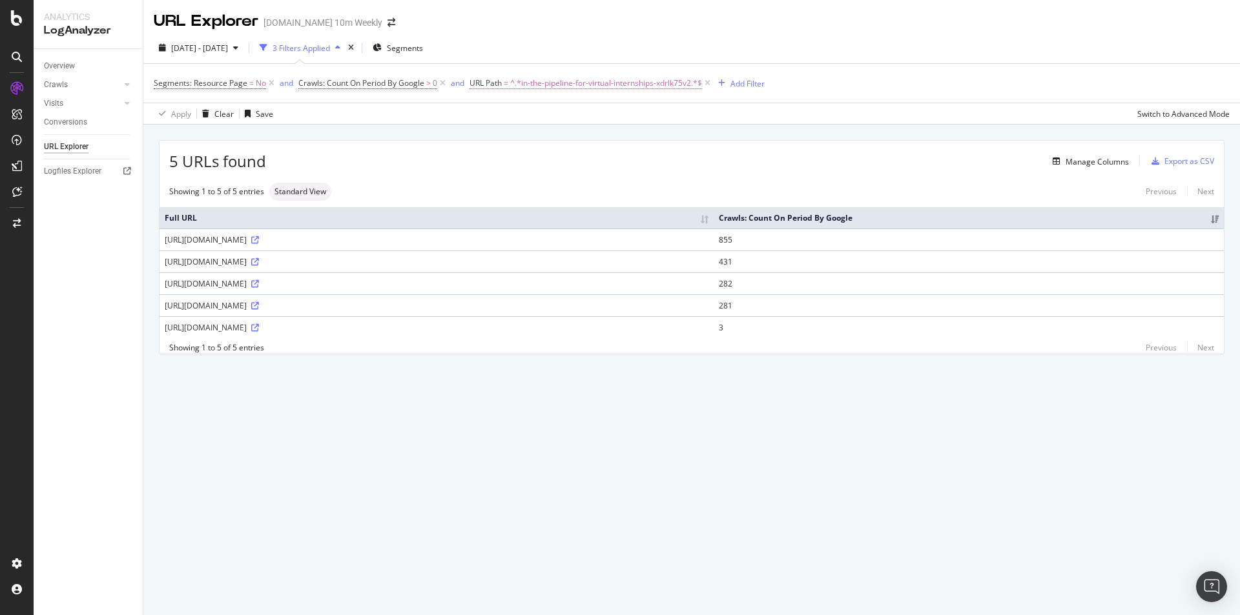
click at [545, 79] on span "^.*in-the-pipeline-for-virtual-internships-xdrlk75v2.*$" at bounding box center [606, 83] width 192 height 18
click at [566, 139] on input "in-the-pipeline-for-virtual-internships-xdrlk75v2" at bounding box center [543, 137] width 122 height 21
click at [613, 136] on icon at bounding box center [613, 136] width 7 height 9
click at [572, 139] on input "text" at bounding box center [552, 137] width 141 height 21
paste input "long-unicorn-status-in-the-pipeline-for-virtual-internships-xdrlk75v2"
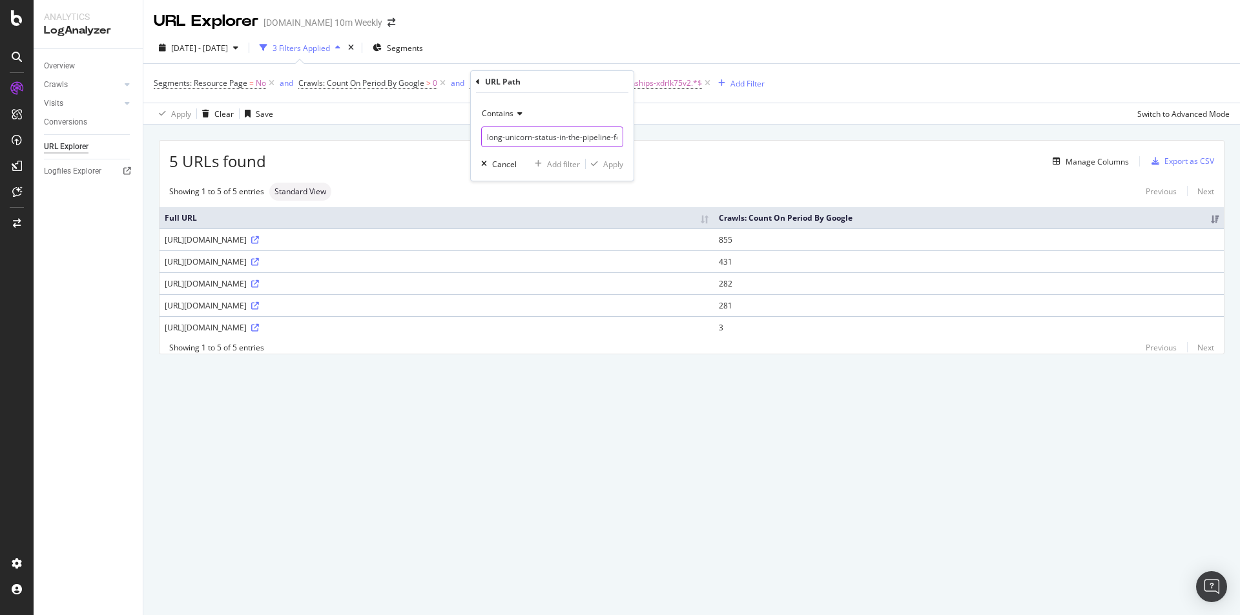
scroll to position [0, 132]
type input "long-unicorn-status-in-the-pipeline-for-virtual-internships-xdrlk75v2"
click at [618, 165] on div "Apply" at bounding box center [613, 164] width 20 height 11
drag, startPoint x: 256, startPoint y: 238, endPoint x: 362, endPoint y: 238, distance: 105.9
click at [362, 238] on div "[URL][DOMAIN_NAME]" at bounding box center [437, 239] width 544 height 11
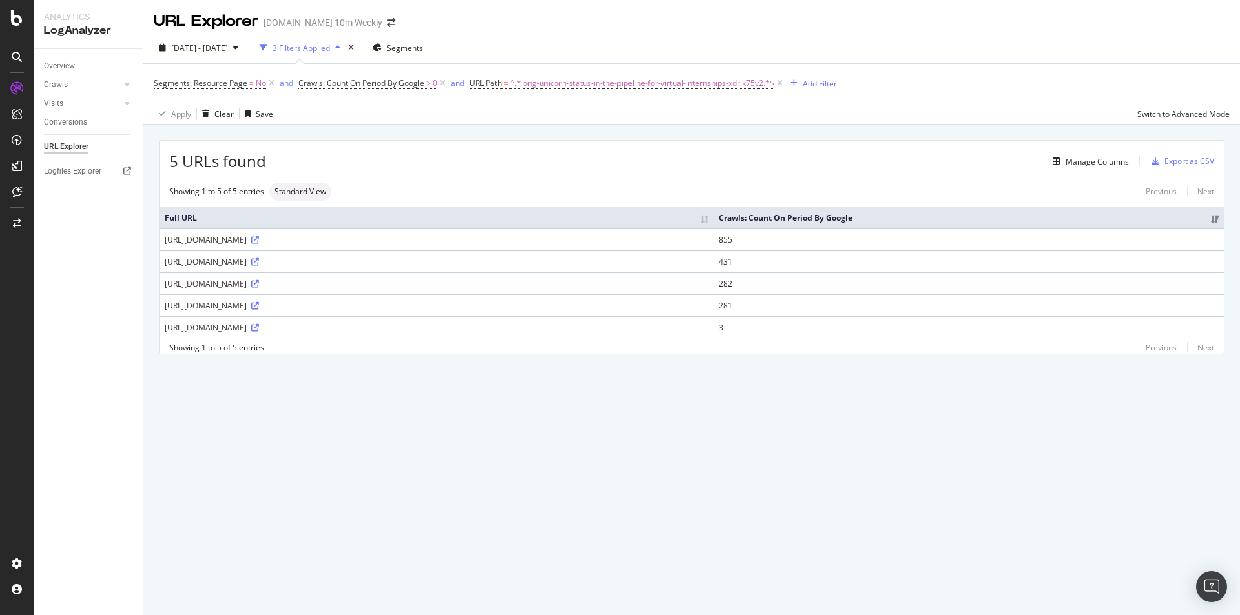
drag, startPoint x: 209, startPoint y: 327, endPoint x: 408, endPoint y: 323, distance: 199.6
click at [408, 323] on div "[URL][DOMAIN_NAME]" at bounding box center [437, 327] width 544 height 11
click at [347, 223] on th "Full URL" at bounding box center [437, 217] width 554 height 21
drag, startPoint x: 234, startPoint y: 241, endPoint x: 299, endPoint y: 241, distance: 65.2
click at [299, 241] on div "[URL][DOMAIN_NAME]" at bounding box center [437, 239] width 544 height 11
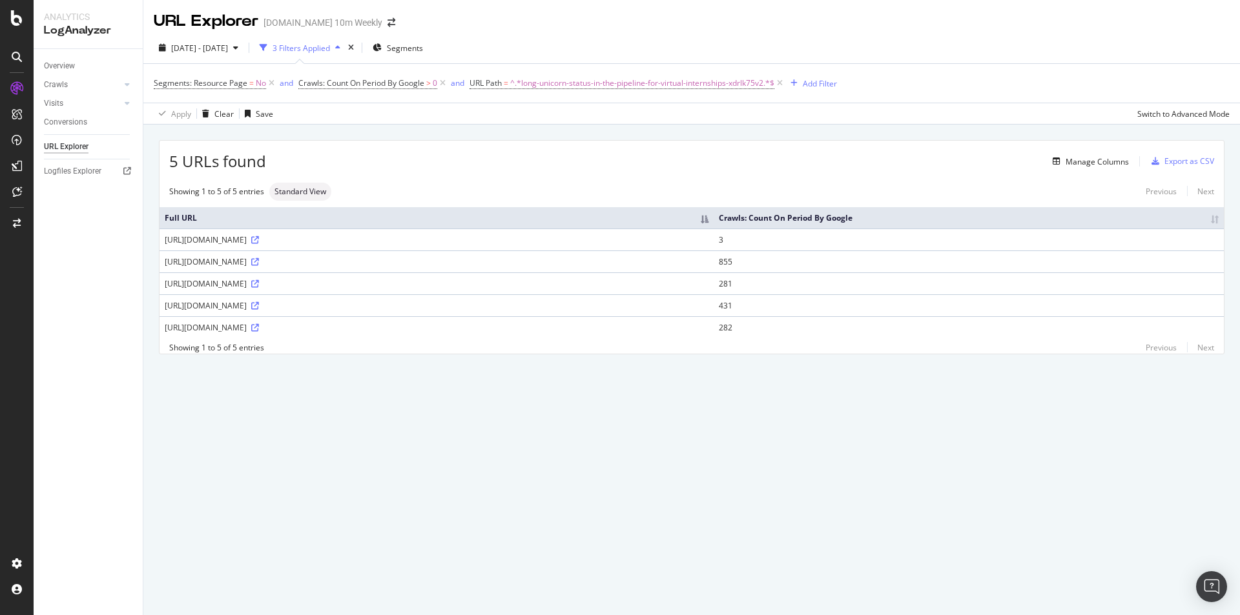
drag, startPoint x: 234, startPoint y: 262, endPoint x: 299, endPoint y: 262, distance: 64.6
click at [299, 262] on div "[URL][DOMAIN_NAME]" at bounding box center [437, 261] width 544 height 11
click at [259, 236] on icon at bounding box center [255, 240] width 8 height 8
click at [259, 262] on icon at bounding box center [255, 262] width 8 height 8
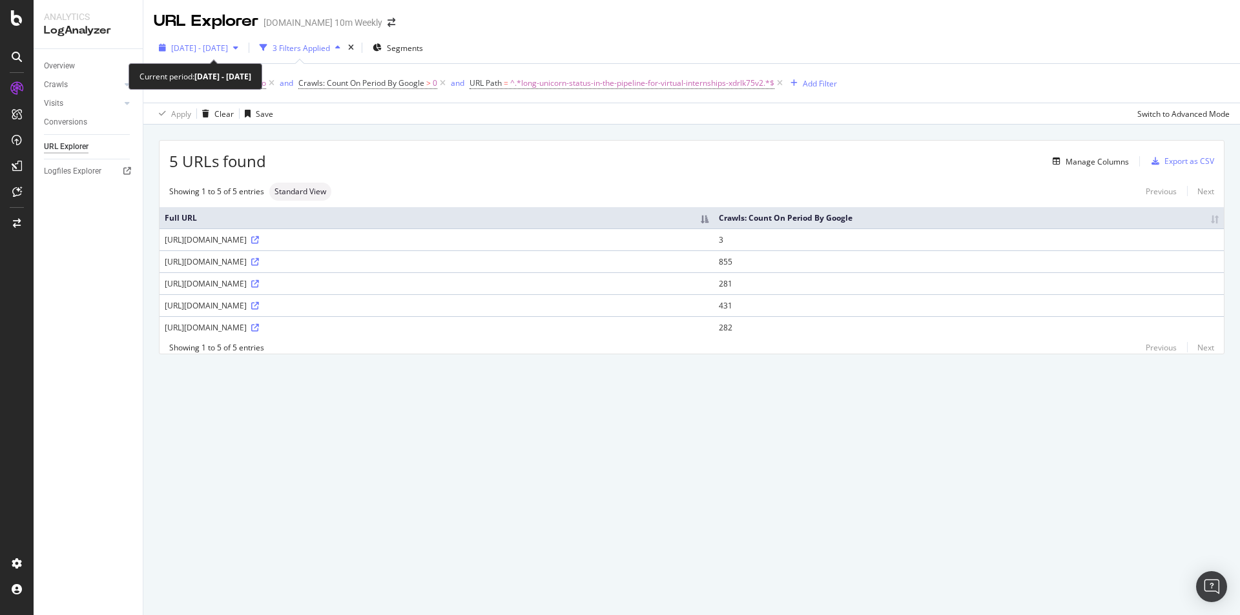
click at [228, 51] on span "[DATE] - [DATE]" at bounding box center [199, 48] width 57 height 11
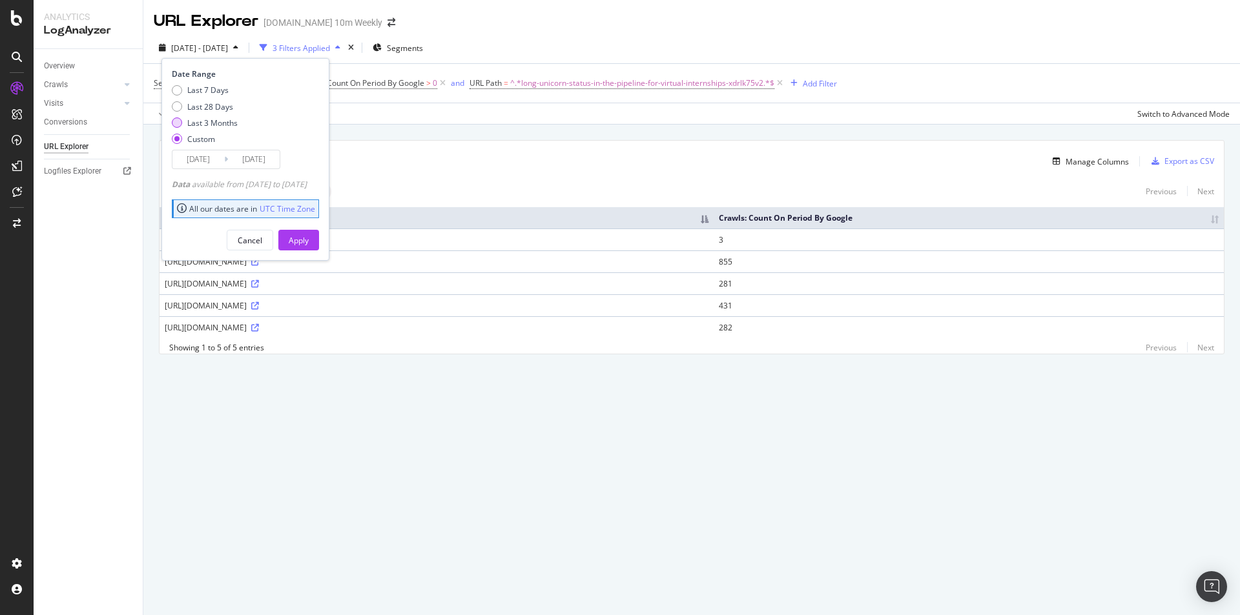
click at [226, 124] on div "Last 3 Months" at bounding box center [212, 123] width 50 height 11
type input "[DATE]"
click at [309, 235] on div "Apply" at bounding box center [299, 240] width 20 height 11
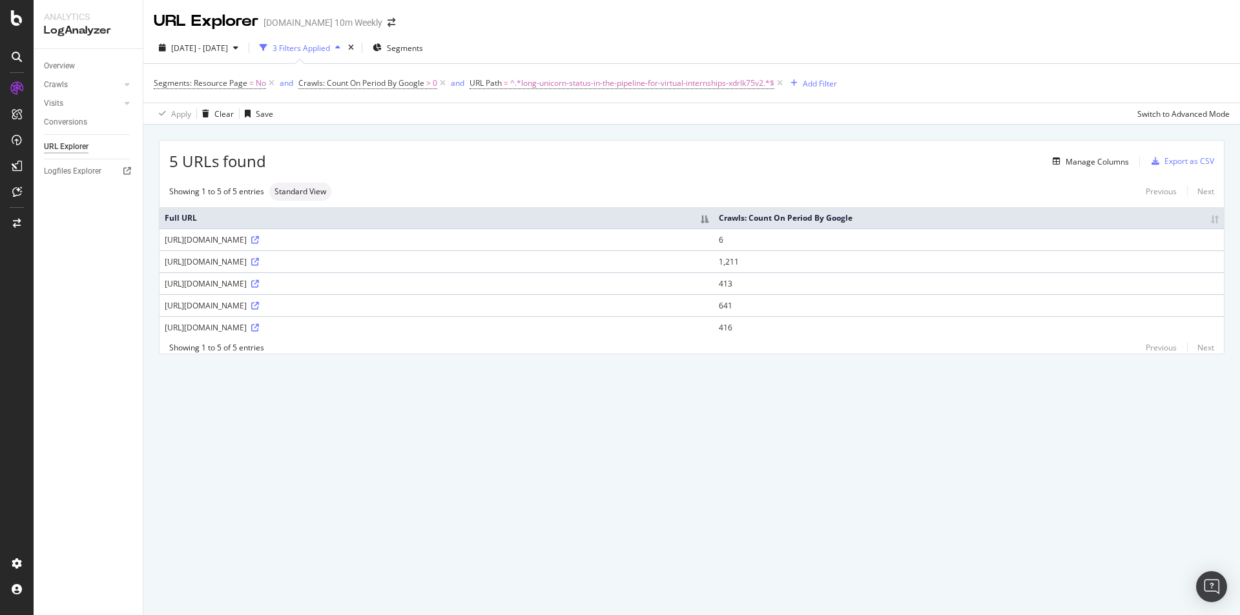
drag, startPoint x: 267, startPoint y: 265, endPoint x: 356, endPoint y: 265, distance: 88.5
click at [356, 265] on div "[URL][DOMAIN_NAME]" at bounding box center [437, 261] width 544 height 11
click at [614, 429] on div "URL Explorer [DOMAIN_NAME] 10m Weekly [DATE] - [DATE] 3 Filters Applied Segment…" at bounding box center [691, 307] width 1097 height 615
click at [243, 39] on div "[DATE] - [DATE]" at bounding box center [199, 47] width 90 height 19
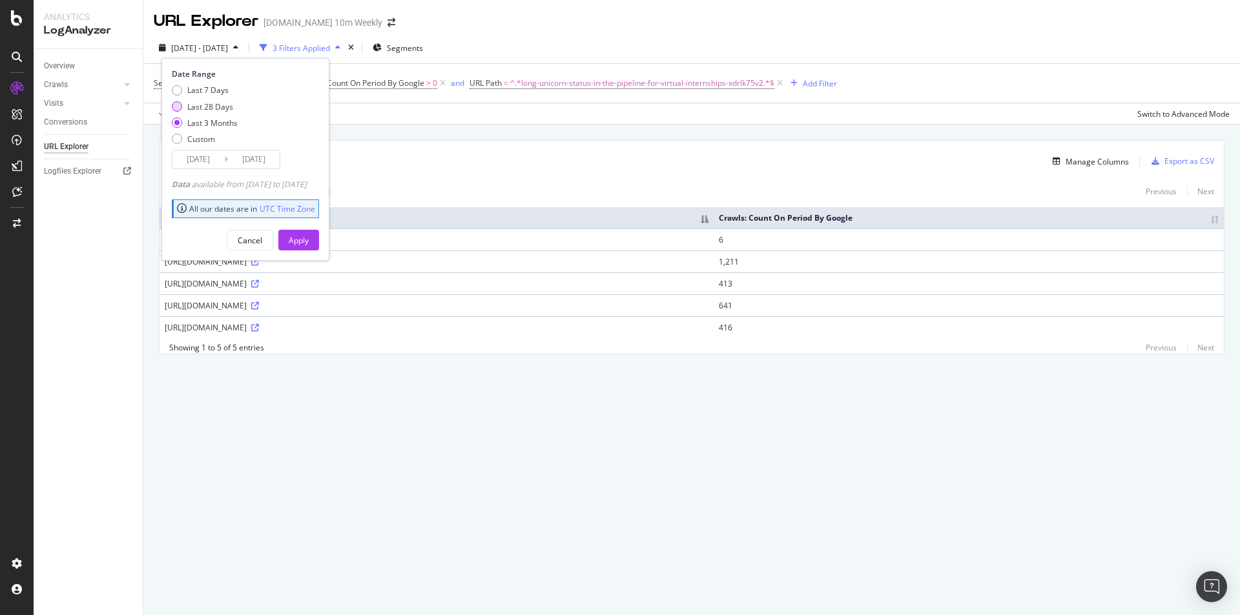
click at [205, 103] on div "Last 28 Days" at bounding box center [210, 106] width 46 height 11
click at [209, 157] on input "[DATE]" at bounding box center [198, 159] width 52 height 18
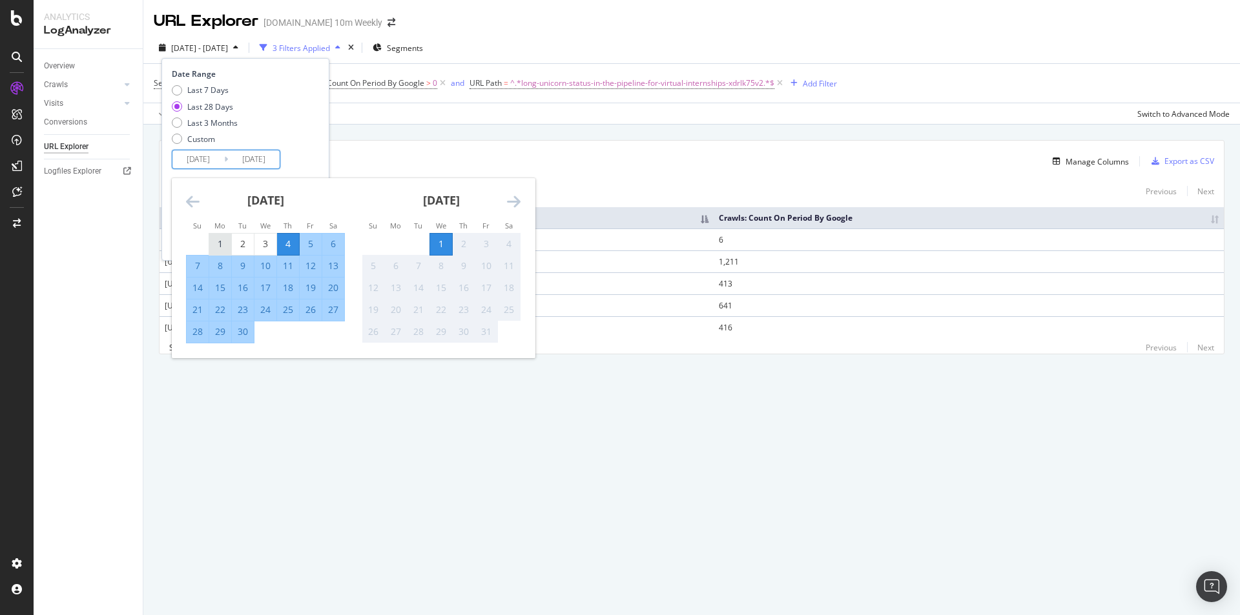
click at [214, 234] on div "1" at bounding box center [220, 244] width 22 height 21
type input "[DATE]"
click at [310, 142] on div "Last 7 Days Last 28 Days Last 3 Months Custom" at bounding box center [244, 117] width 144 height 65
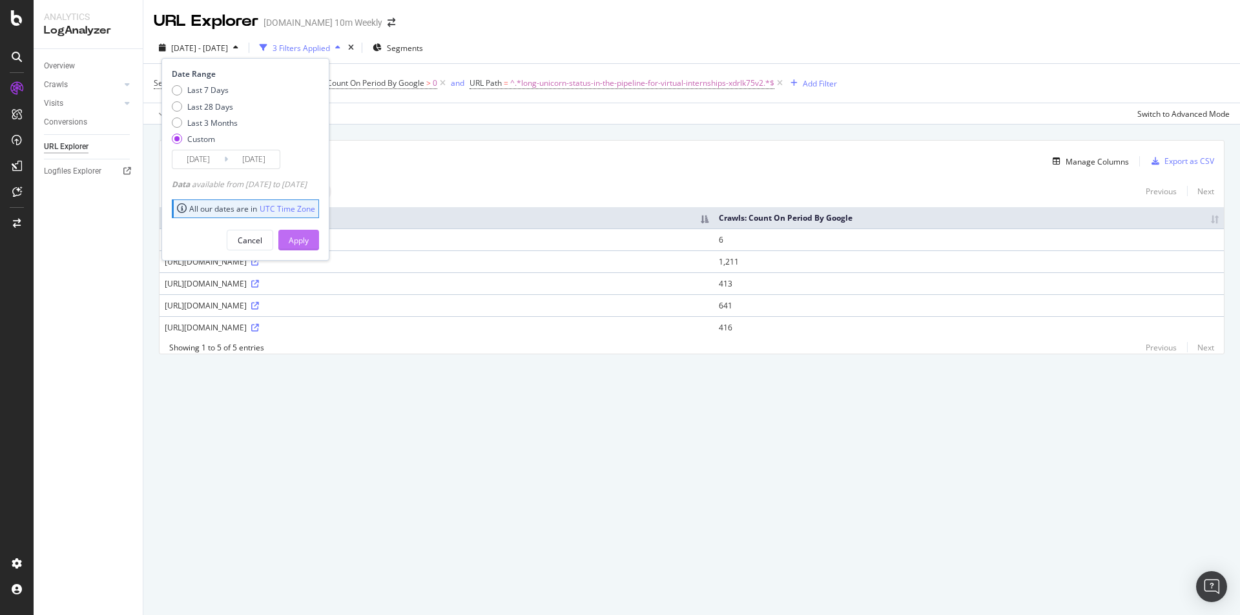
click at [309, 242] on div "Apply" at bounding box center [299, 240] width 20 height 11
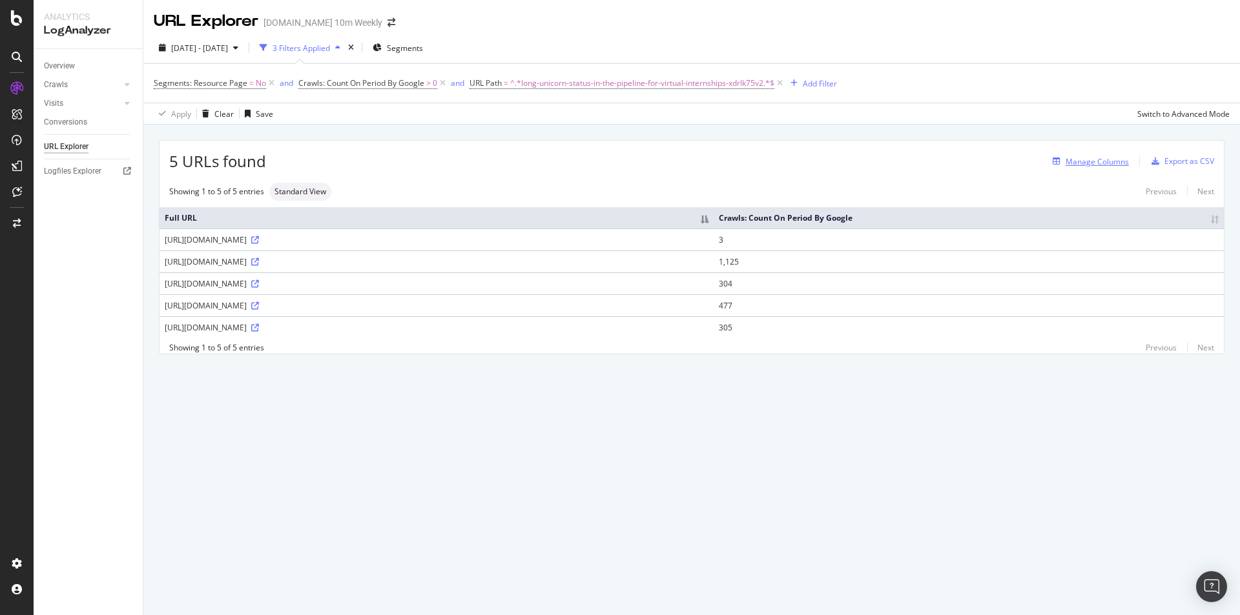
click at [1094, 161] on div "Manage Columns" at bounding box center [1097, 161] width 63 height 11
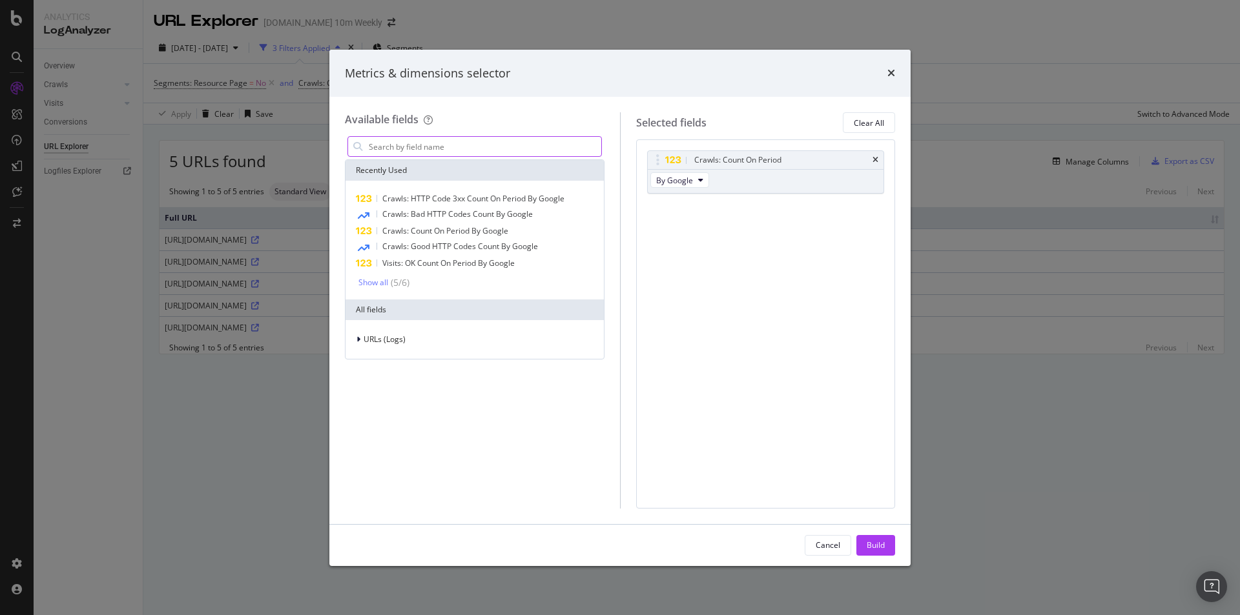
click at [417, 141] on input "modal" at bounding box center [484, 146] width 234 height 19
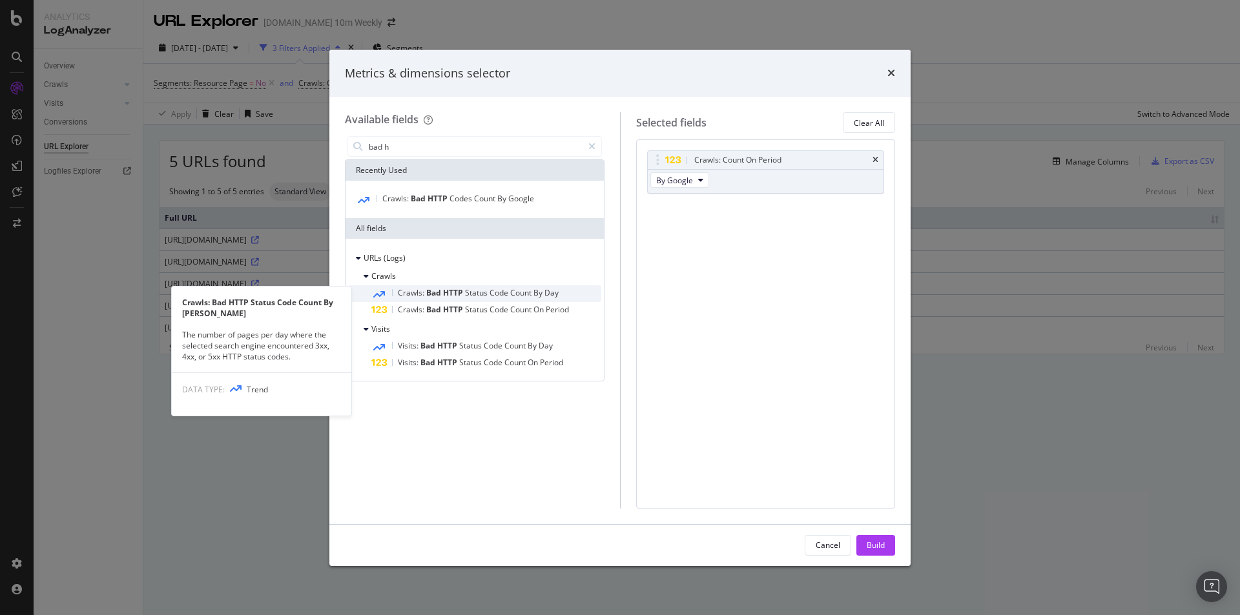
type input "bad h"
click at [501, 293] on span "Code" at bounding box center [500, 292] width 21 height 11
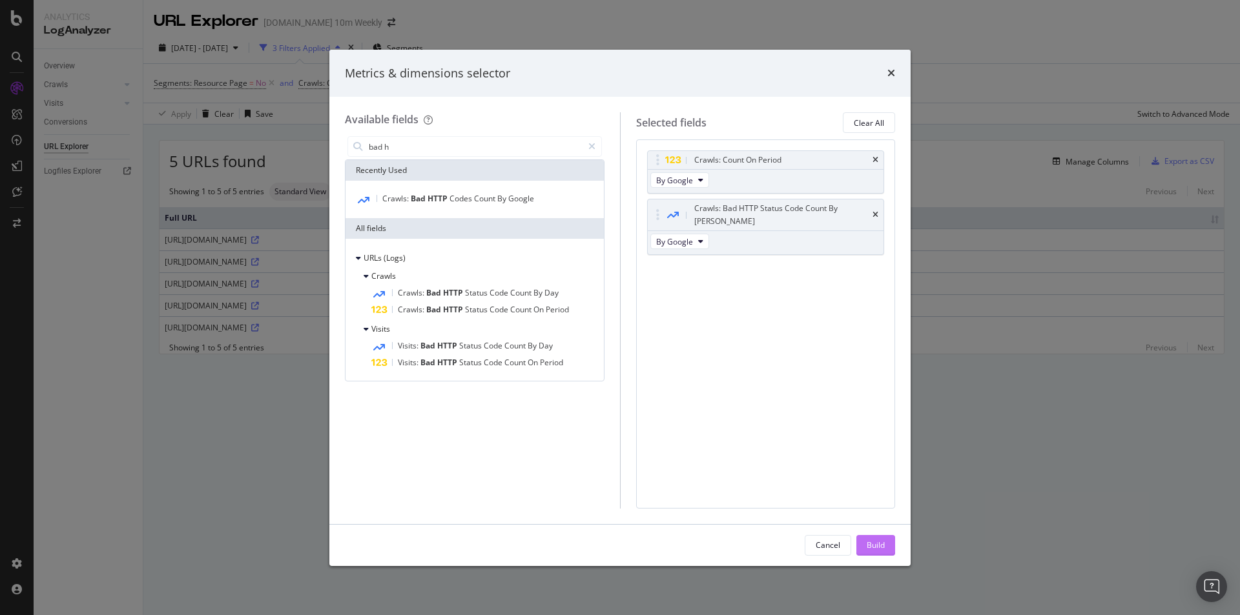
click at [876, 549] on div "Build" at bounding box center [876, 545] width 18 height 11
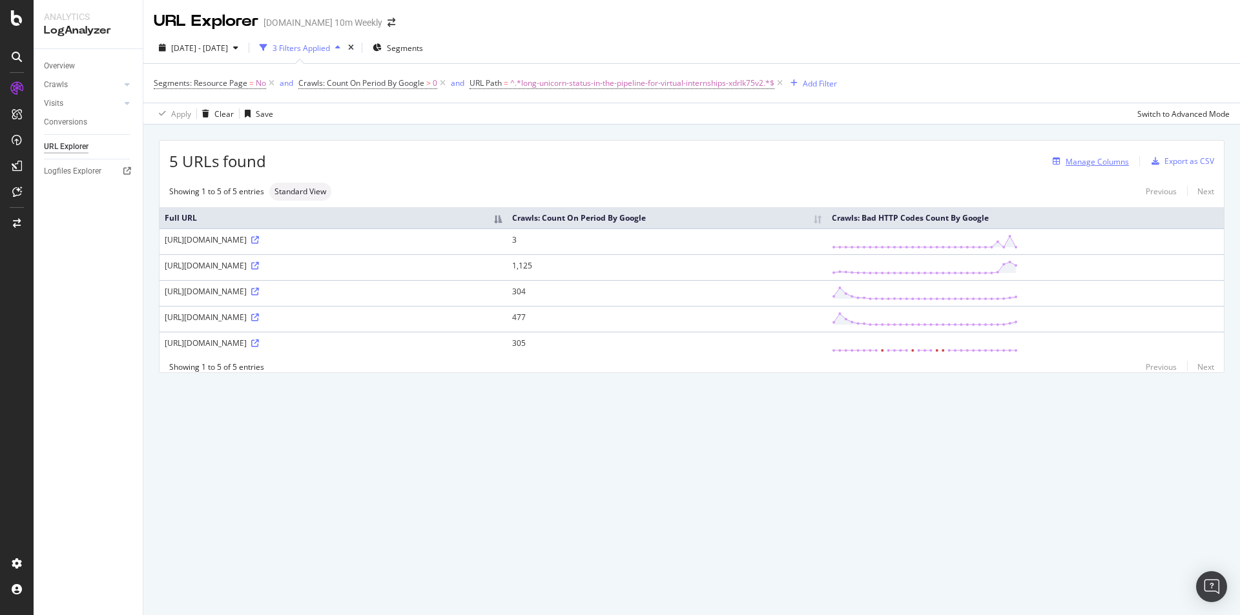
click at [1113, 160] on div "Manage Columns" at bounding box center [1097, 161] width 63 height 11
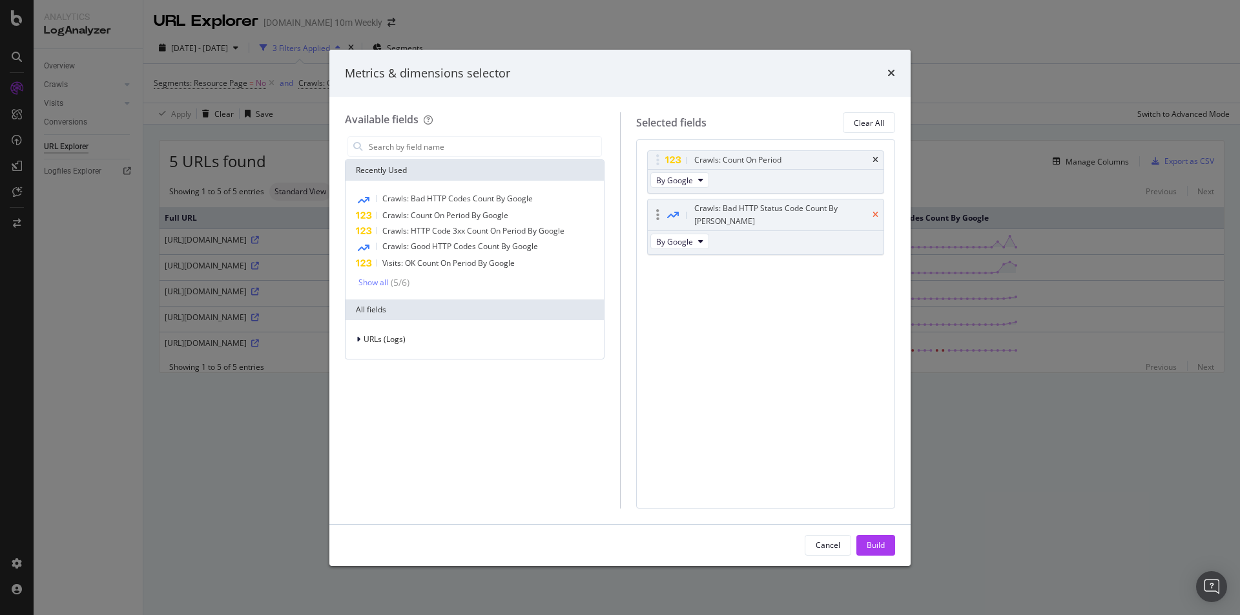
click at [877, 211] on icon "times" at bounding box center [876, 215] width 6 height 8
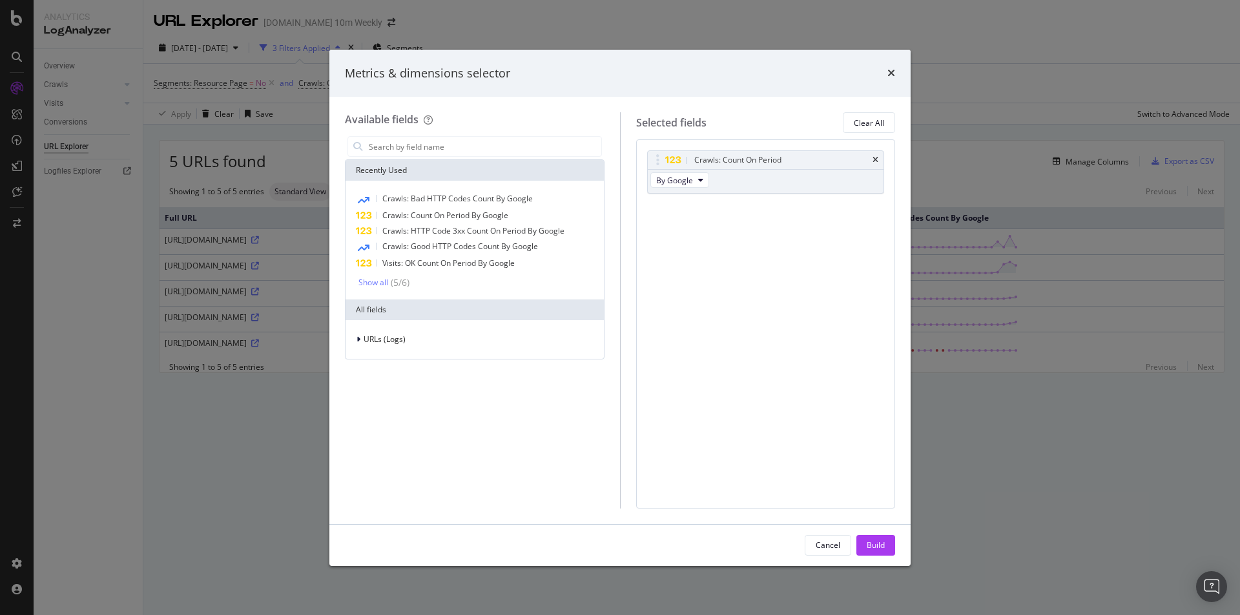
click at [869, 533] on div "Cancel Build" at bounding box center [619, 545] width 581 height 41
click at [880, 543] on div "Build" at bounding box center [876, 545] width 18 height 11
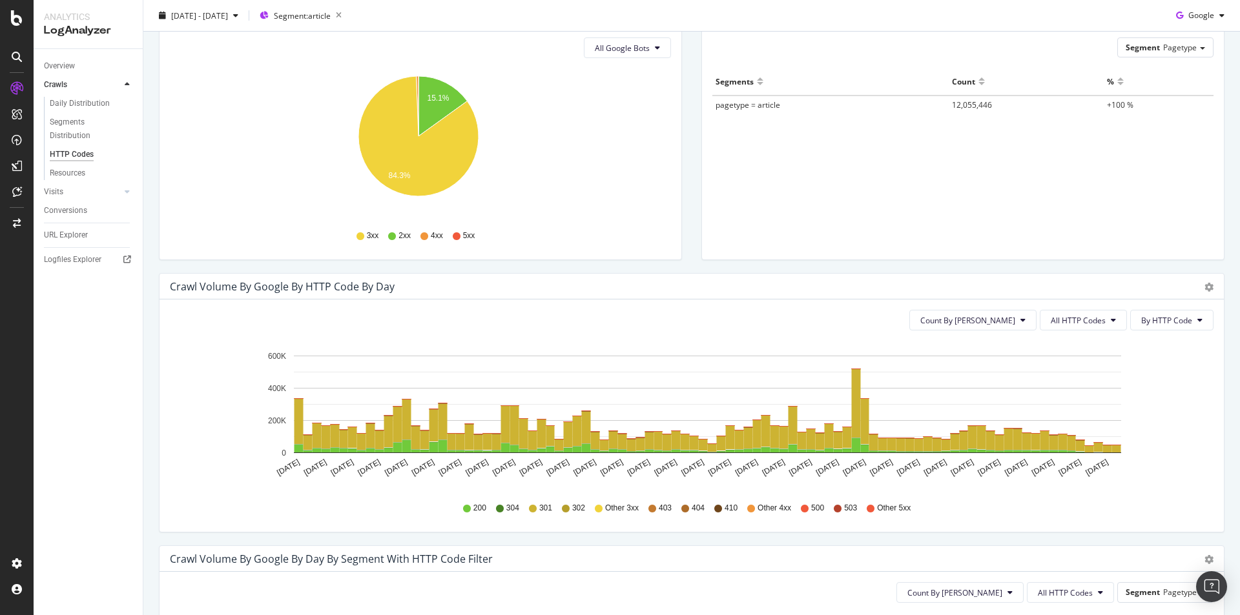
scroll to position [194, 0]
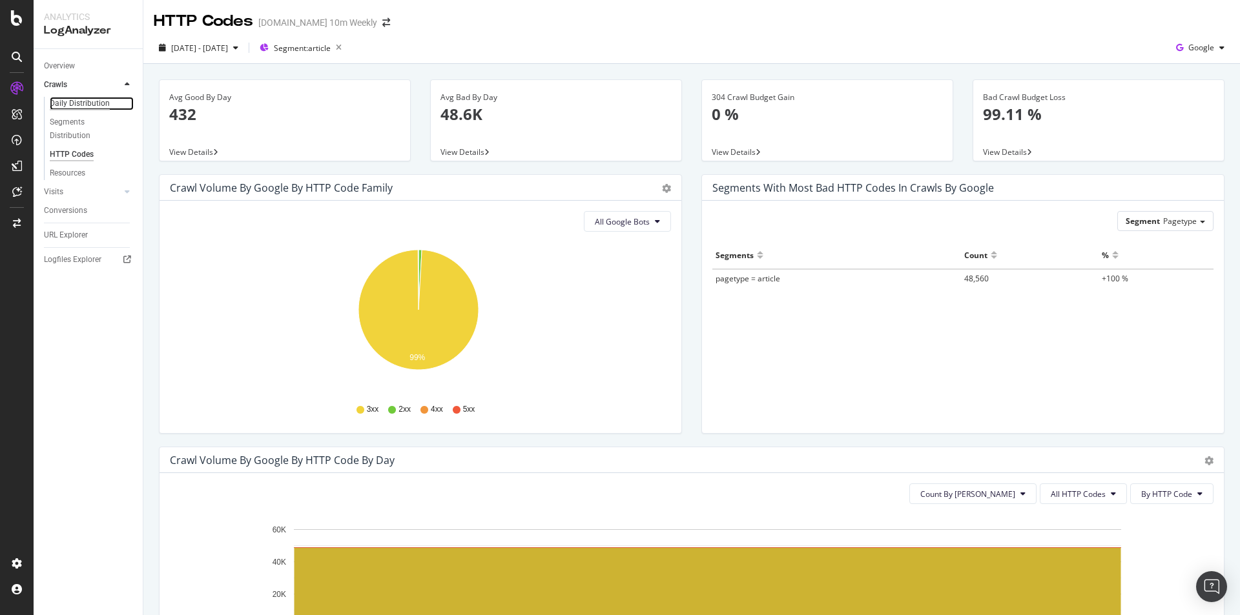
click at [100, 106] on div "Daily Distribution" at bounding box center [80, 104] width 60 height 14
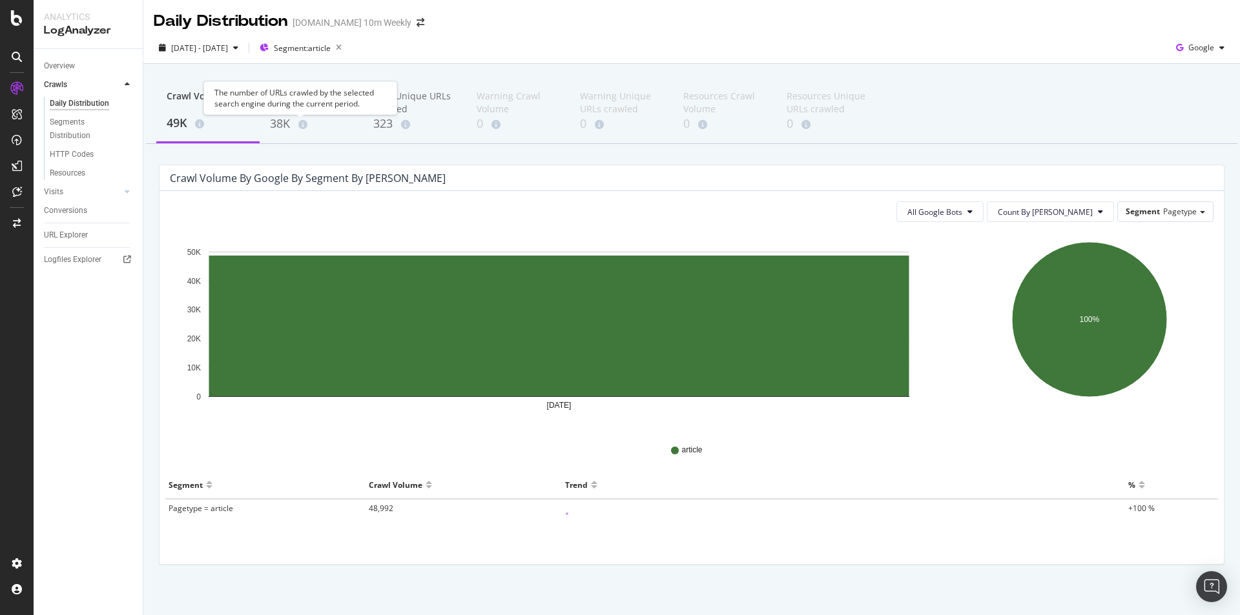
click at [298, 113] on div at bounding box center [300, 114] width 5 height 5
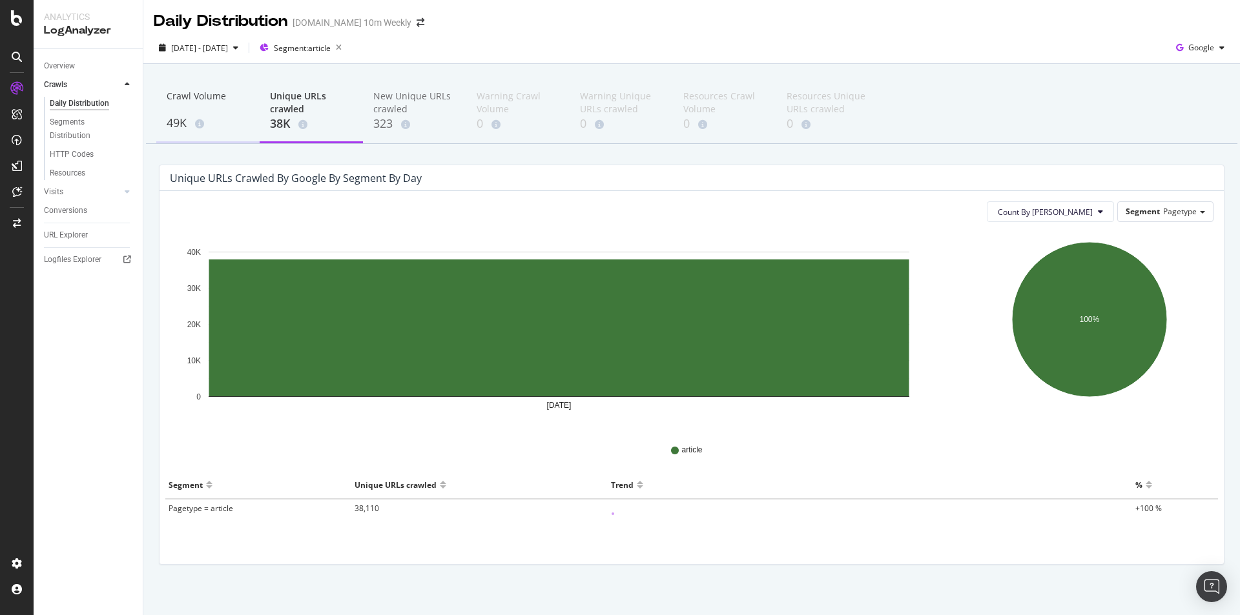
click at [200, 99] on div "Crawl Volume" at bounding box center [208, 102] width 83 height 25
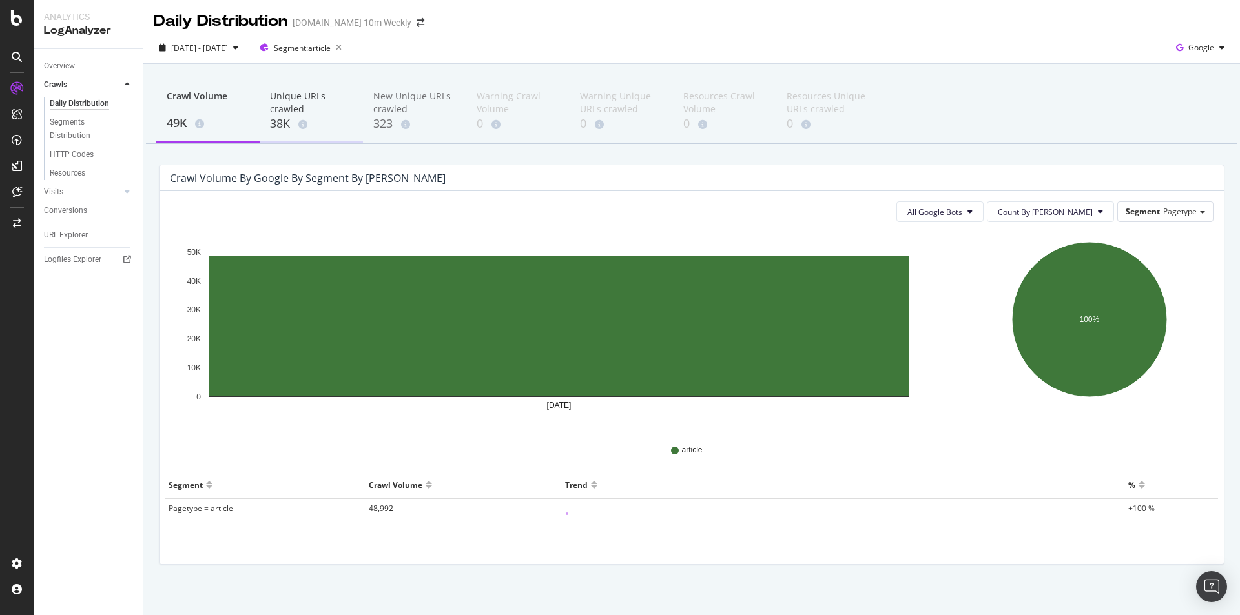
click at [287, 96] on div "Unique URLs crawled" at bounding box center [311, 103] width 83 height 26
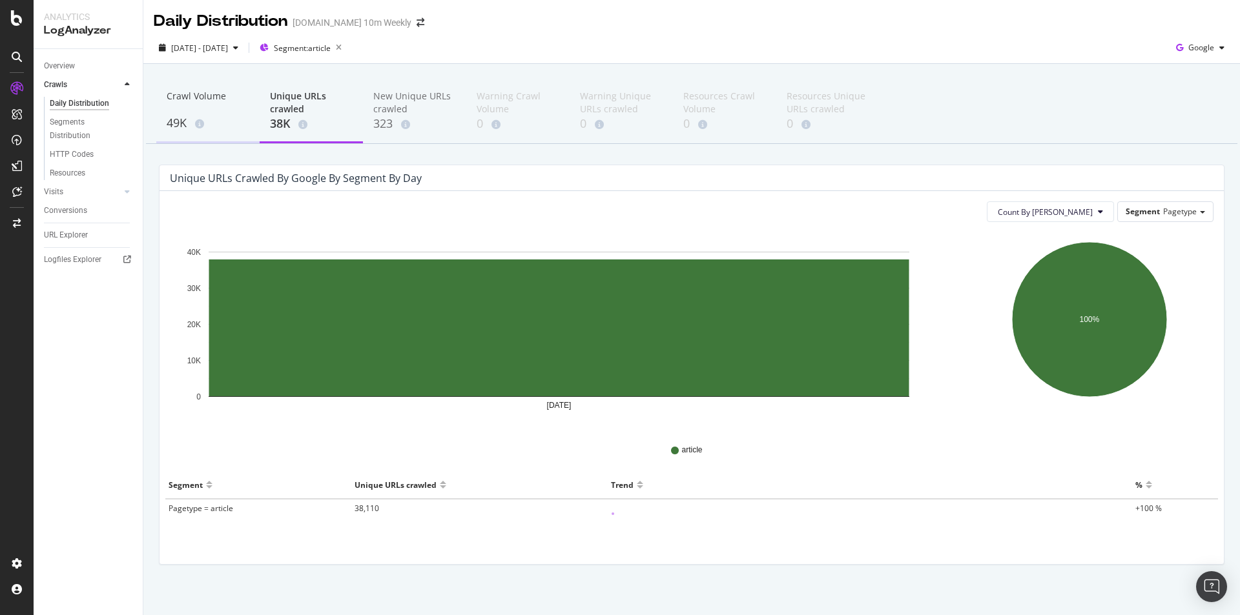
click at [205, 101] on div "Crawl Volume" at bounding box center [208, 102] width 83 height 25
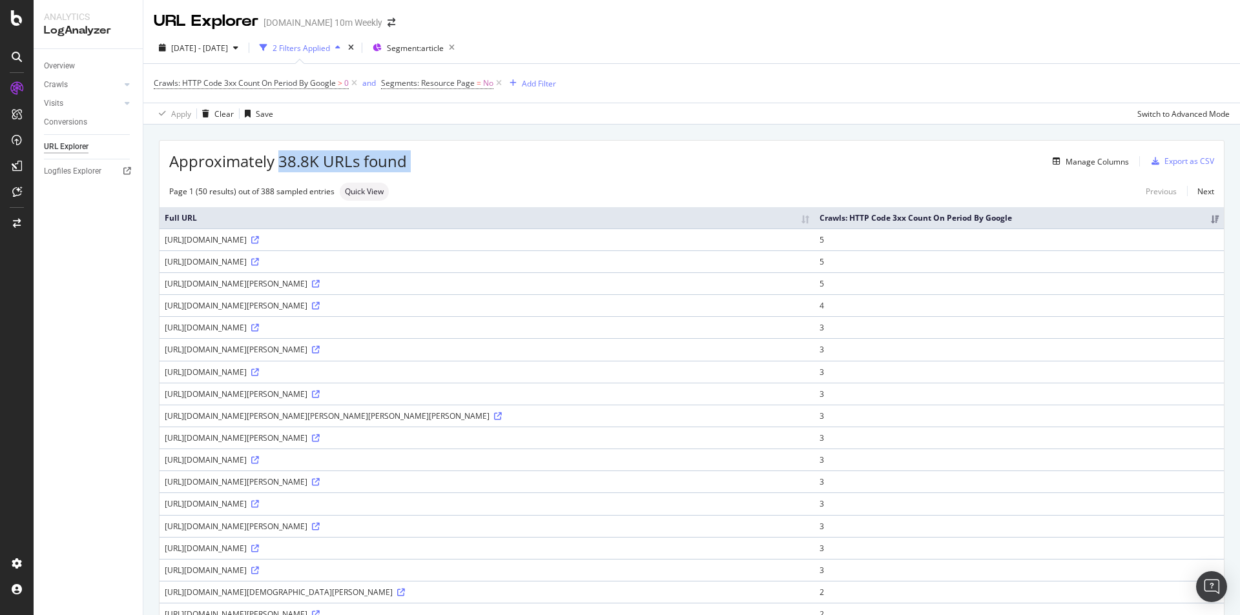
drag, startPoint x: 281, startPoint y: 159, endPoint x: 408, endPoint y: 161, distance: 127.2
click at [408, 161] on div "Approximately 38.8K URLs found Manage Columns Export as CSV" at bounding box center [692, 157] width 1064 height 32
copy div "38.8K URLs found"
click at [470, 157] on div "Manage Columns" at bounding box center [768, 162] width 722 height 16
drag, startPoint x: 427, startPoint y: 161, endPoint x: 376, endPoint y: 161, distance: 51.0
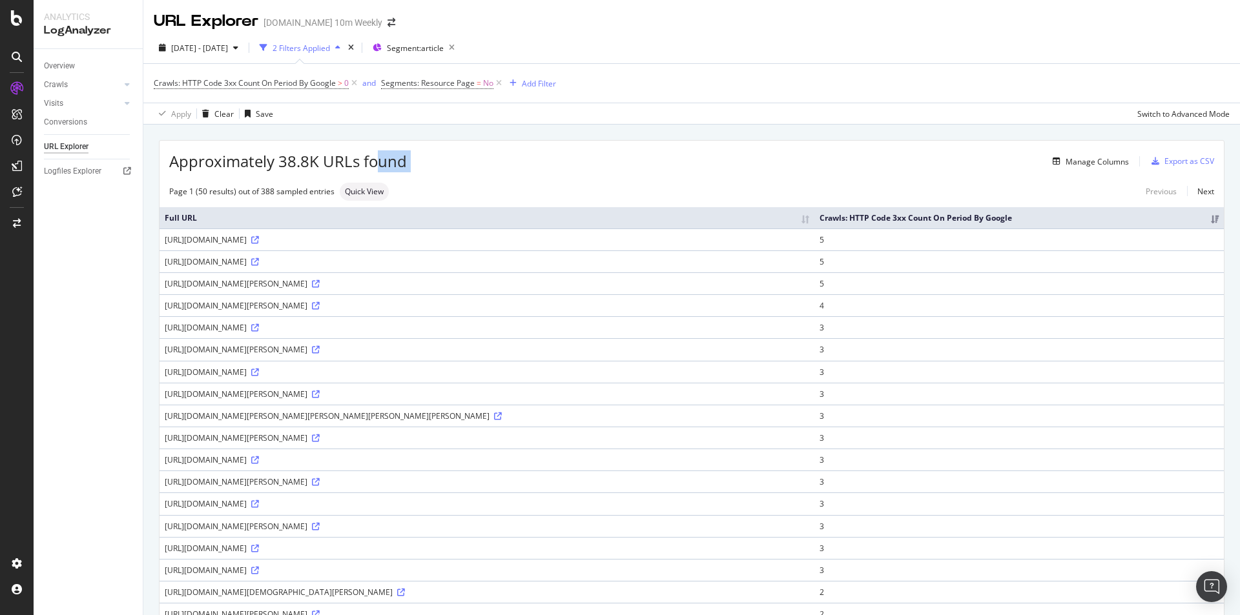
click at [376, 161] on div "Approximately 38.8K URLs found Manage Columns Export as CSV" at bounding box center [692, 157] width 1064 height 32
click at [516, 160] on div "Manage Columns" at bounding box center [768, 162] width 722 height 16
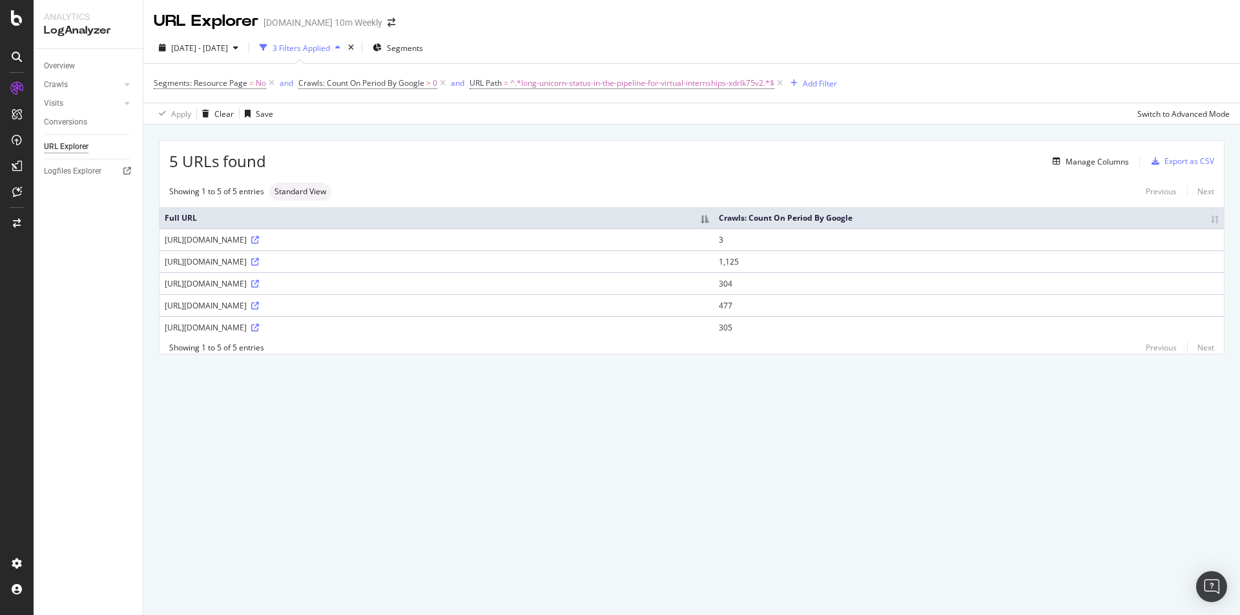
click at [490, 353] on div "Showing 1 to 5 of 5 entries Previous Next" at bounding box center [692, 347] width 1064 height 11
drag, startPoint x: 165, startPoint y: 329, endPoint x: 572, endPoint y: 329, distance: 406.9
click at [572, 329] on div "[URL][DOMAIN_NAME]" at bounding box center [437, 327] width 544 height 11
copy div "[URL][DOMAIN_NAME]"
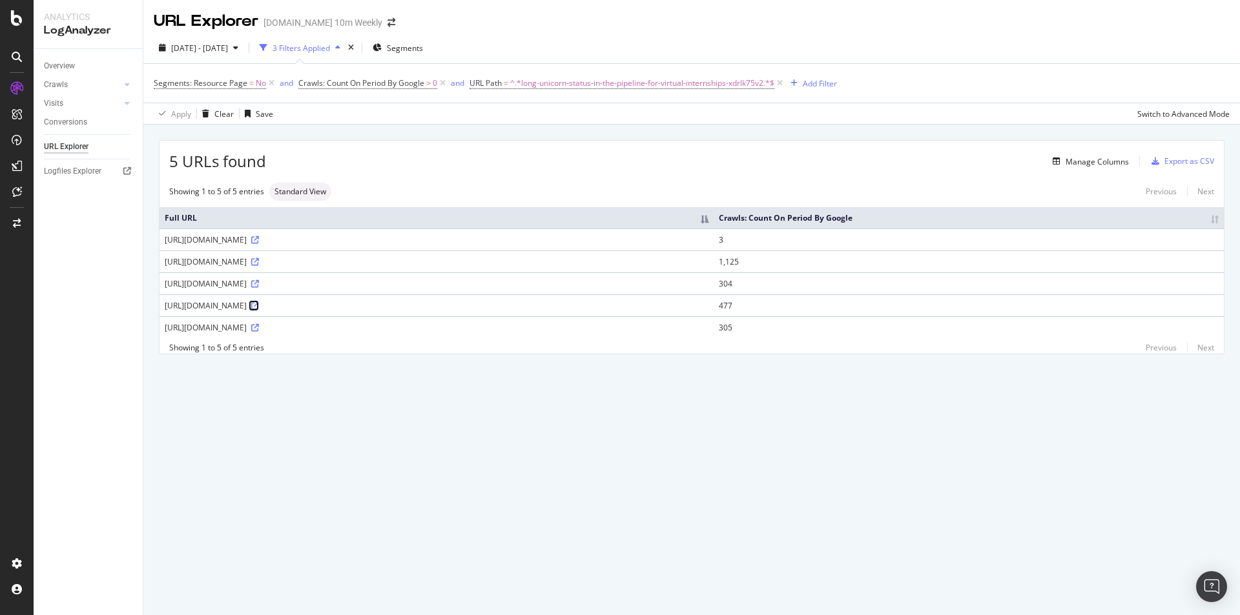
copy div "[URL][DOMAIN_NAME]"
click at [610, 389] on div "5 URLs found Manage Columns Export as CSV Showing 1 to 5 of 5 entries Standard …" at bounding box center [691, 262] width 1097 height 274
